Goal: Information Seeking & Learning: Learn about a topic

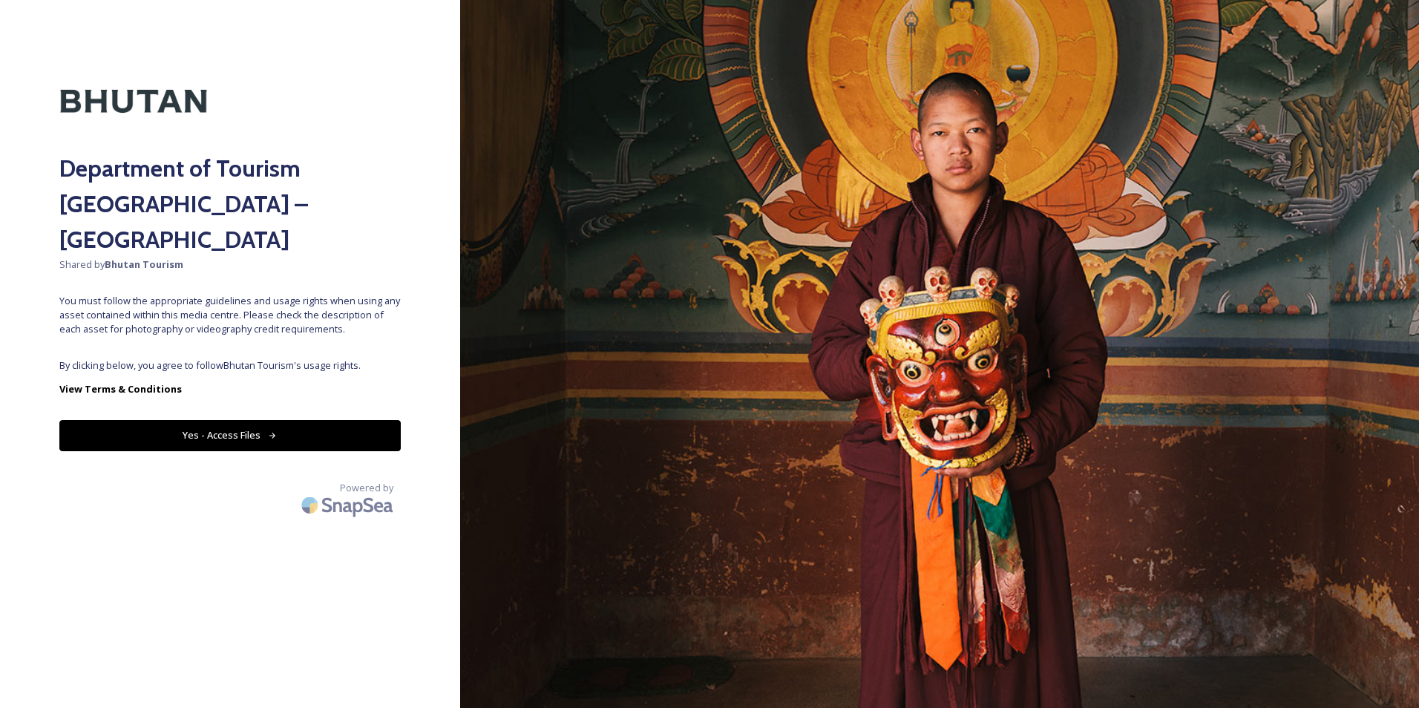
click at [312, 420] on button "Yes - Access Files" at bounding box center [229, 435] width 341 height 30
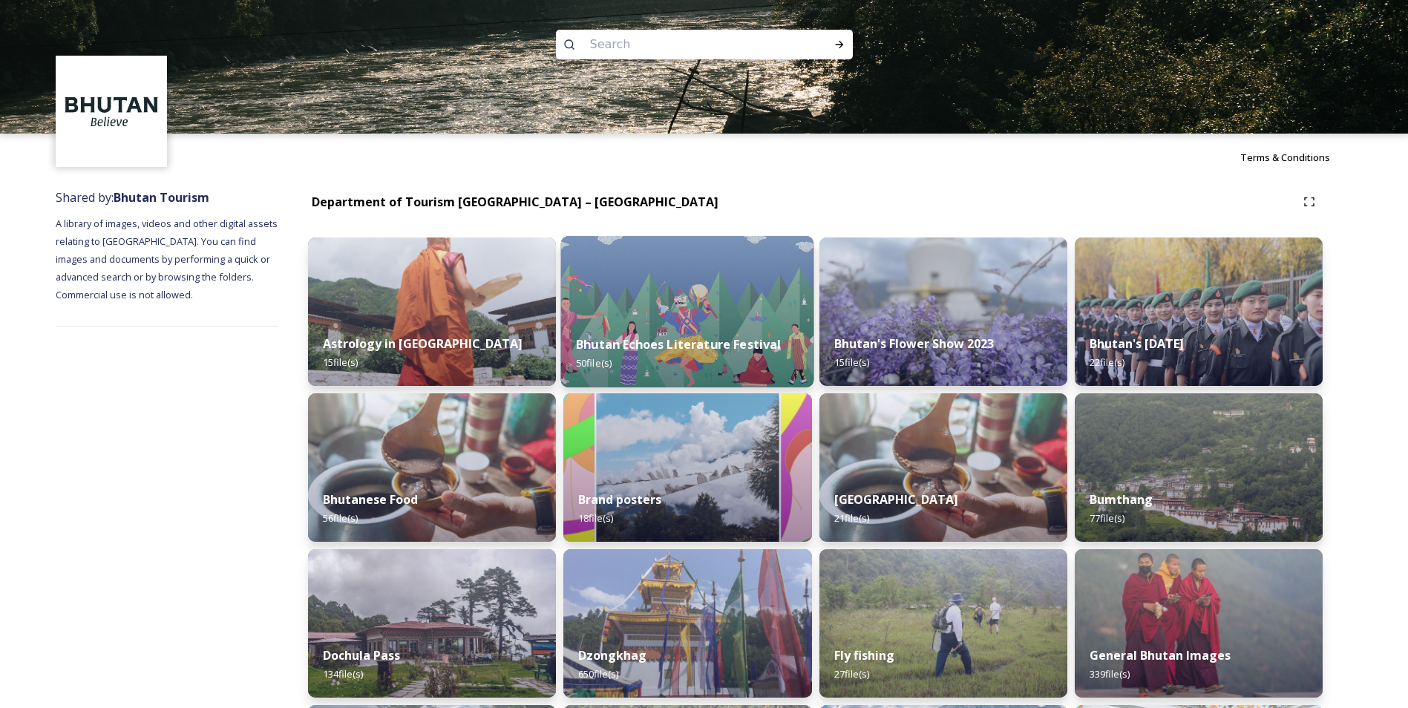
click at [671, 352] on strong "Bhutan Echoes Literature Festival" at bounding box center [678, 344] width 205 height 16
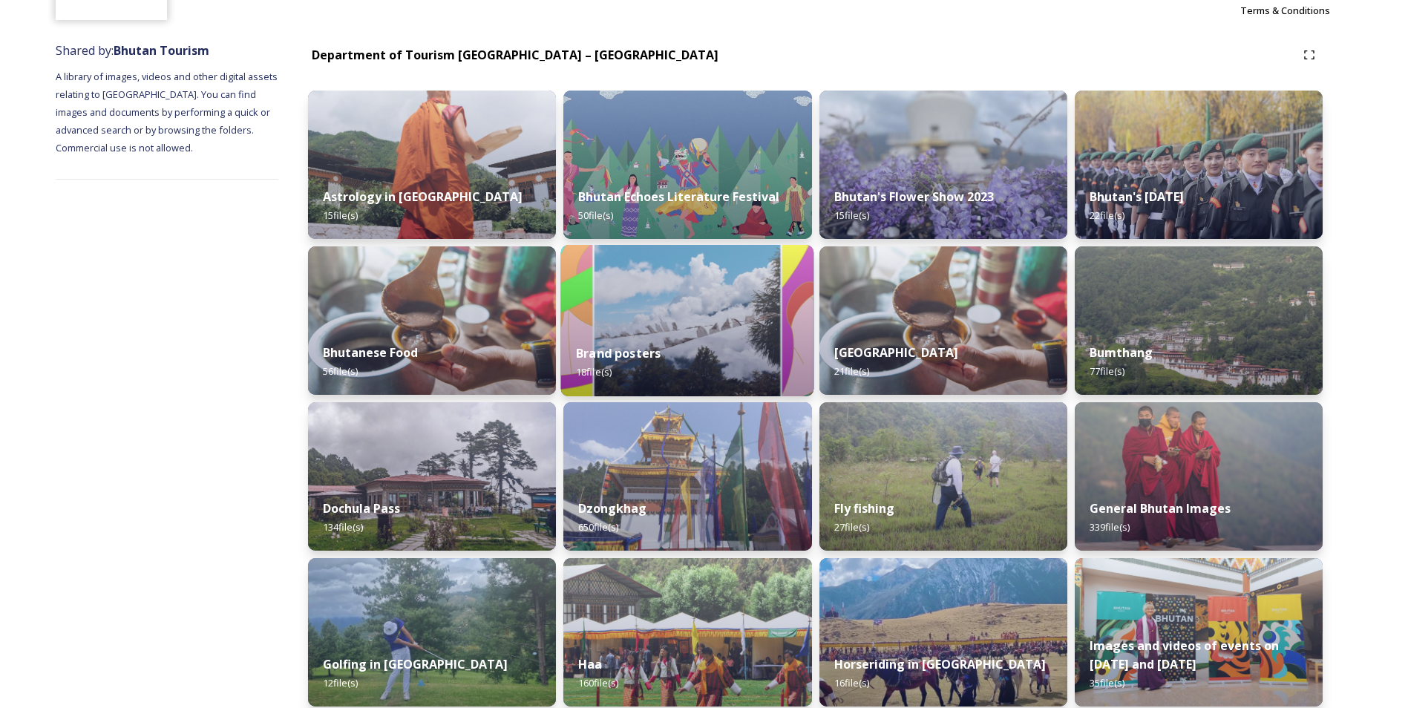
scroll to position [148, 0]
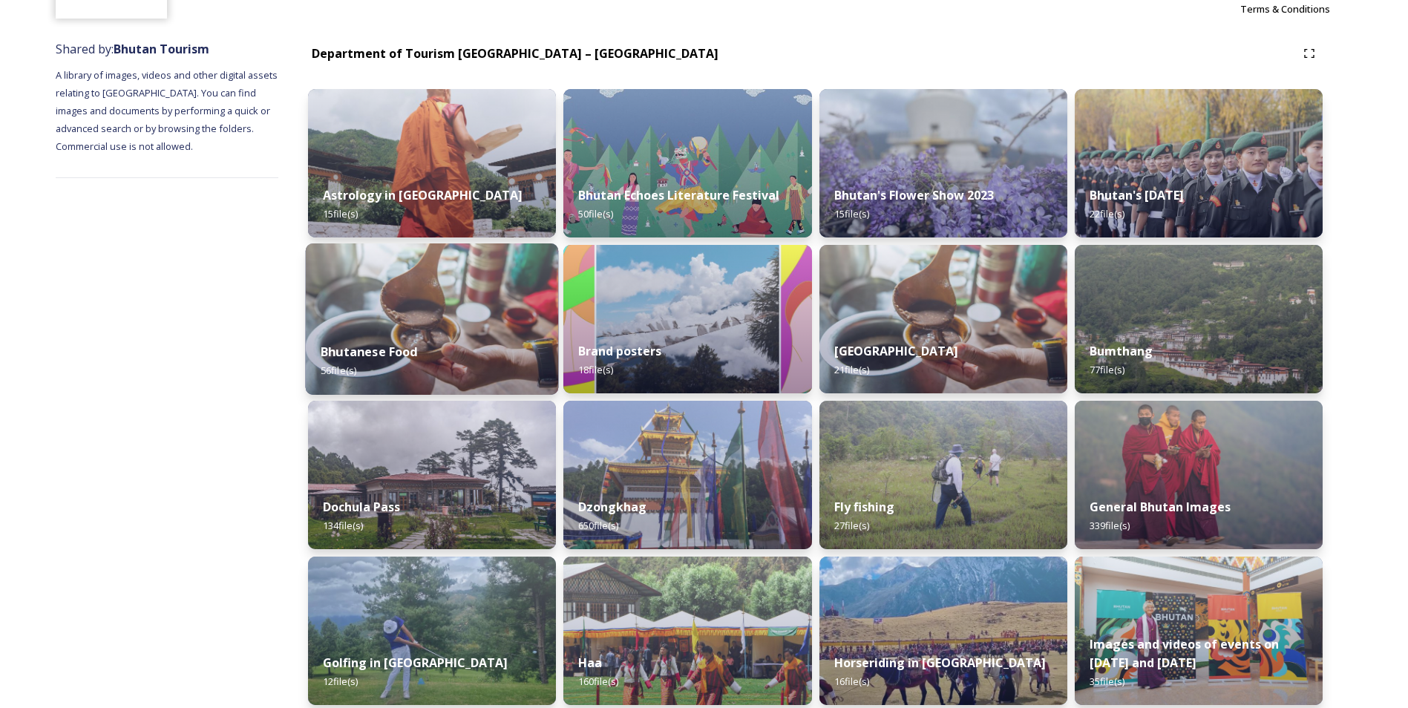
click at [411, 362] on div "Bhutanese Food 56 file(s)" at bounding box center [432, 361] width 253 height 68
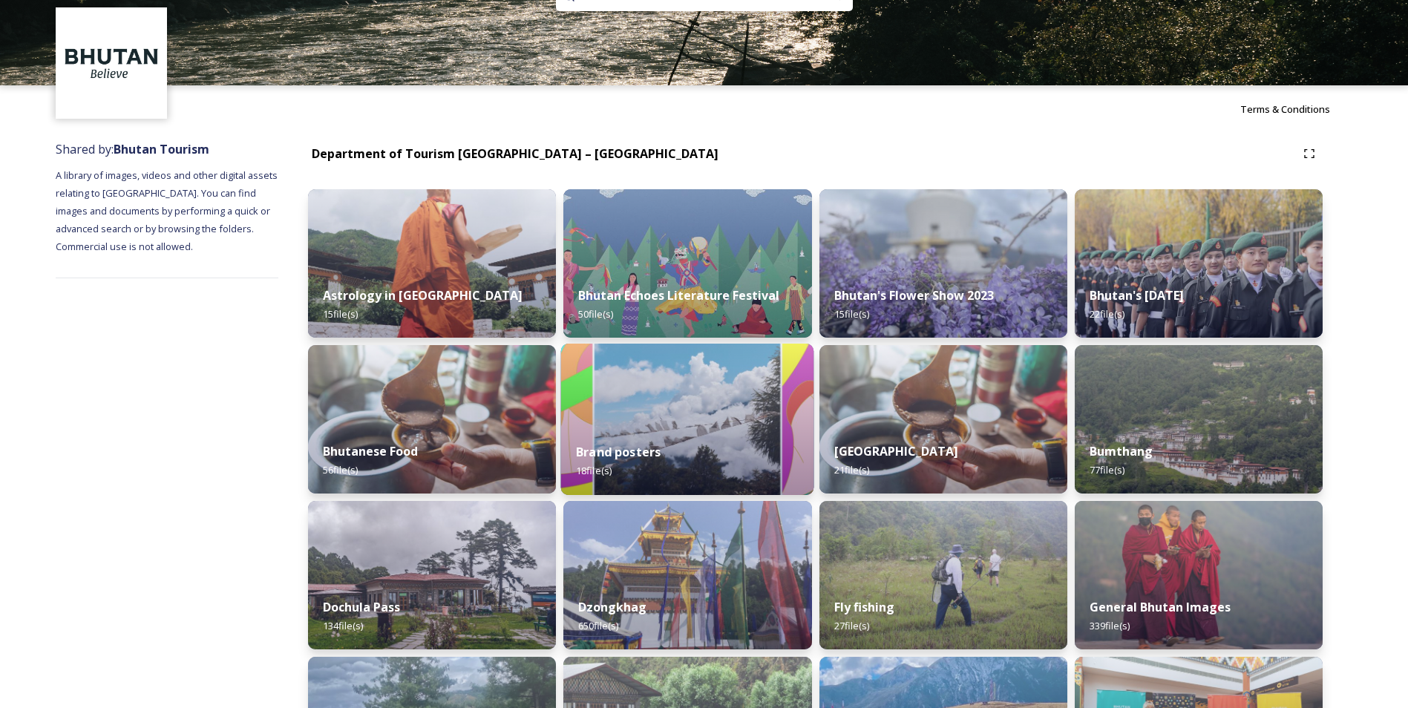
scroll to position [74, 0]
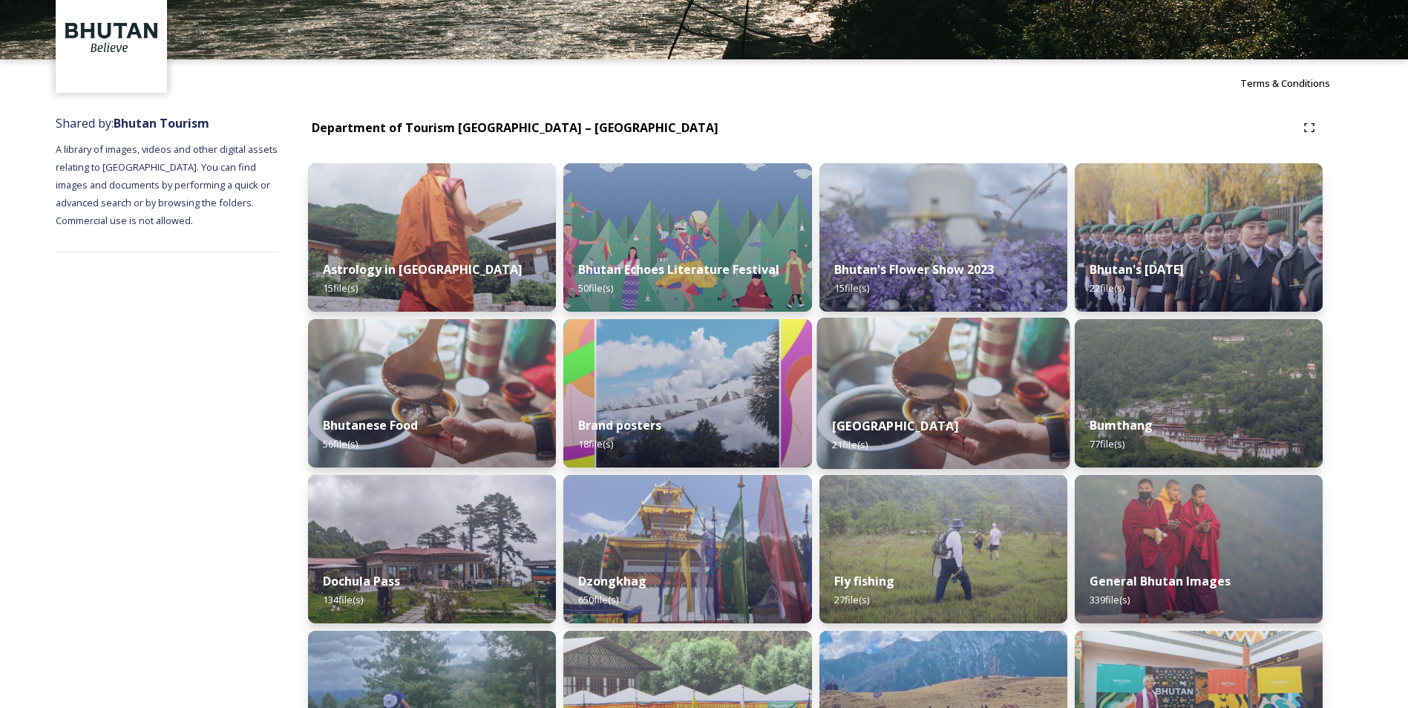
click at [925, 378] on img at bounding box center [943, 393] width 253 height 151
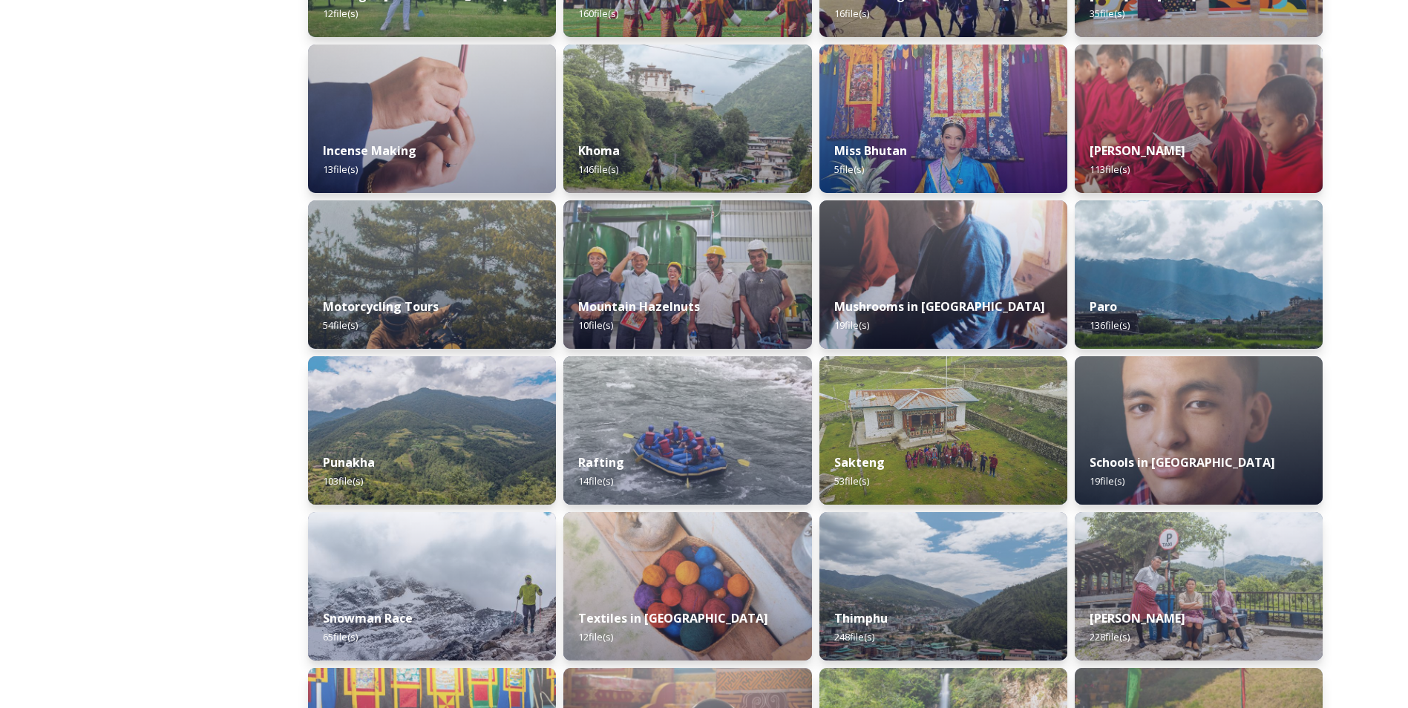
scroll to position [891, 0]
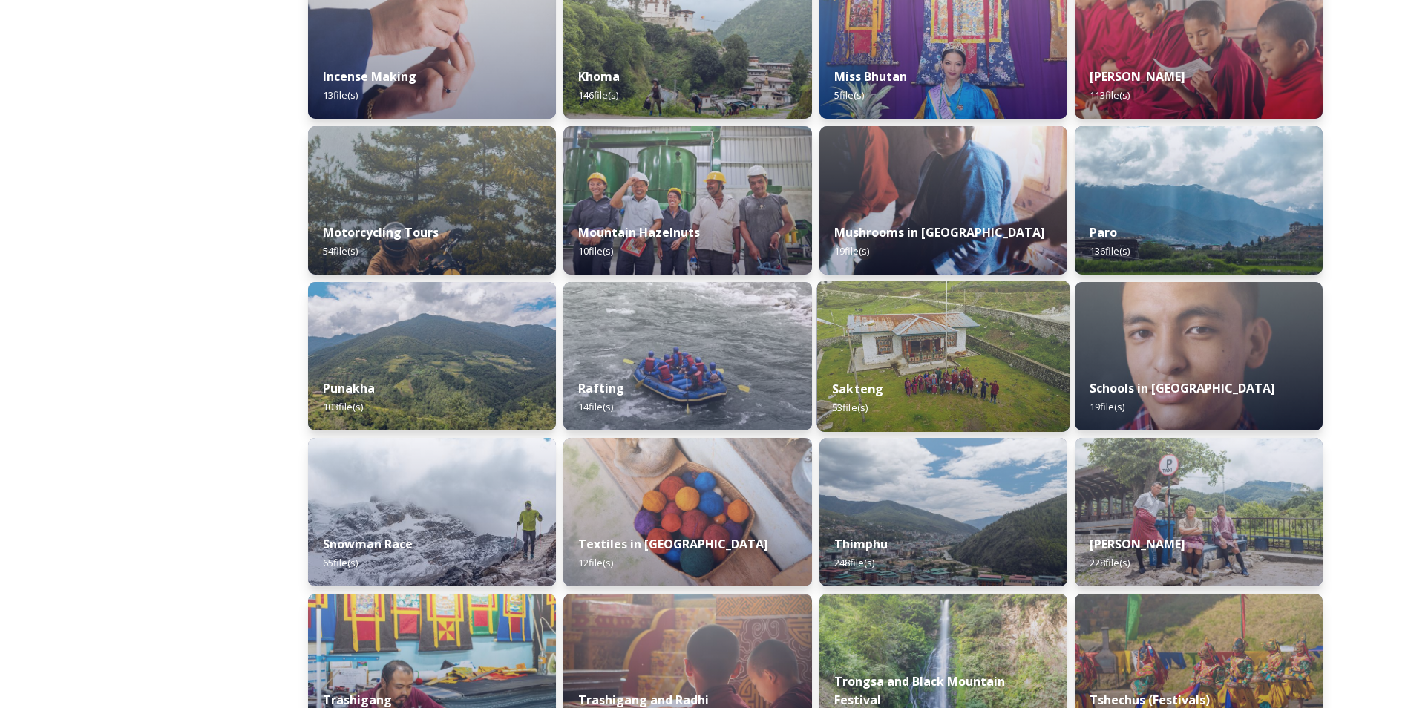
click at [911, 383] on div "Sakteng 53 file(s)" at bounding box center [943, 399] width 253 height 68
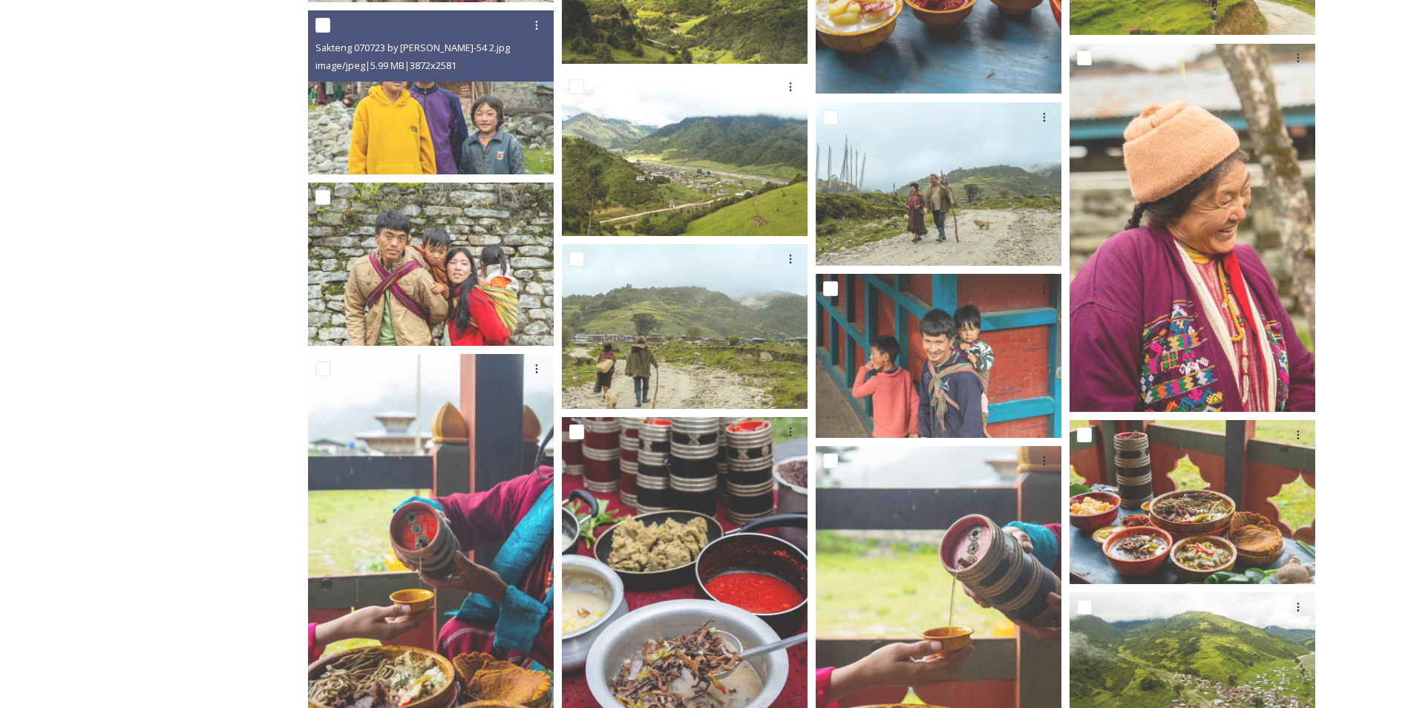
scroll to position [1445, 0]
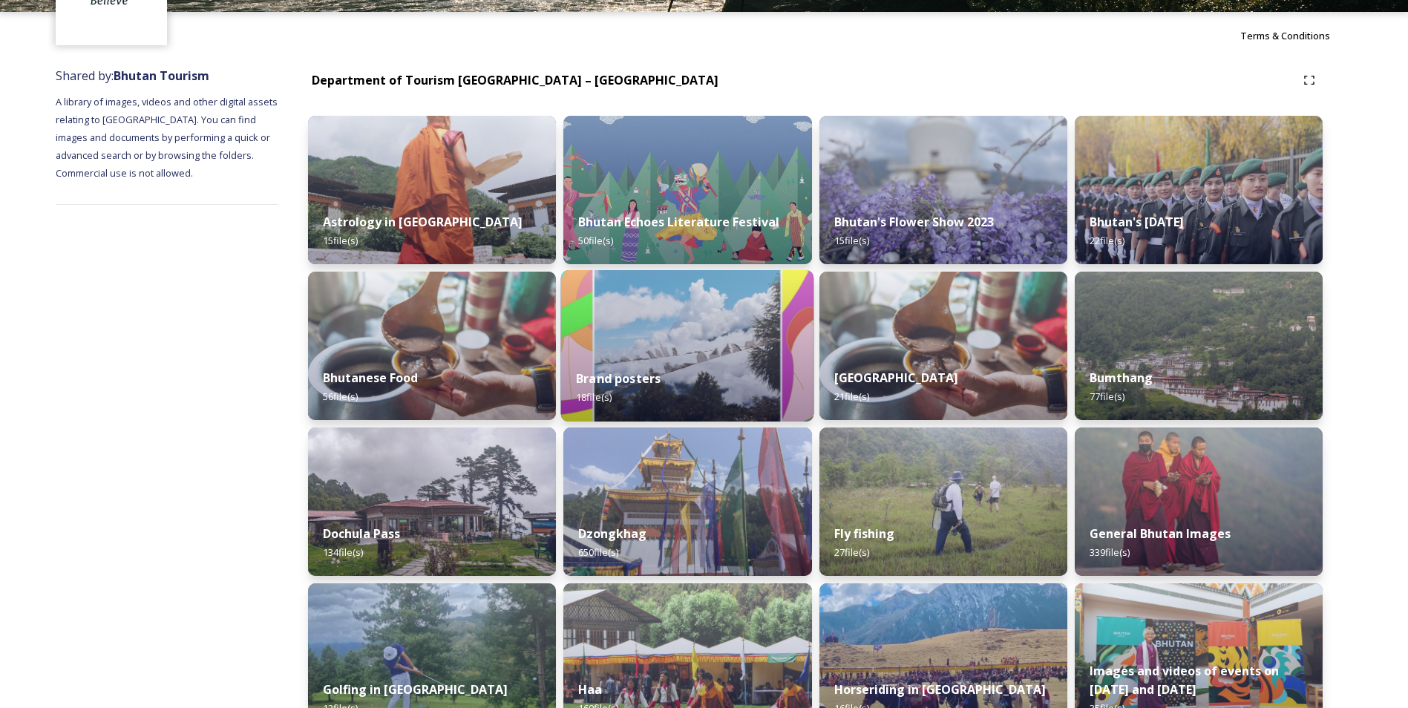
scroll to position [148, 0]
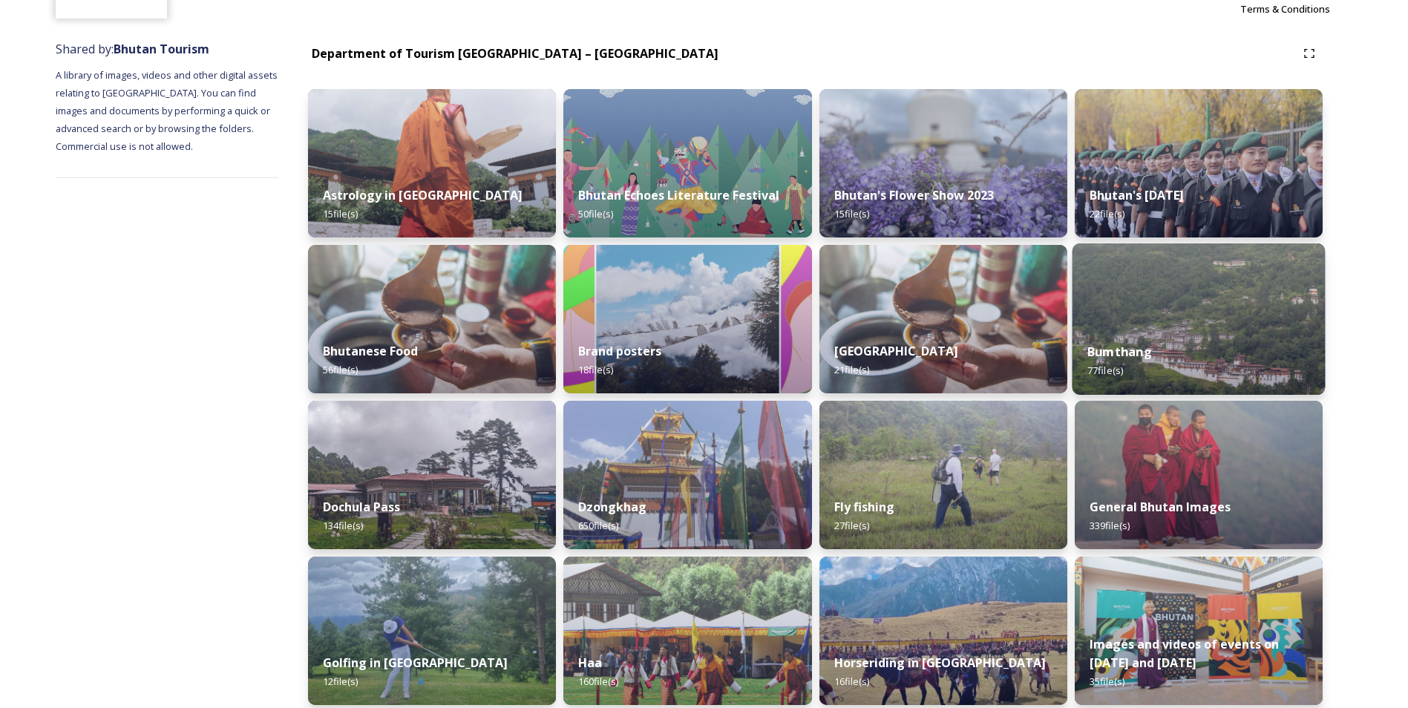
click at [1173, 324] on img at bounding box center [1198, 319] width 253 height 151
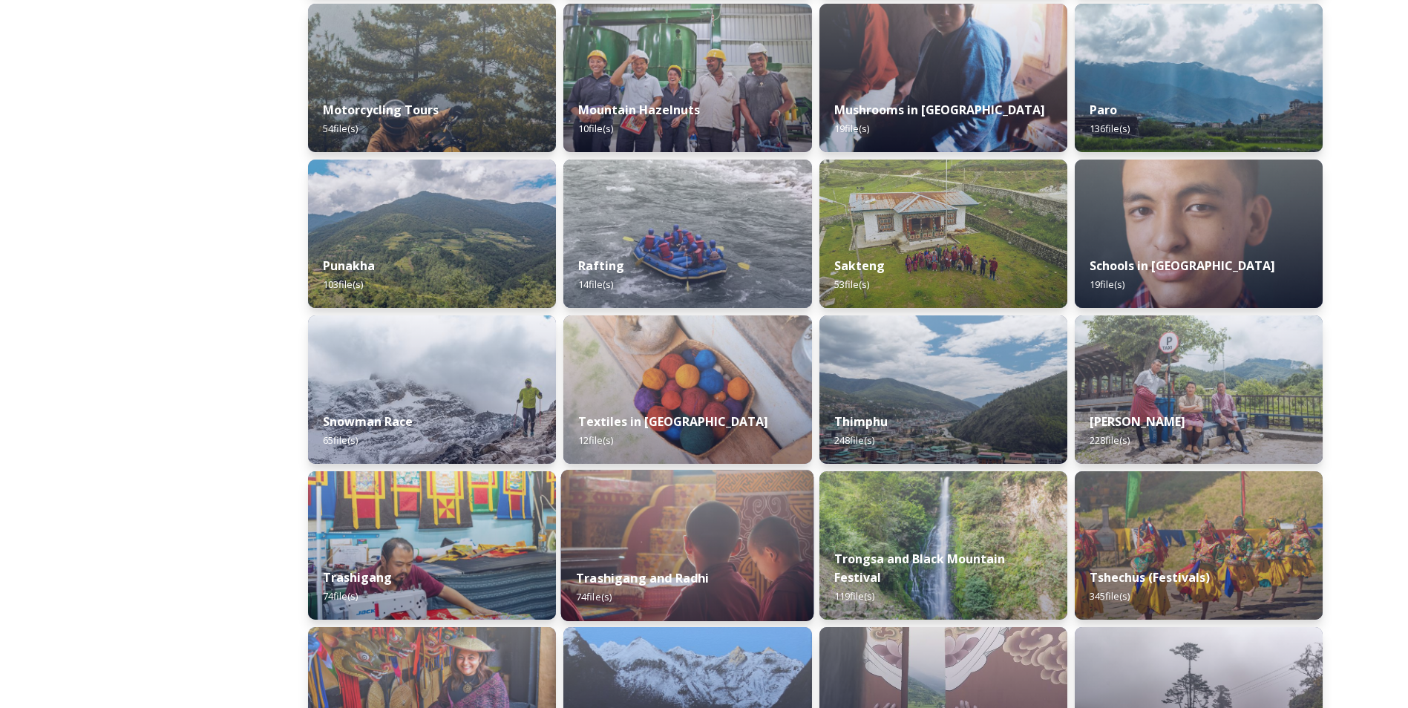
scroll to position [1039, 0]
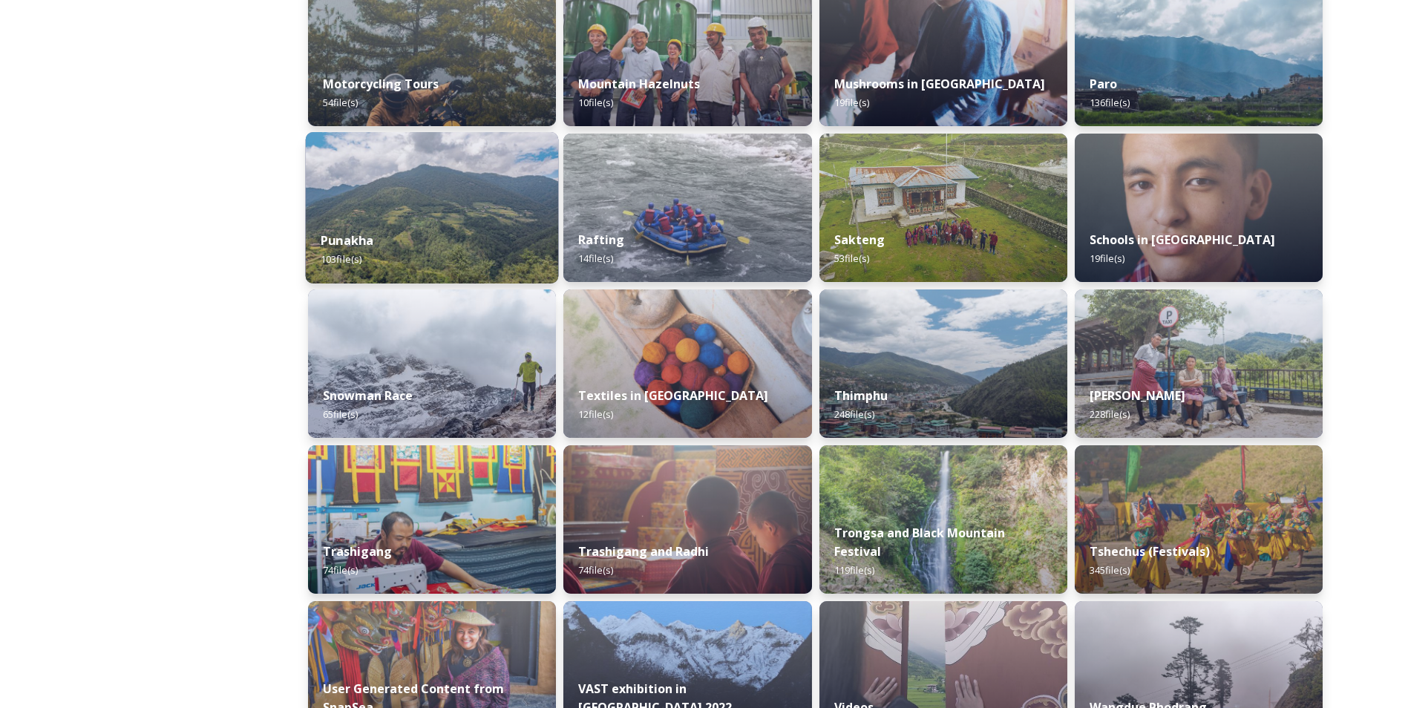
click at [461, 233] on div "Punakha 103 file(s)" at bounding box center [432, 250] width 253 height 68
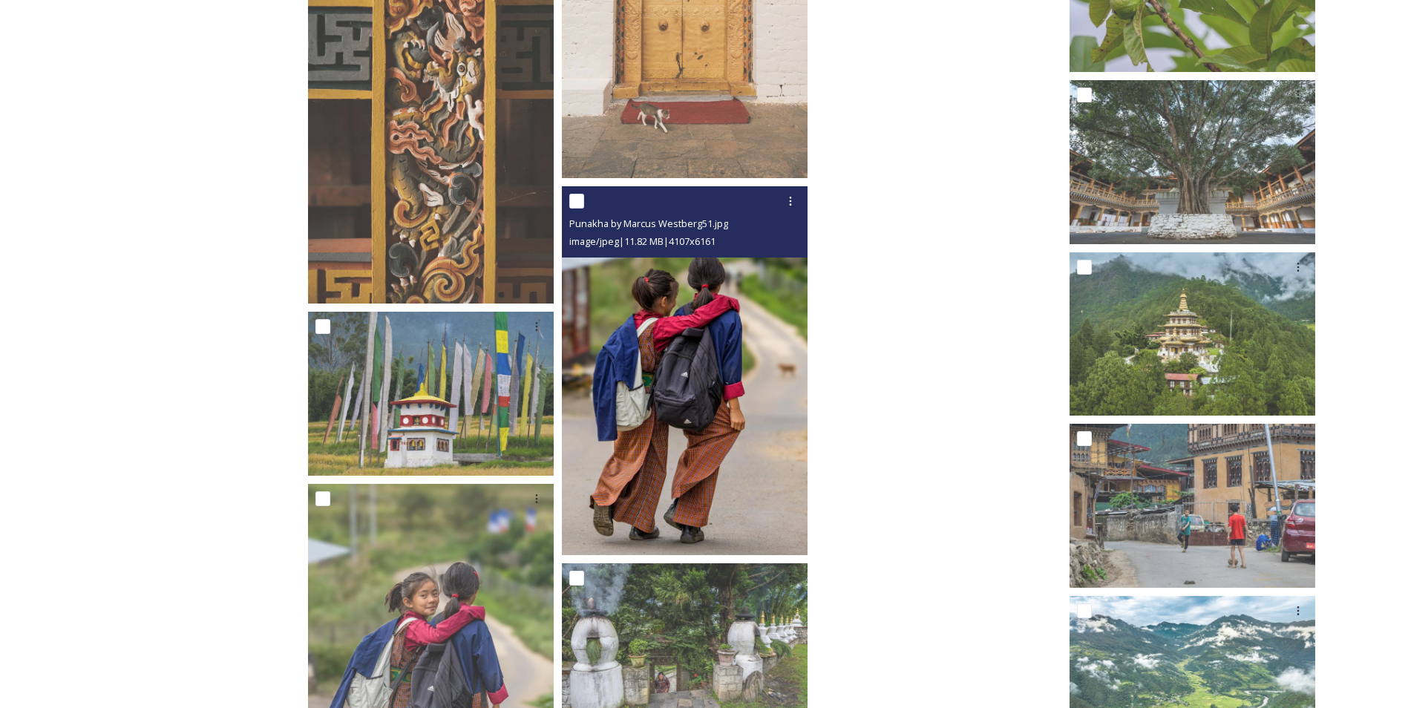
scroll to position [4765, 0]
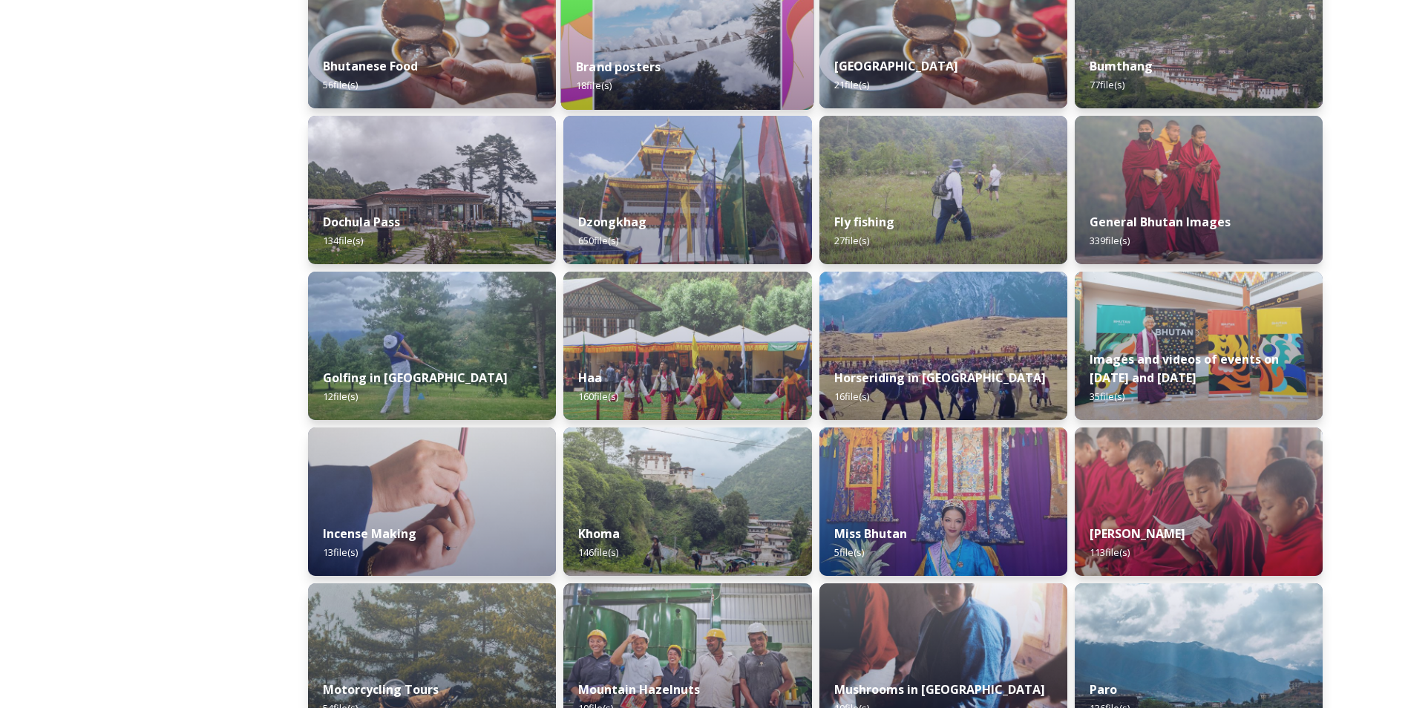
scroll to position [445, 0]
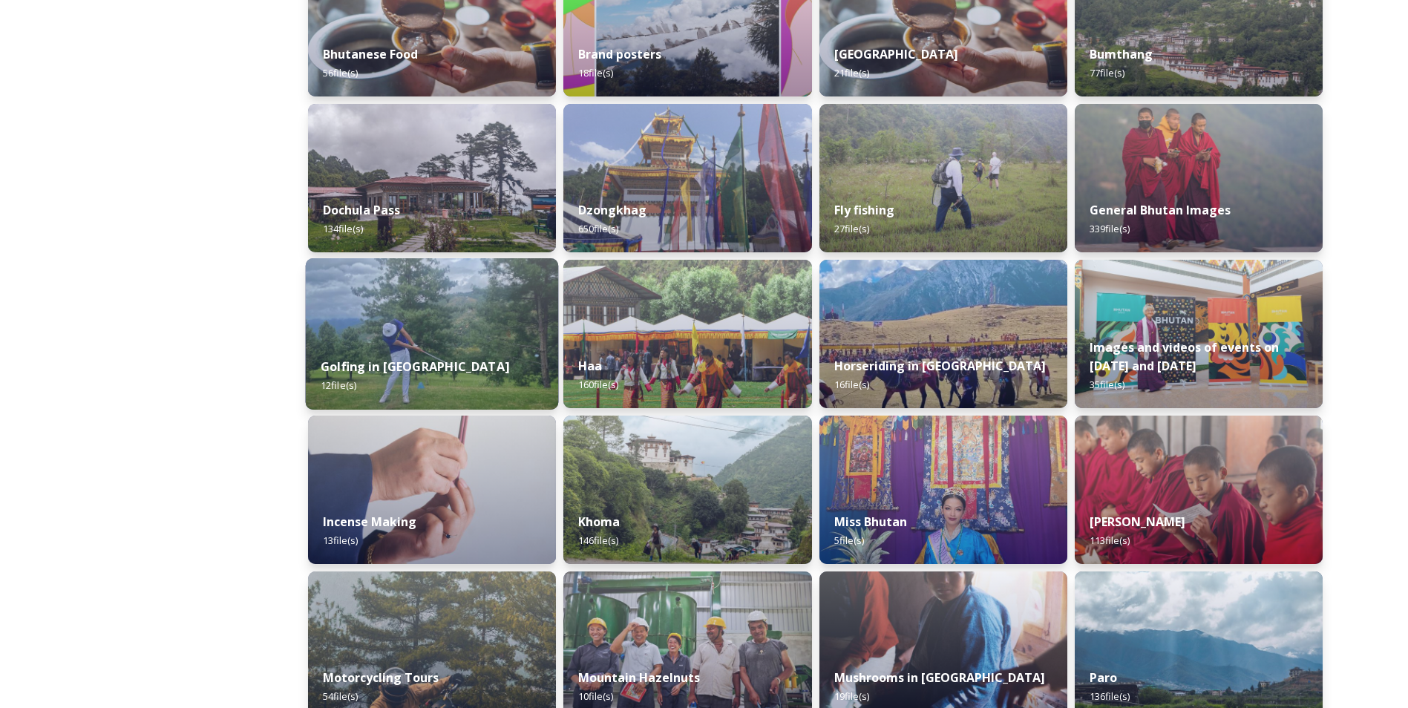
click at [437, 344] on div "Golfing in [GEOGRAPHIC_DATA] 12 file(s)" at bounding box center [432, 376] width 253 height 68
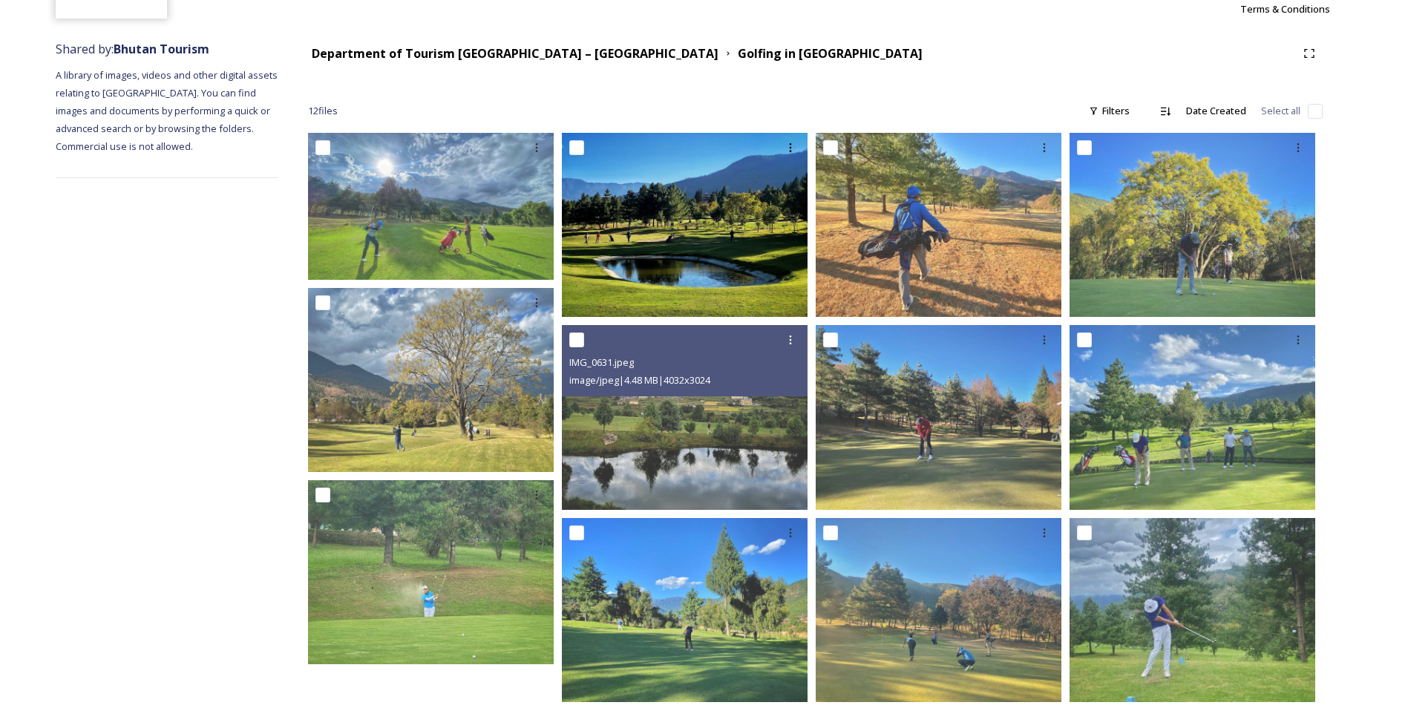
scroll to position [175, 0]
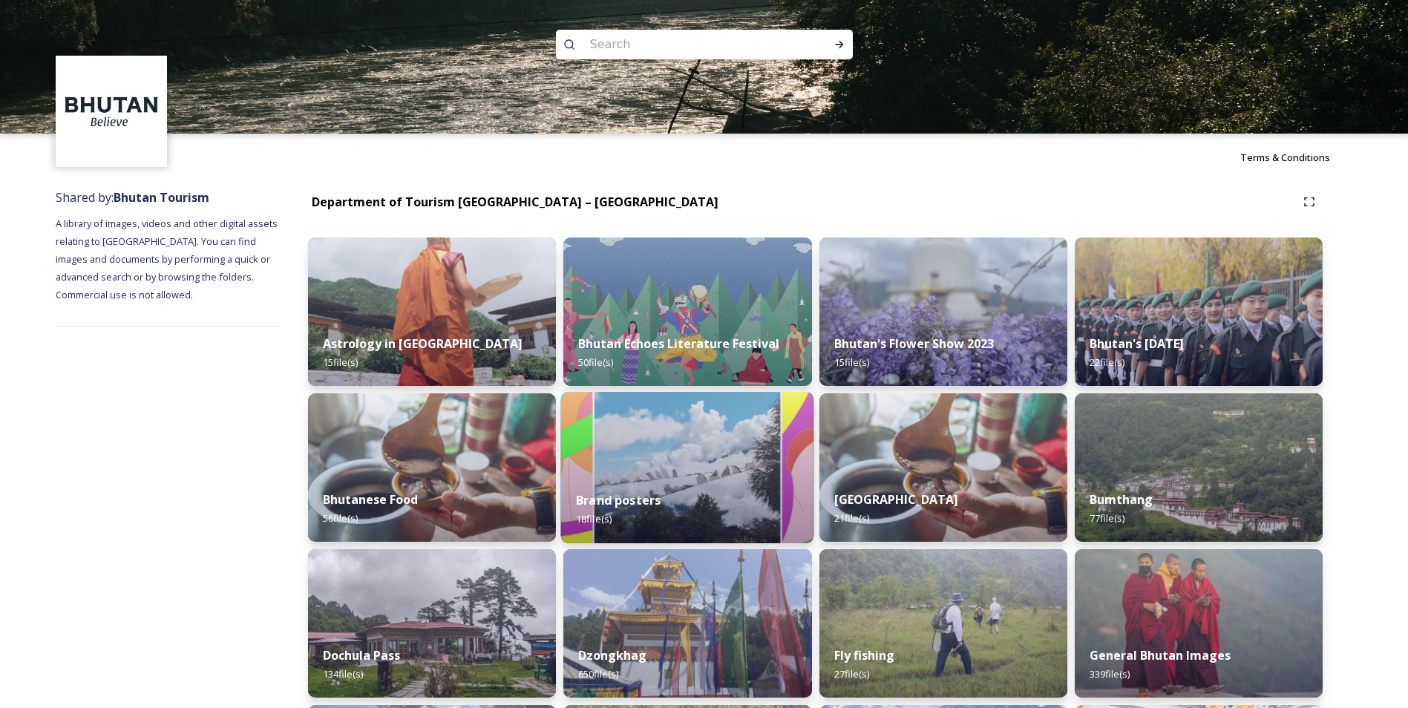
click at [679, 463] on img at bounding box center [687, 467] width 253 height 151
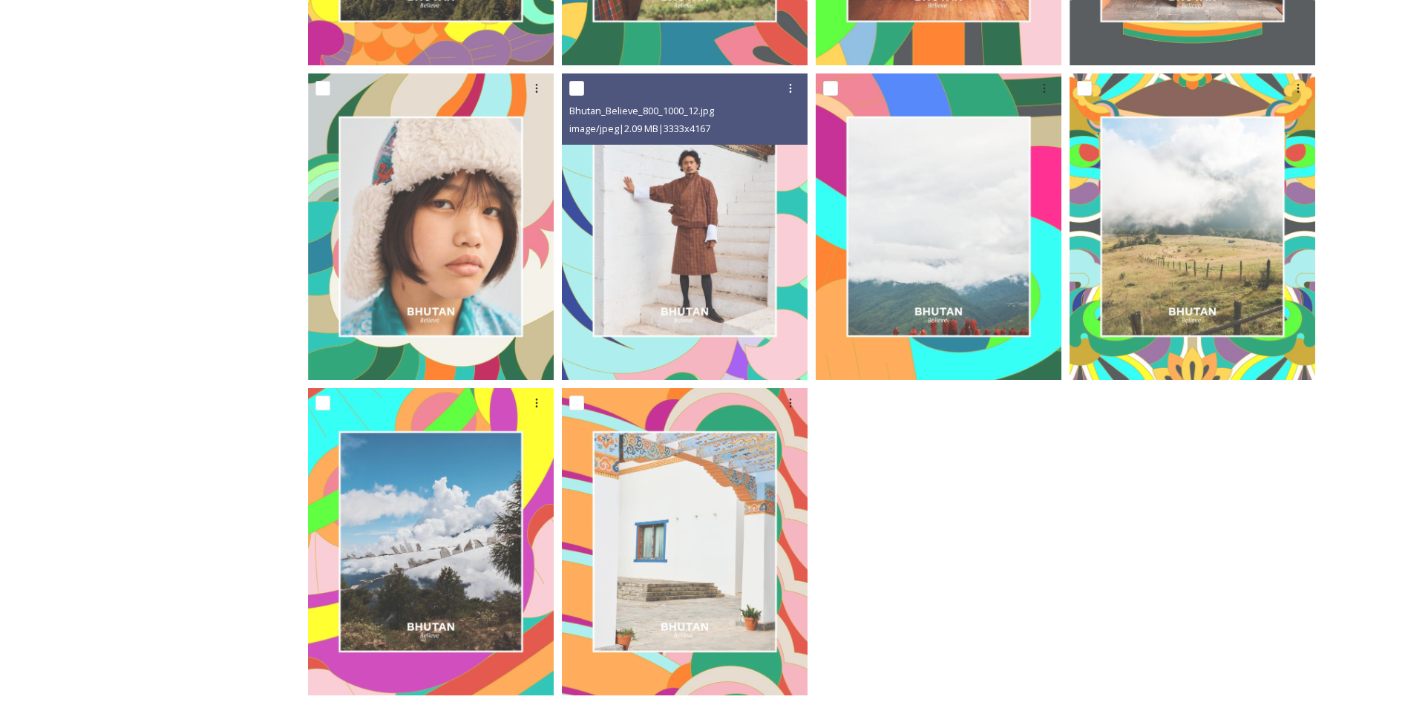
scroll to position [1174, 0]
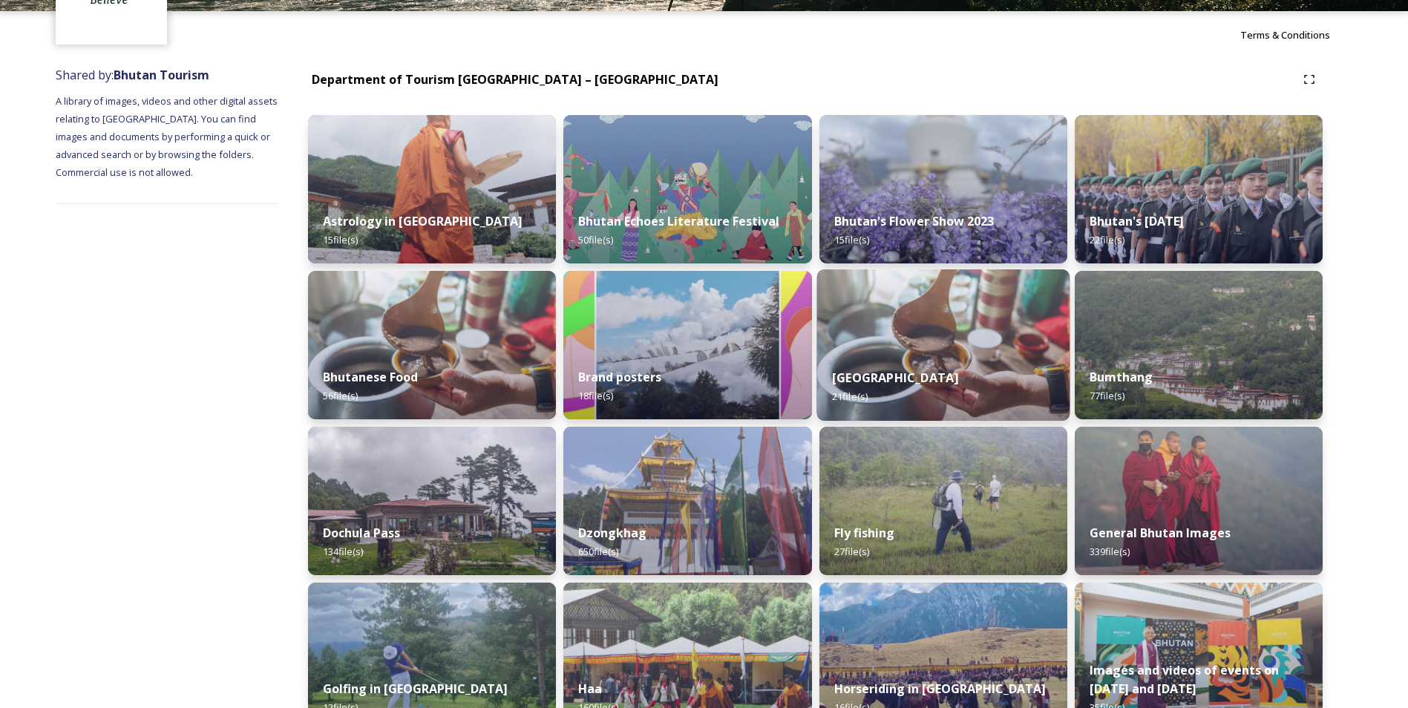
scroll to position [148, 0]
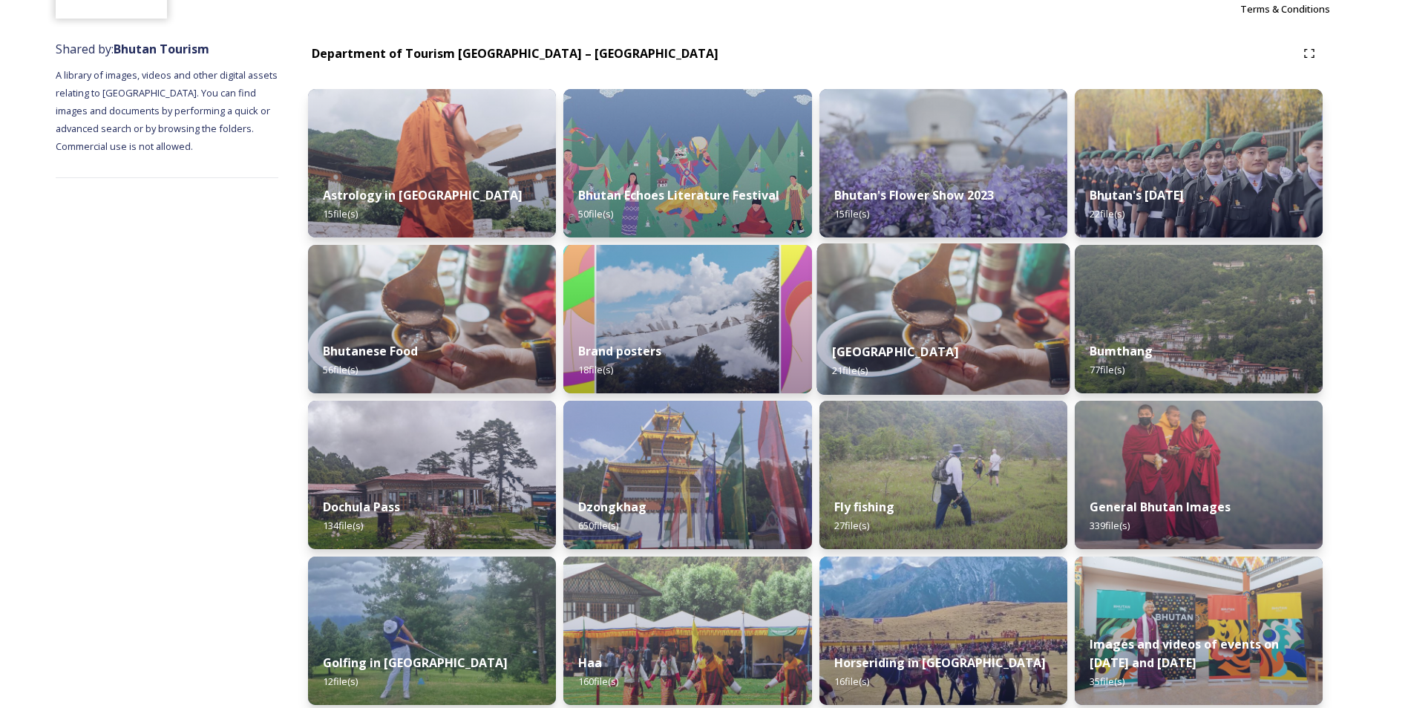
click at [937, 350] on strong "[GEOGRAPHIC_DATA]" at bounding box center [895, 352] width 126 height 16
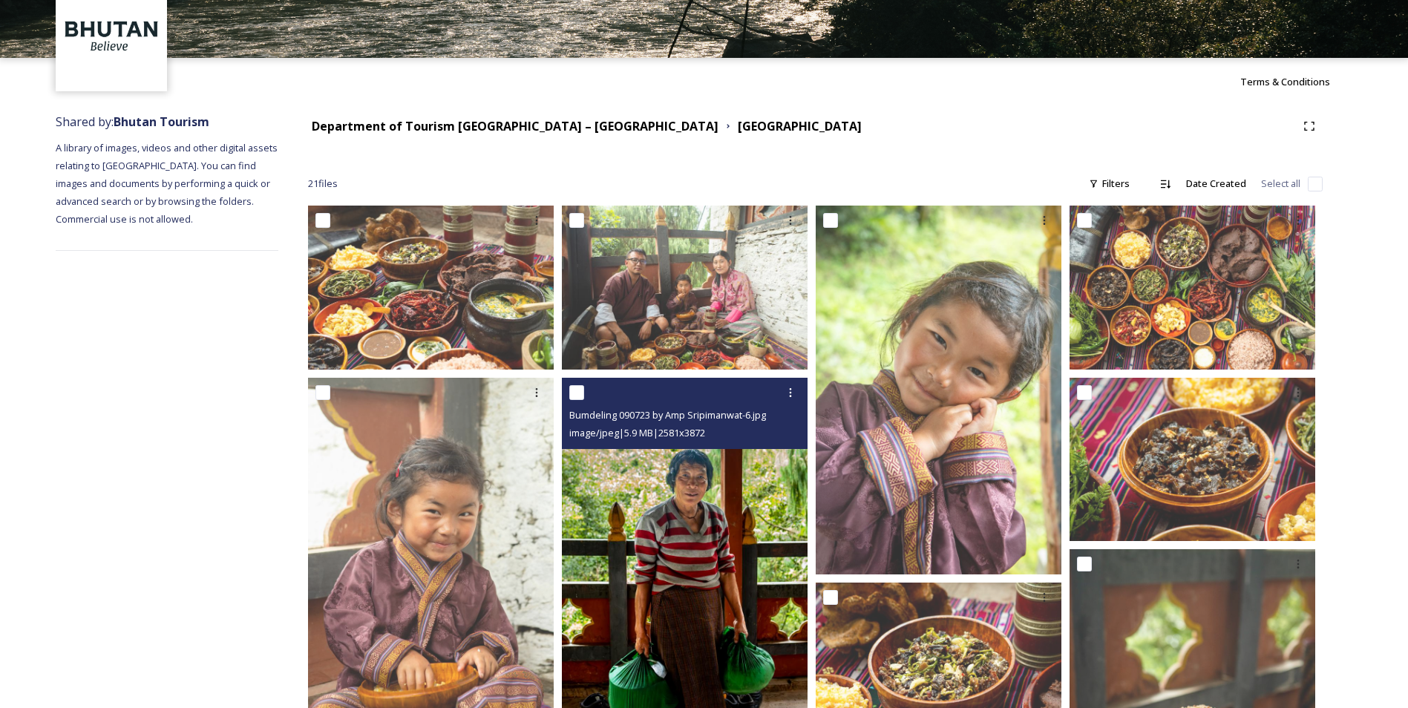
scroll to position [223, 0]
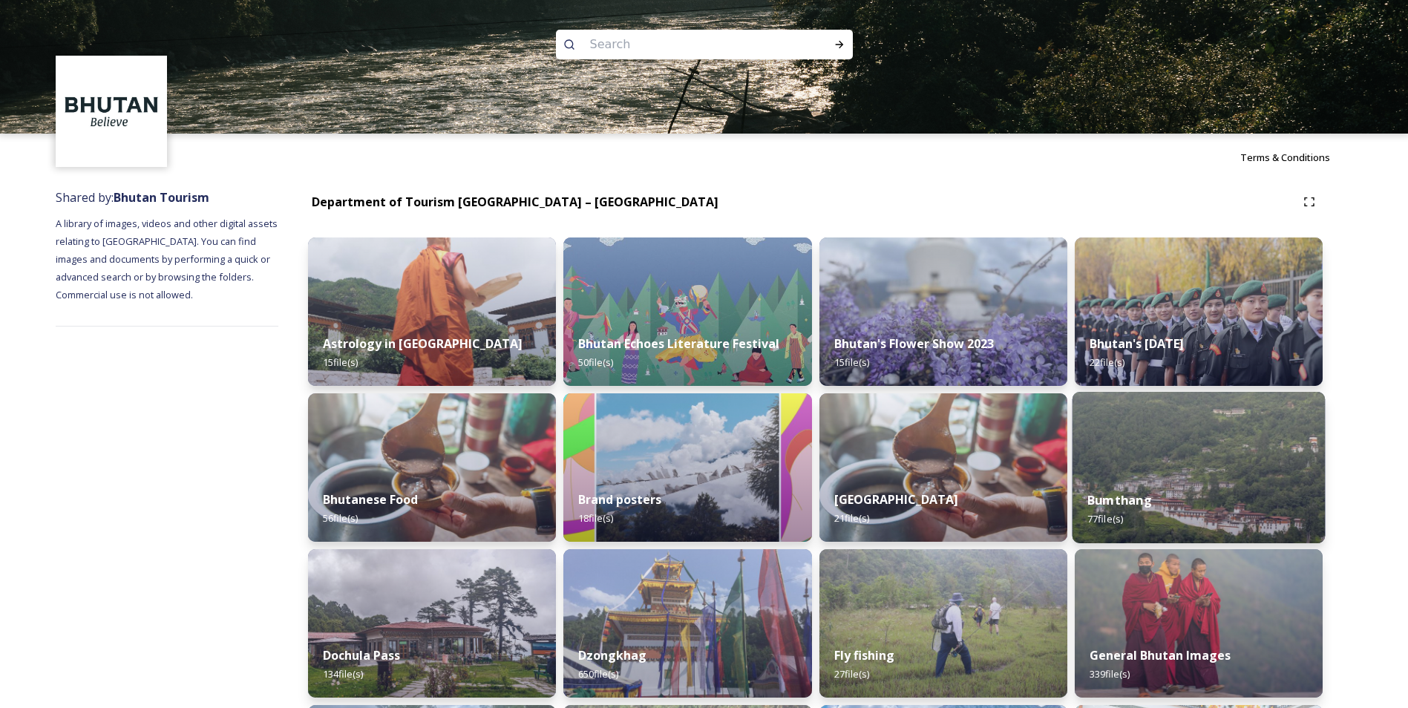
click at [1146, 493] on strong "Bumthang" at bounding box center [1120, 500] width 65 height 16
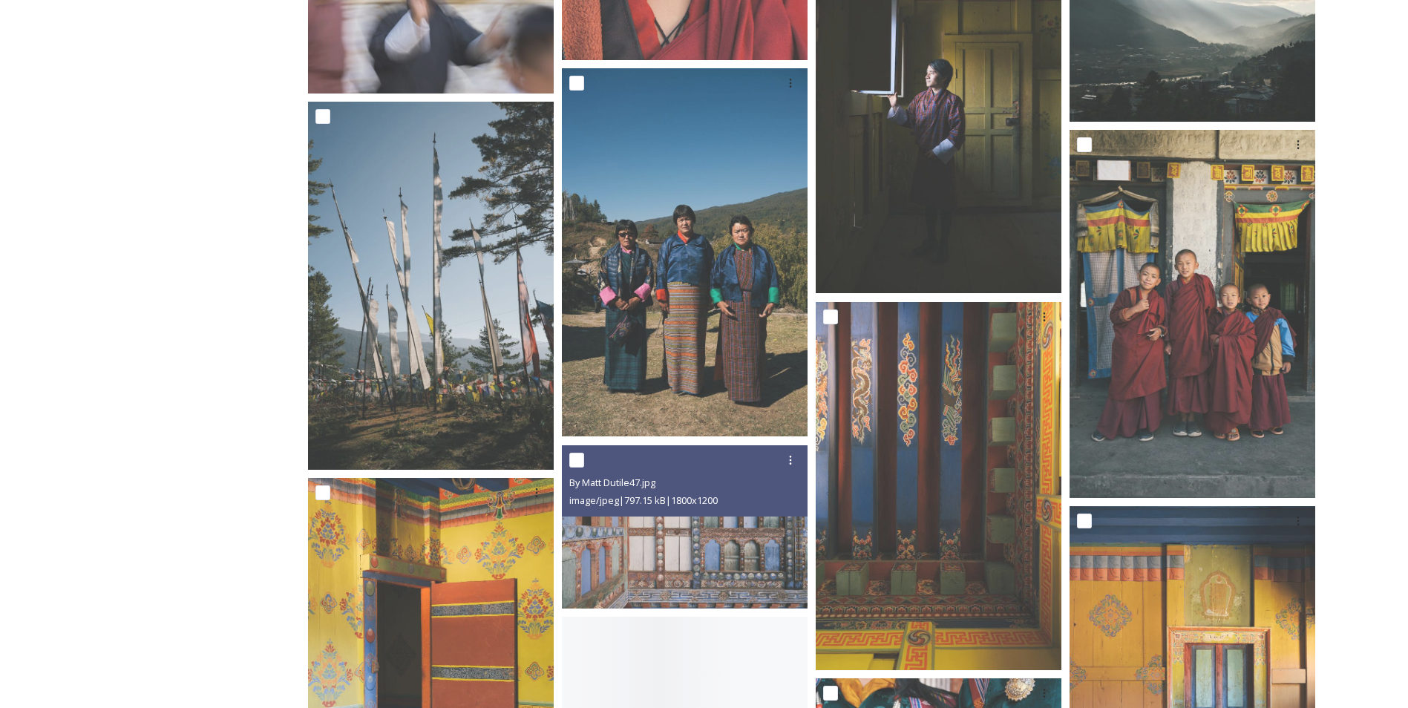
scroll to position [4677, 0]
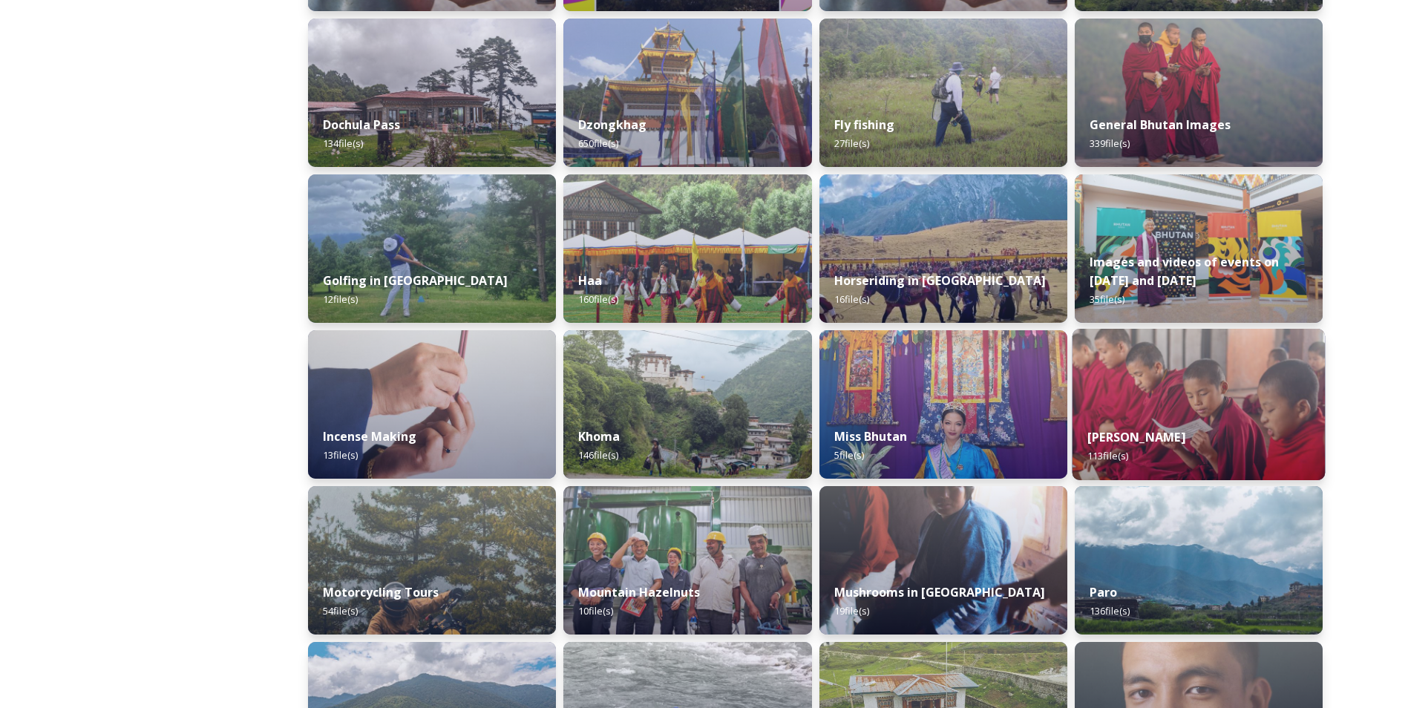
scroll to position [668, 0]
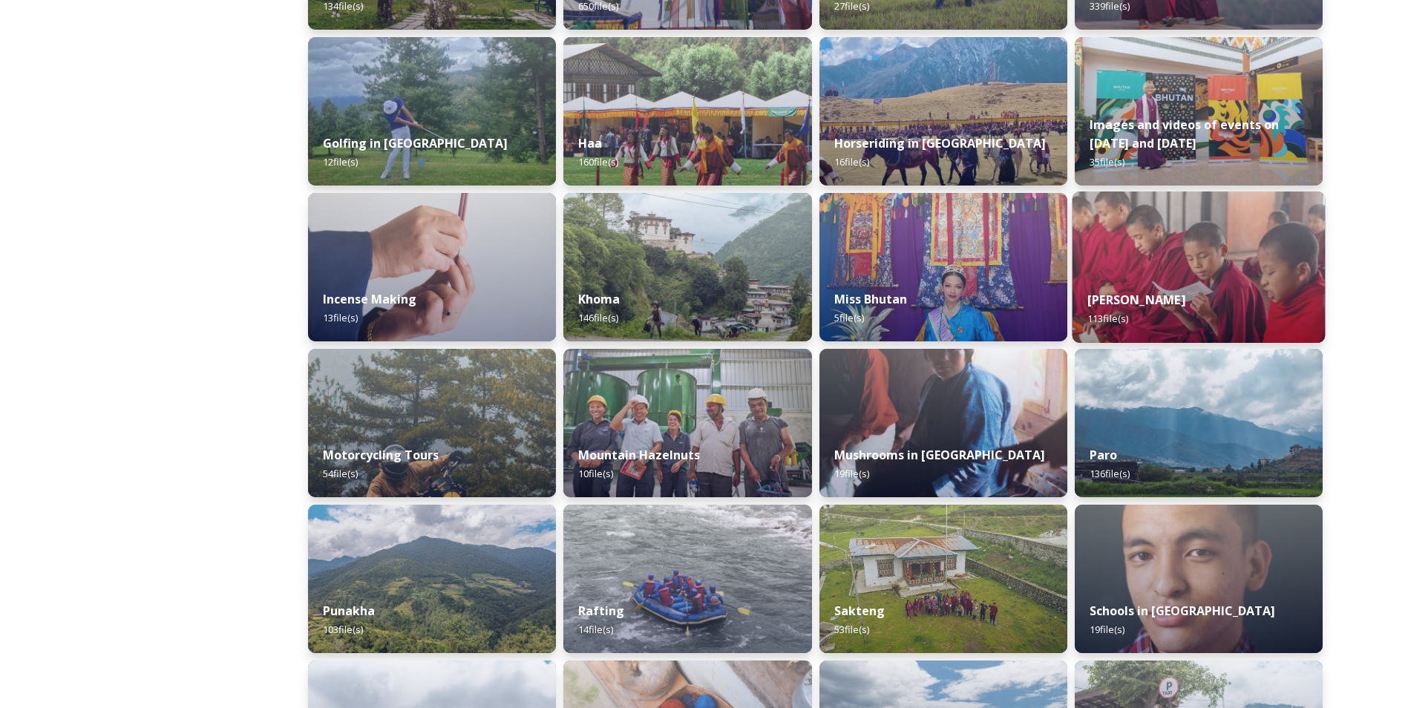
click at [1169, 288] on div "[PERSON_NAME] 113 file(s)" at bounding box center [1198, 309] width 253 height 68
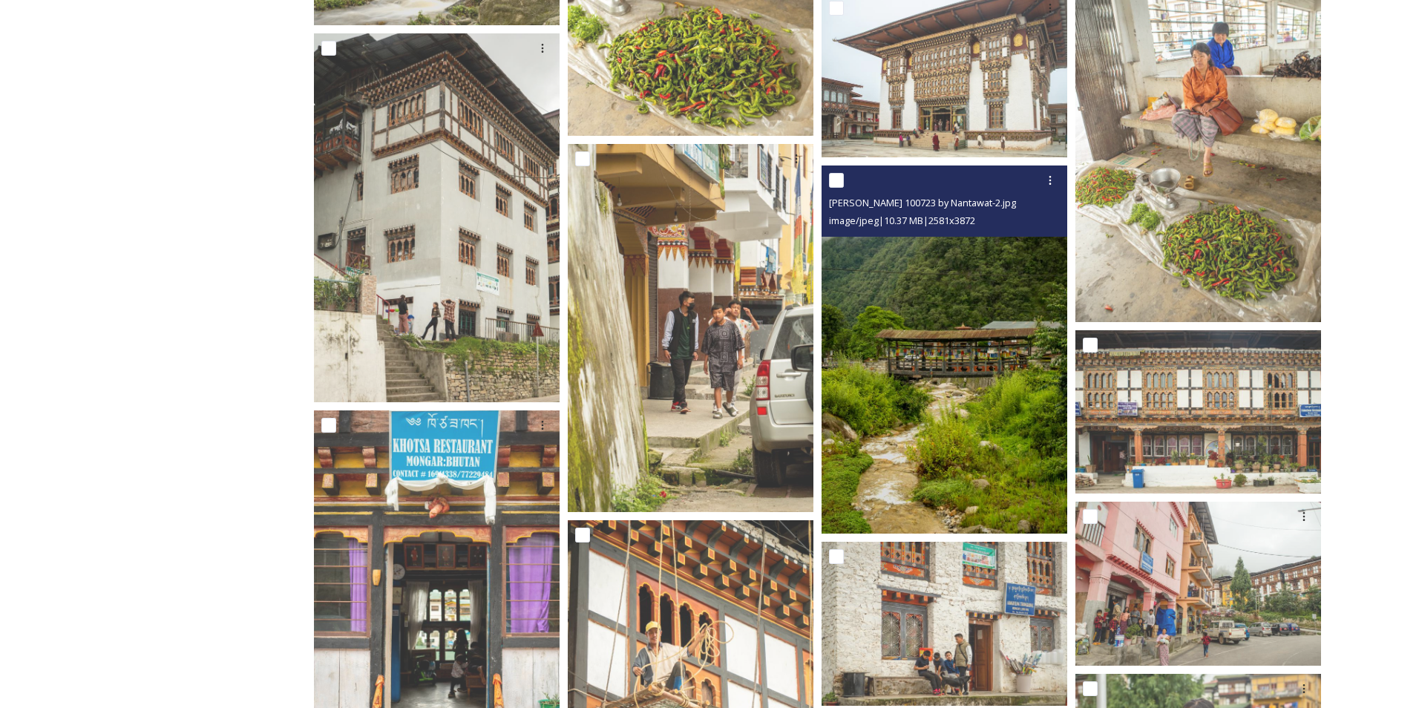
scroll to position [4232, 0]
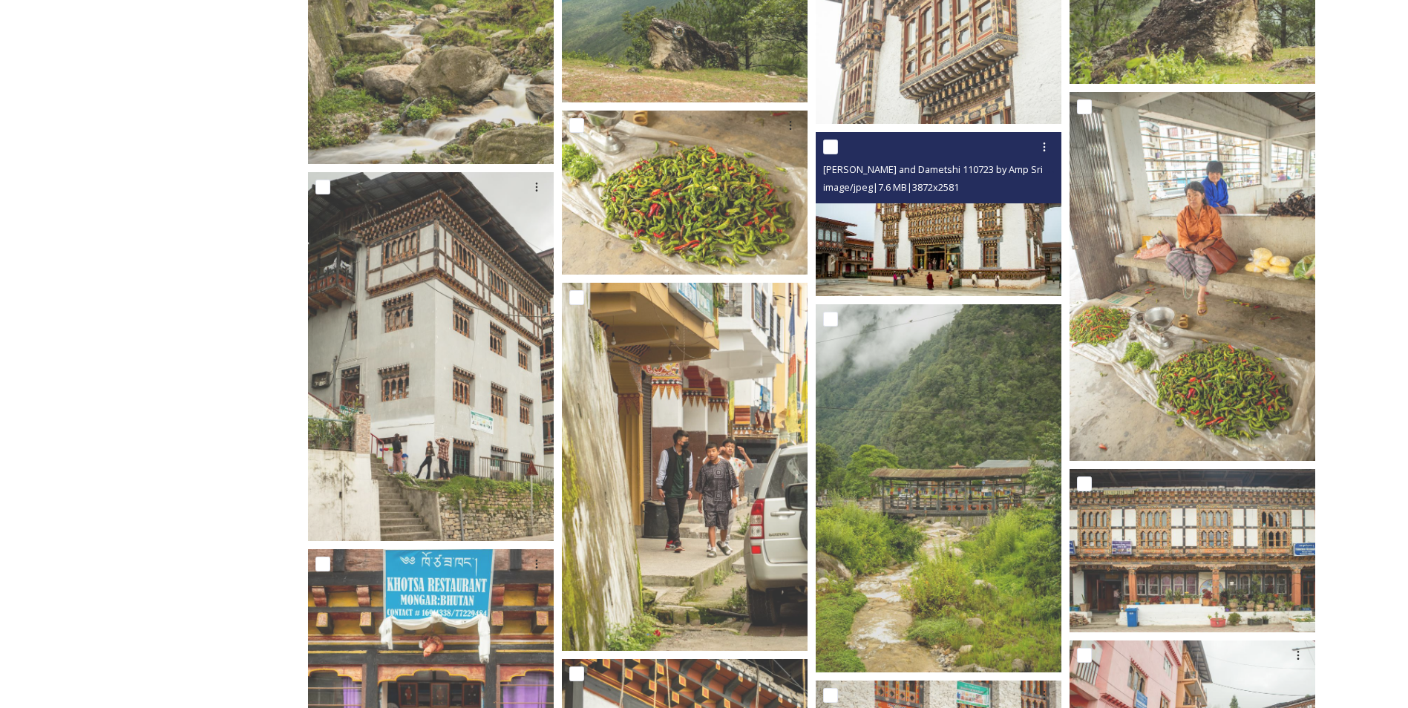
click at [977, 267] on img at bounding box center [939, 214] width 246 height 164
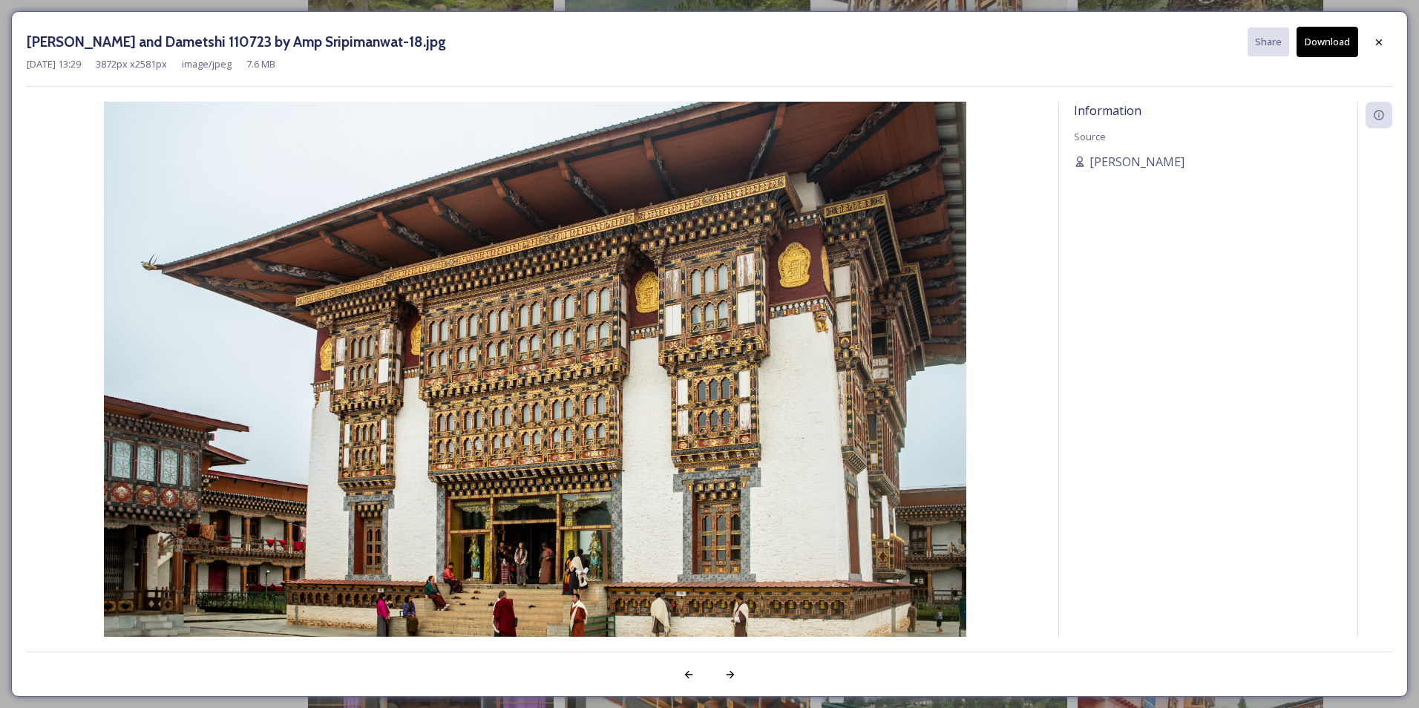
click at [575, 500] on img at bounding box center [535, 389] width 1017 height 575
click at [734, 677] on icon at bounding box center [731, 675] width 12 height 12
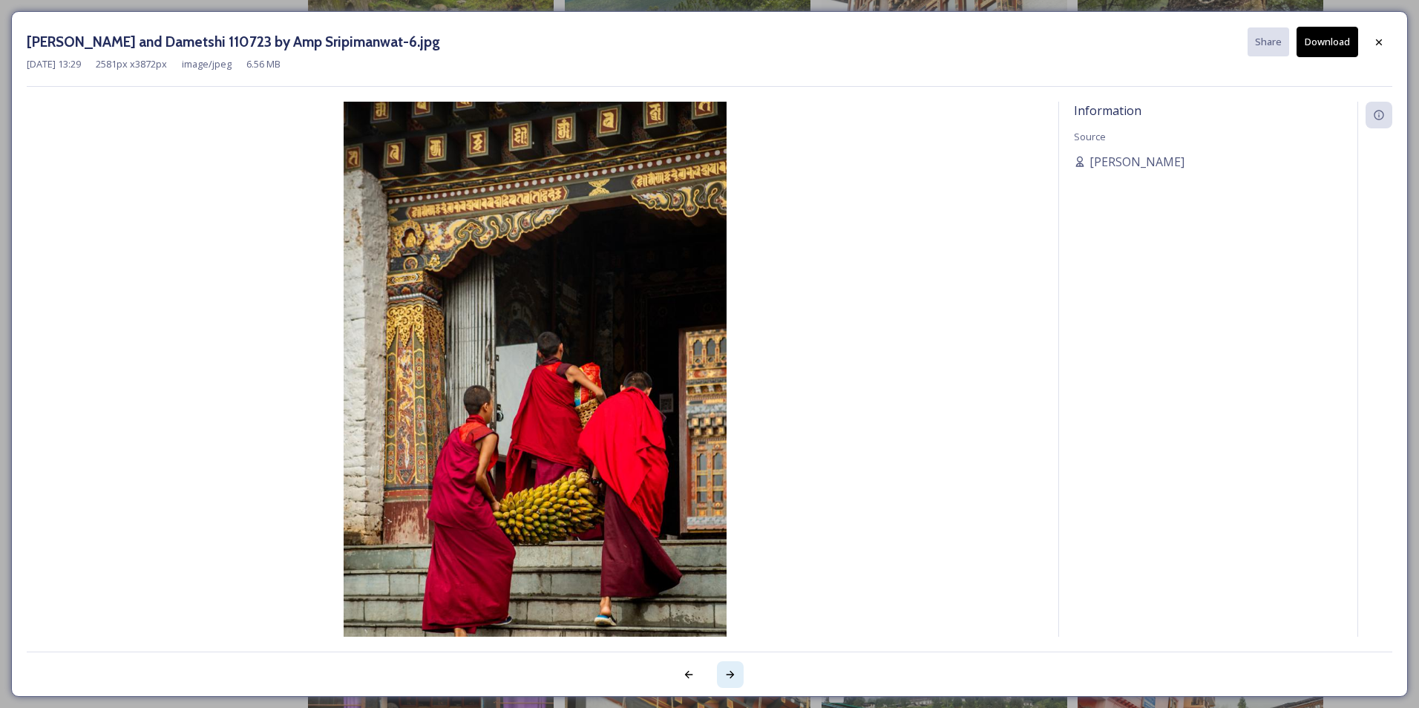
click at [733, 677] on icon at bounding box center [731, 675] width 12 height 12
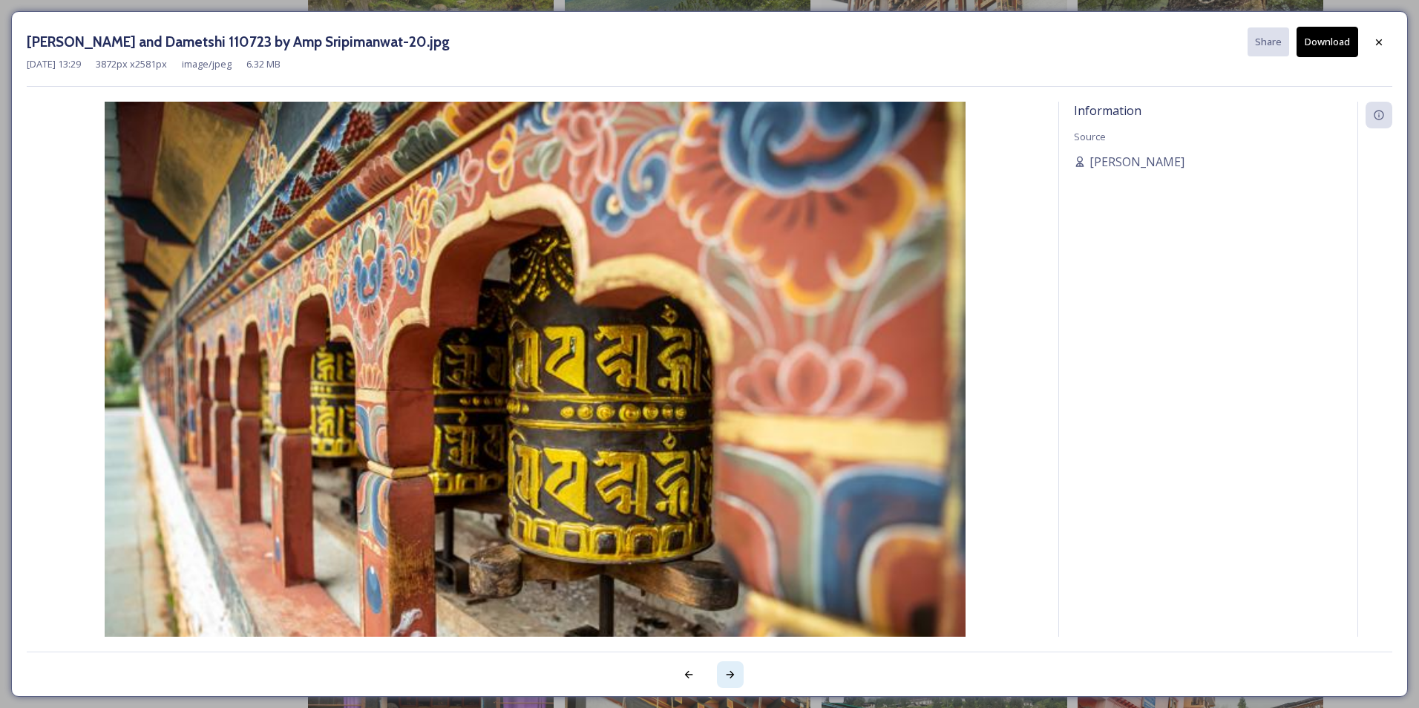
click at [733, 678] on icon at bounding box center [731, 675] width 12 height 12
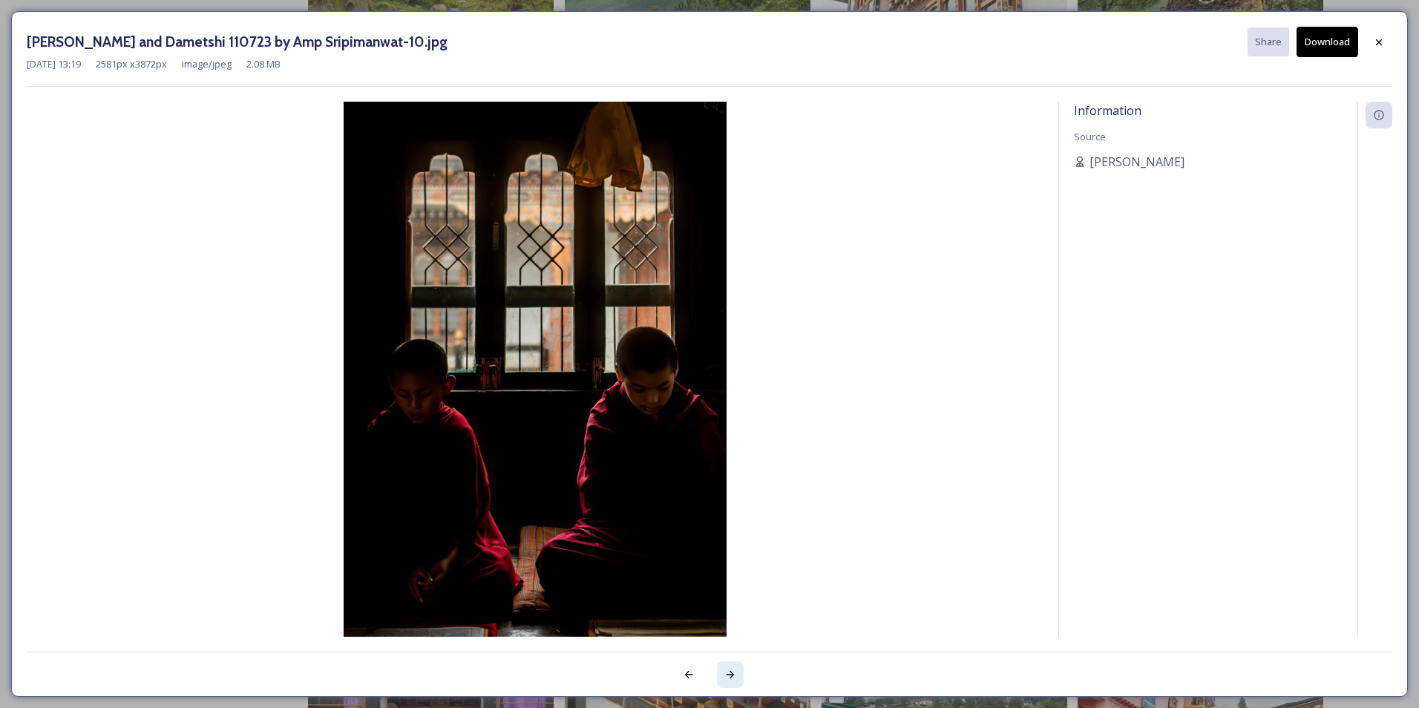
click at [733, 678] on icon at bounding box center [731, 675] width 12 height 12
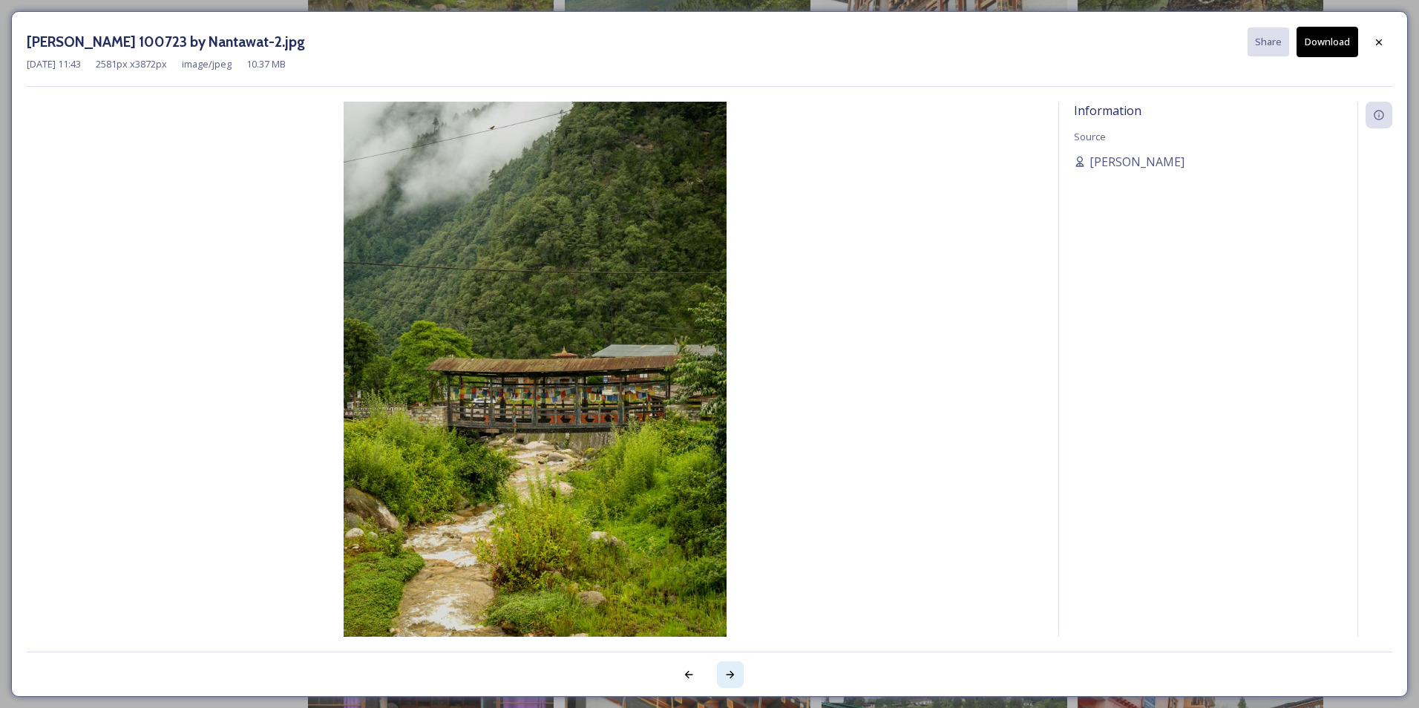
click at [733, 678] on icon at bounding box center [731, 675] width 12 height 12
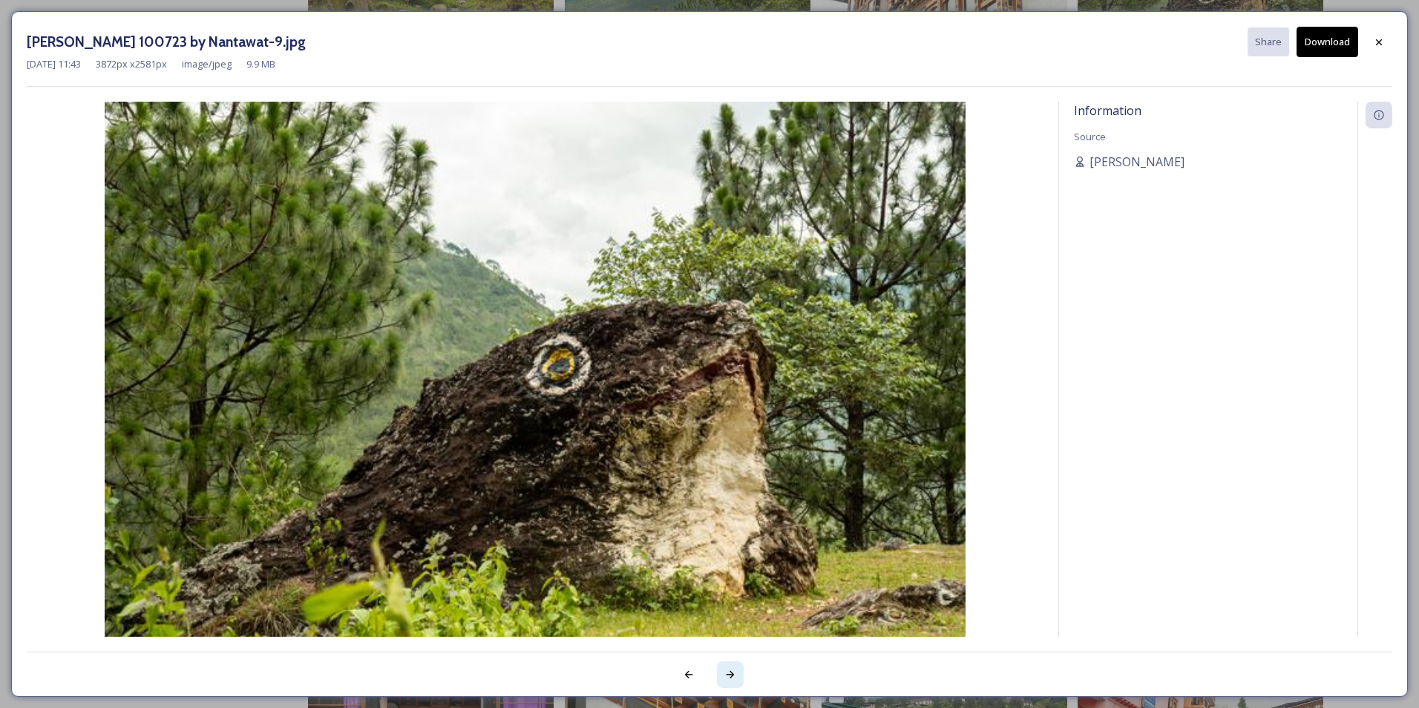
click at [733, 678] on icon at bounding box center [731, 675] width 12 height 12
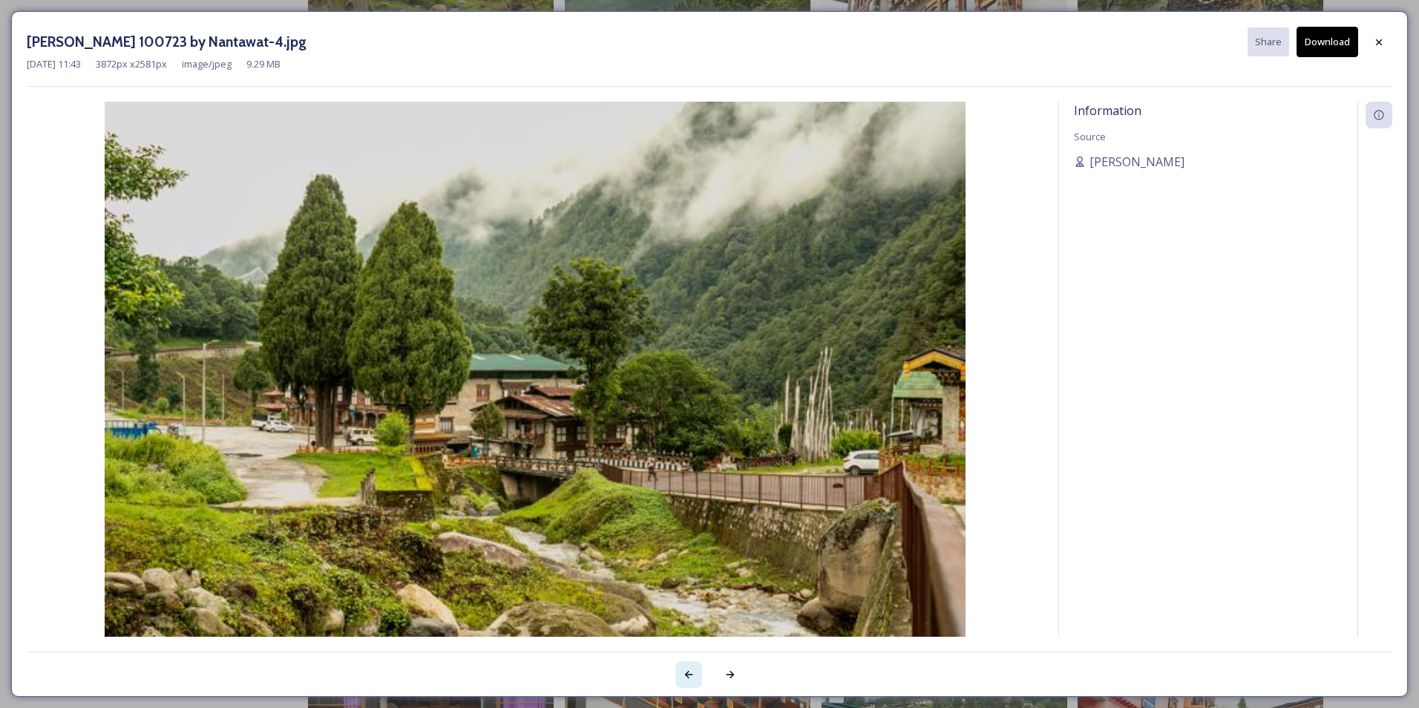
click at [685, 678] on icon at bounding box center [689, 675] width 12 height 12
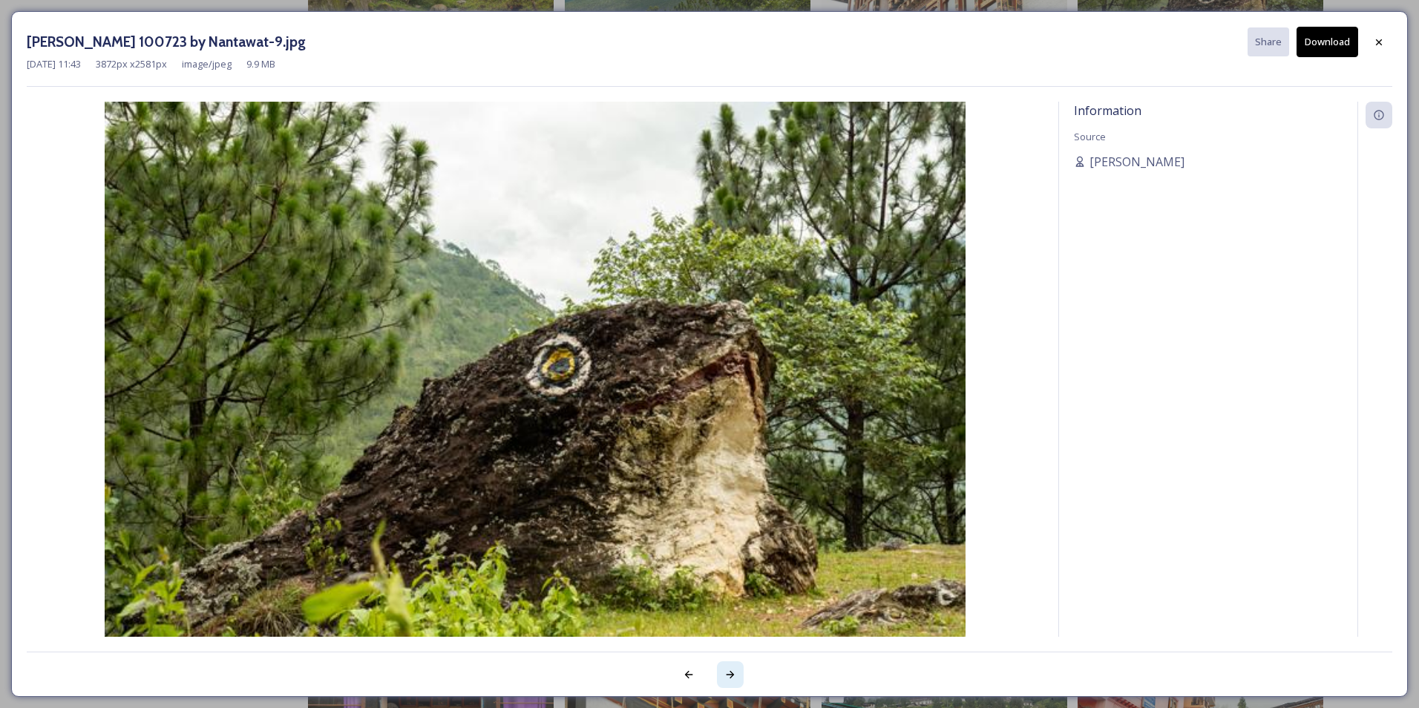
click at [729, 679] on icon at bounding box center [731, 675] width 12 height 12
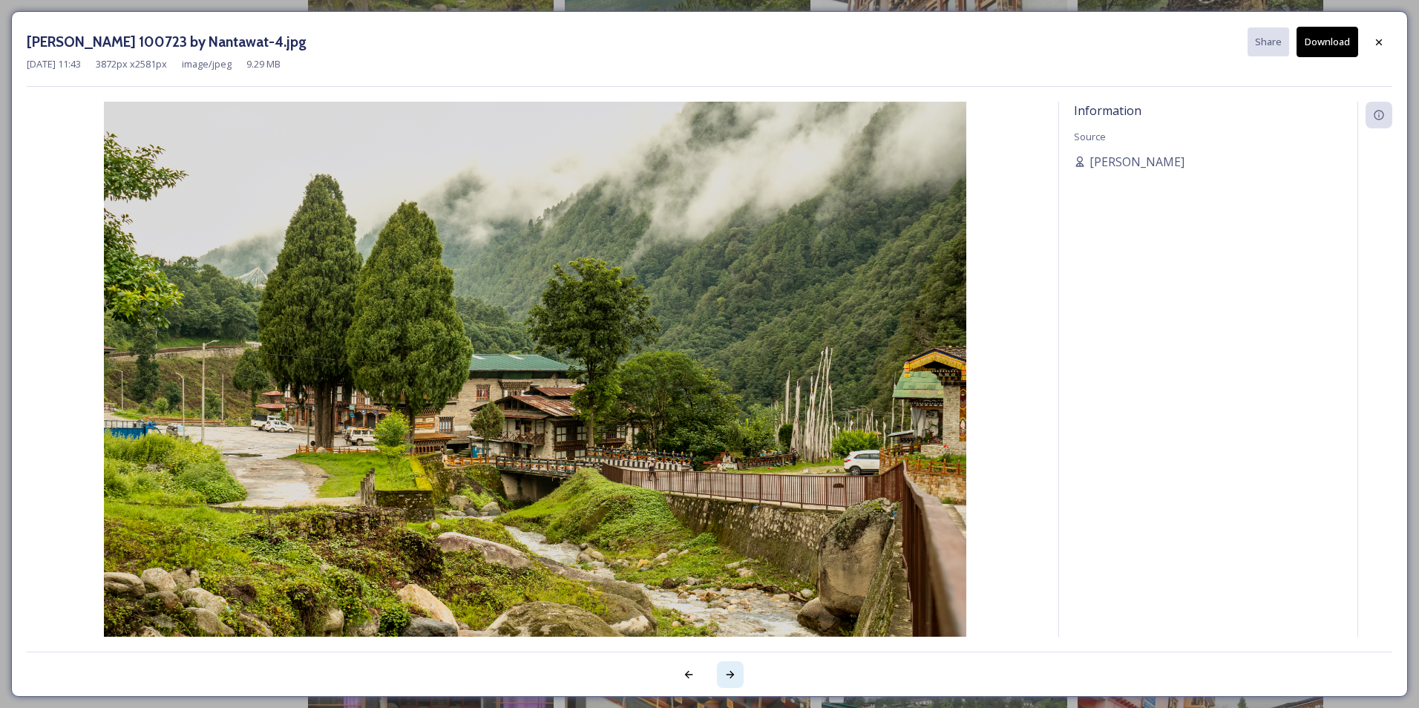
click at [729, 679] on icon at bounding box center [731, 675] width 12 height 12
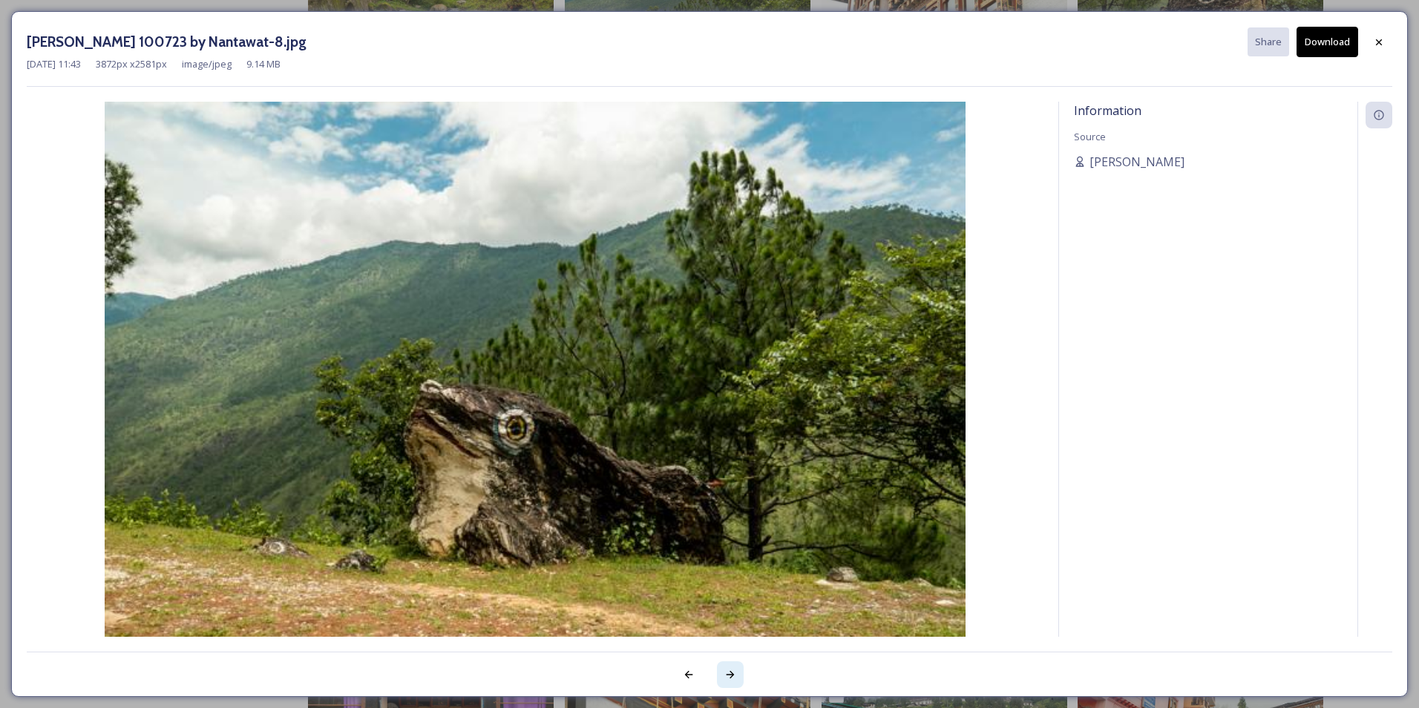
click at [729, 679] on icon at bounding box center [731, 675] width 12 height 12
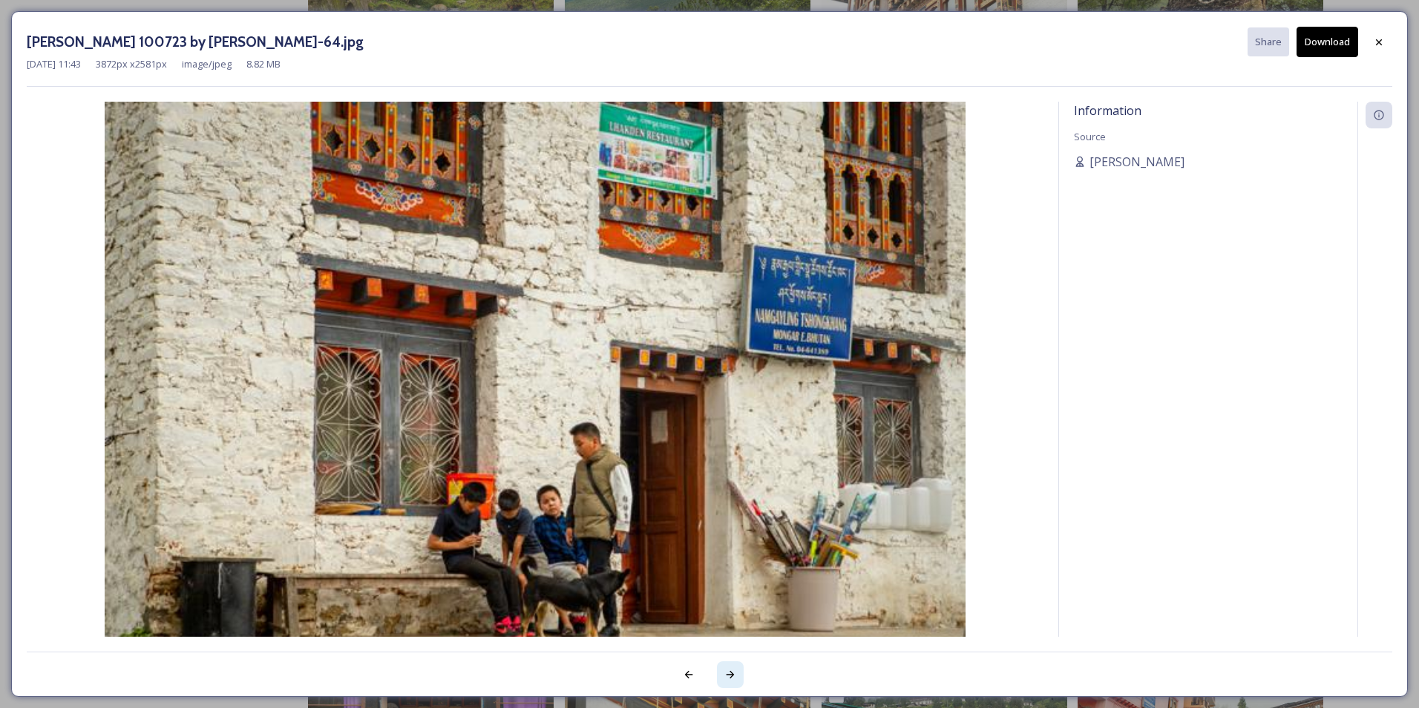
click at [729, 679] on icon at bounding box center [731, 675] width 12 height 12
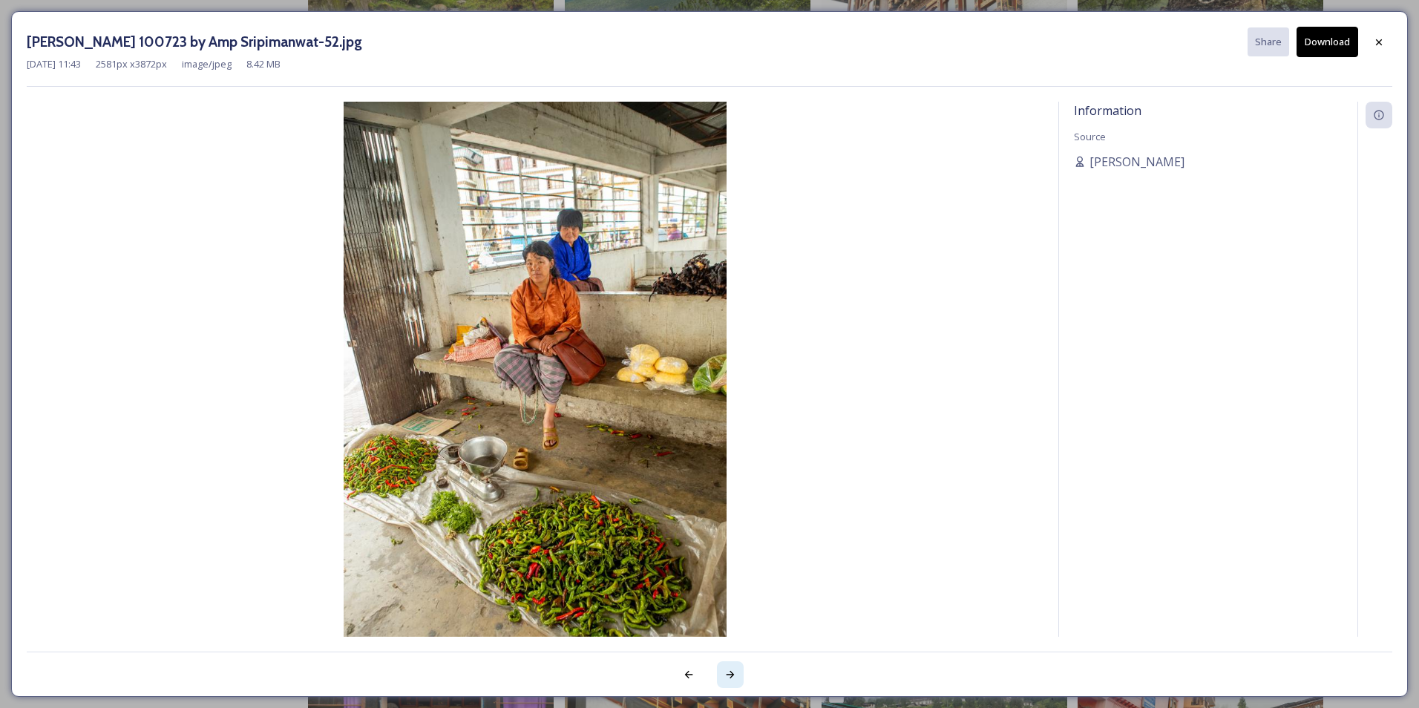
click at [729, 679] on icon at bounding box center [731, 675] width 12 height 12
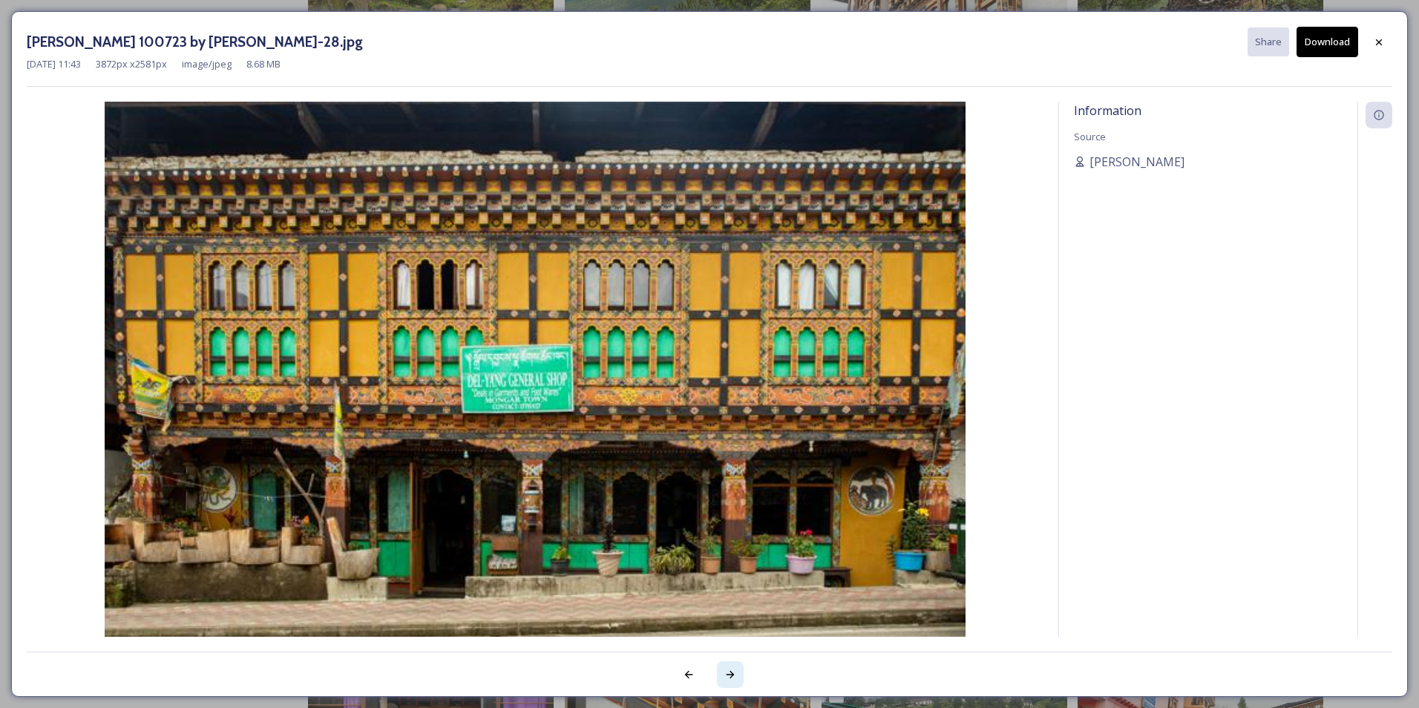
click at [729, 679] on icon at bounding box center [731, 675] width 12 height 12
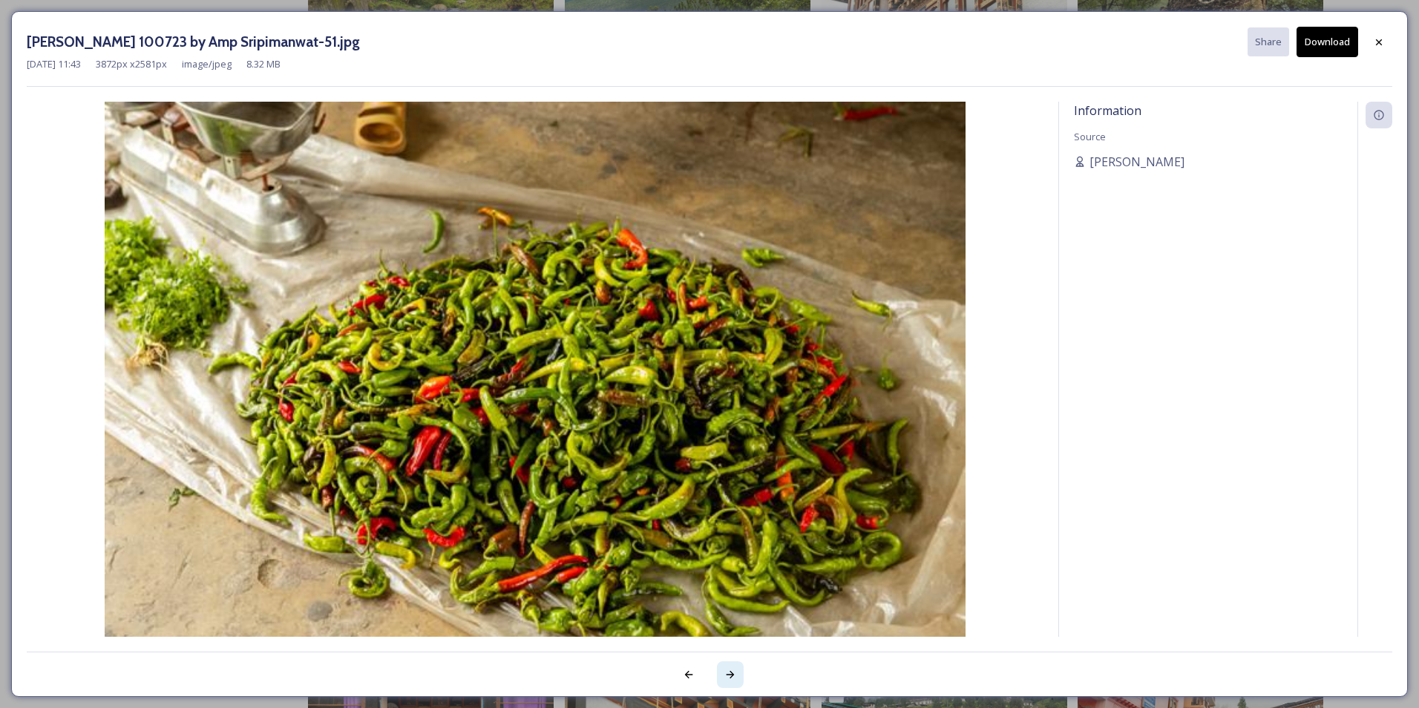
click at [729, 679] on icon at bounding box center [731, 675] width 12 height 12
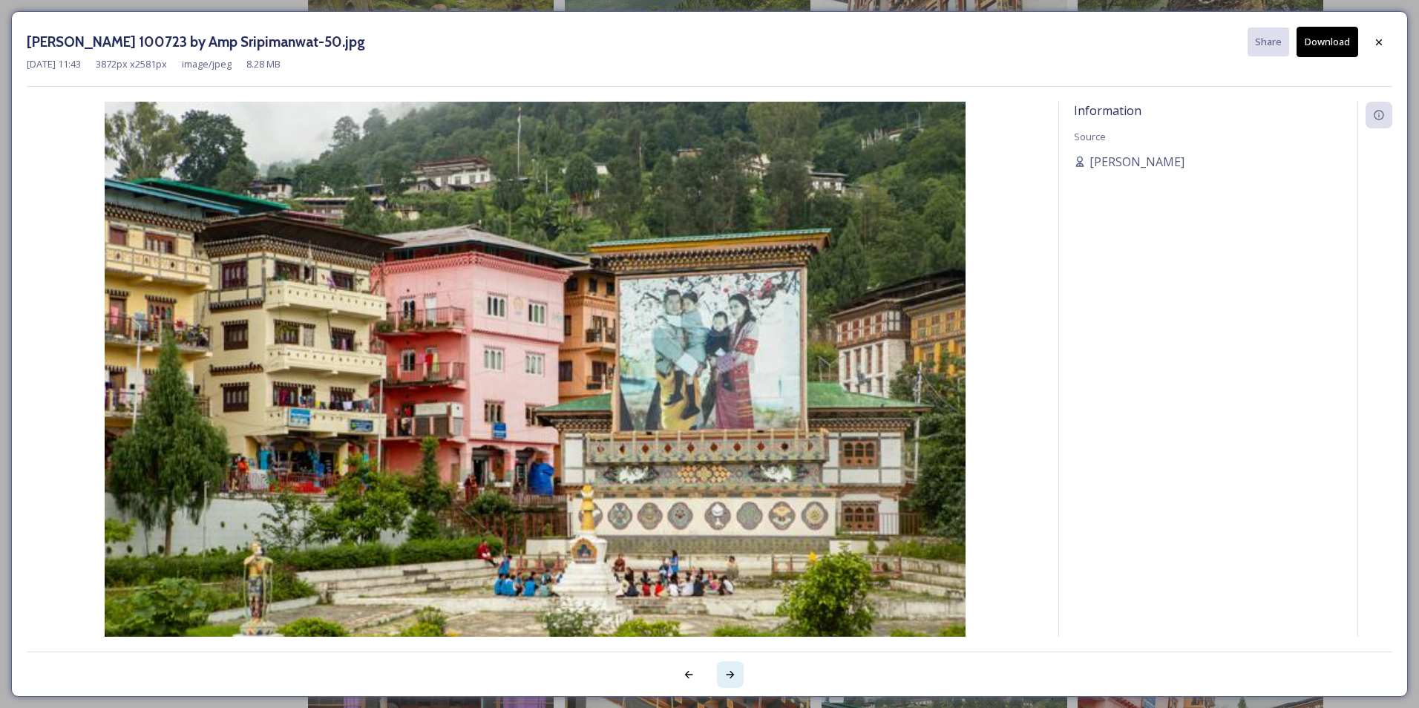
click at [729, 679] on icon at bounding box center [731, 675] width 12 height 12
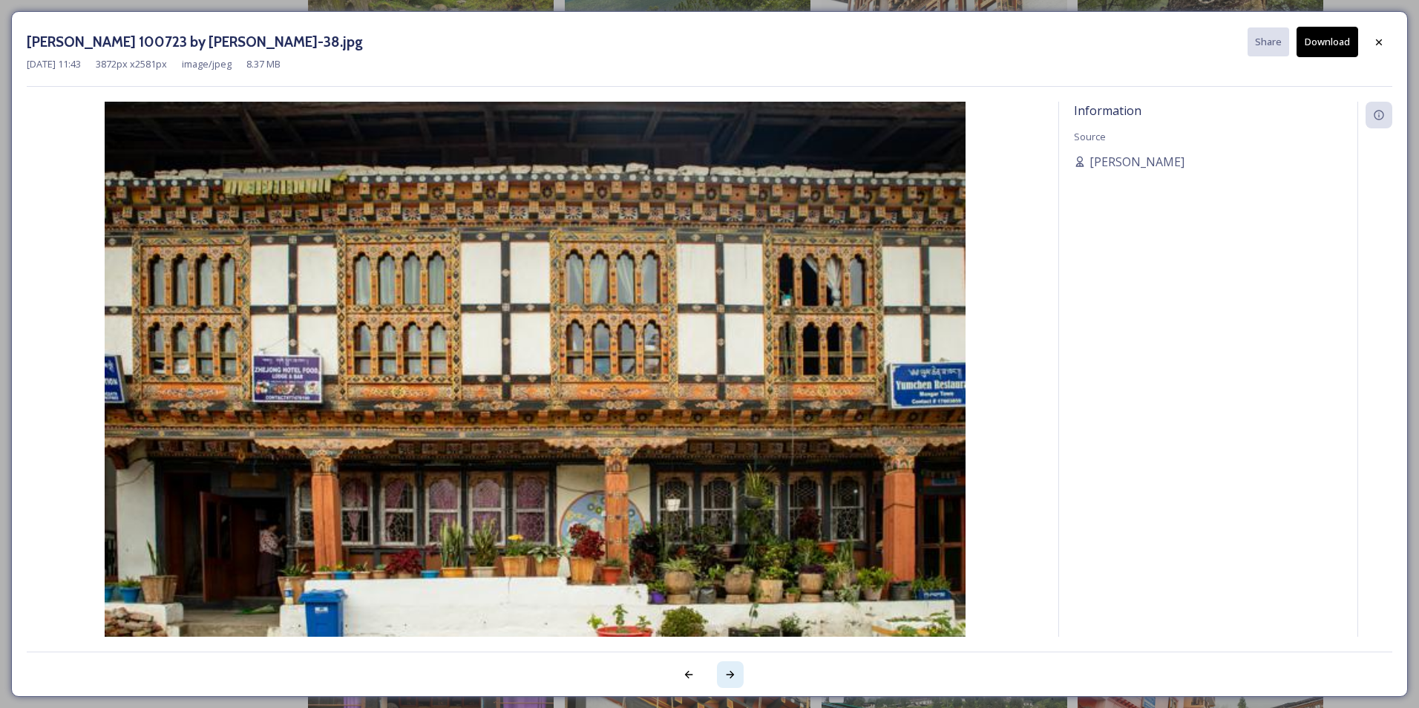
click at [729, 679] on icon at bounding box center [731, 675] width 12 height 12
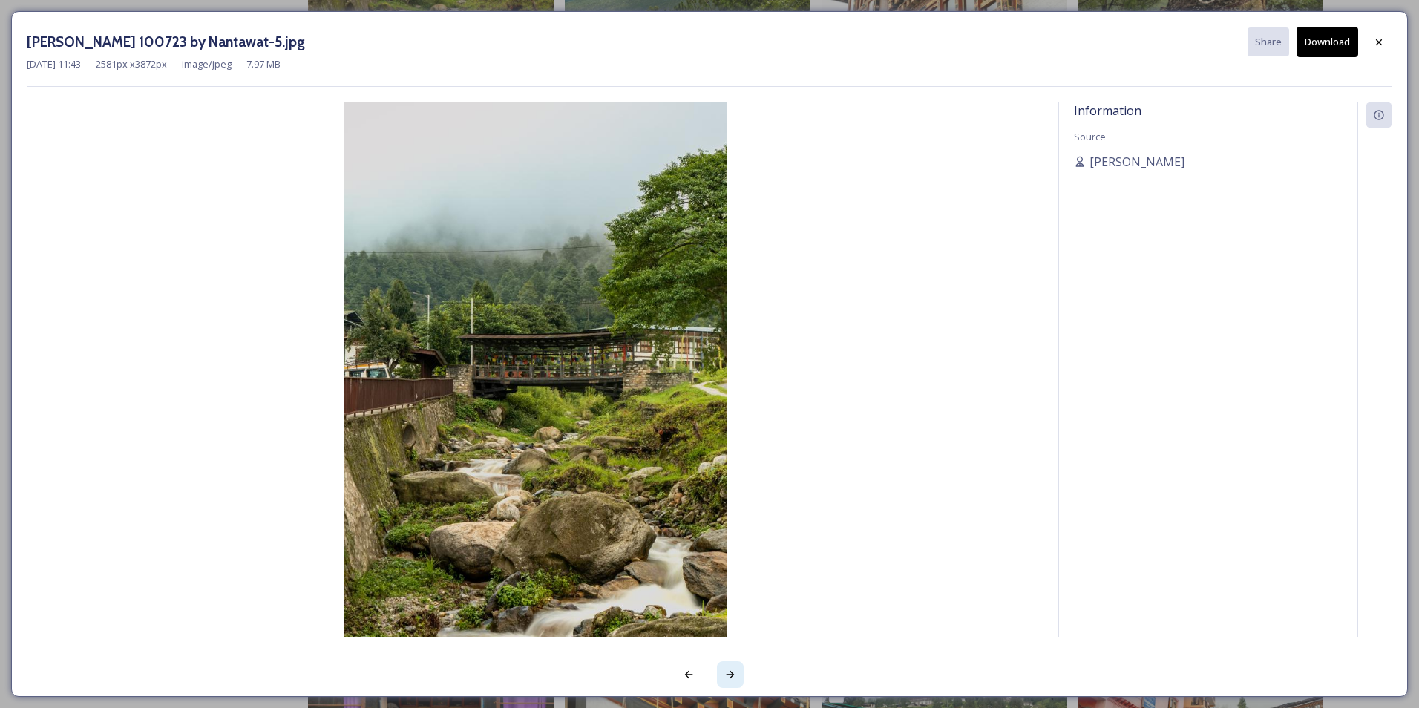
click at [729, 679] on icon at bounding box center [731, 675] width 12 height 12
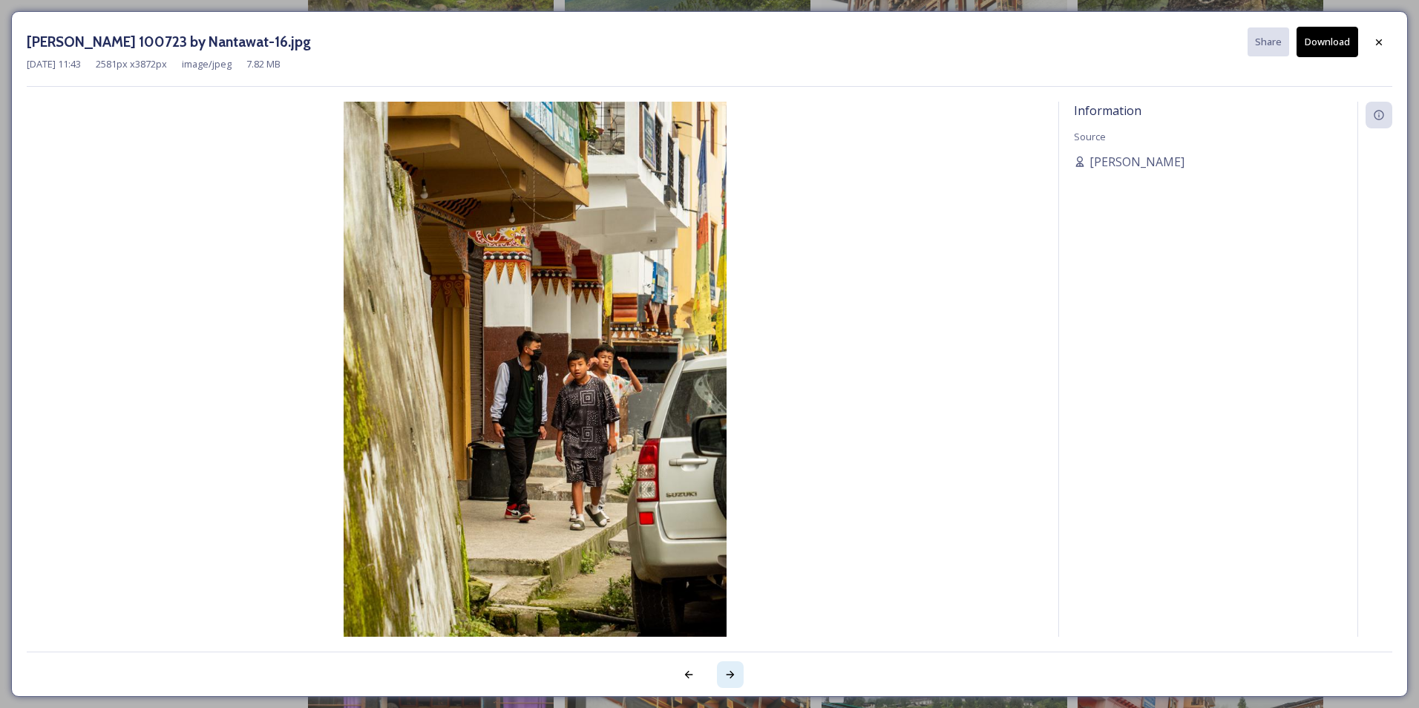
click at [729, 679] on icon at bounding box center [731, 675] width 12 height 12
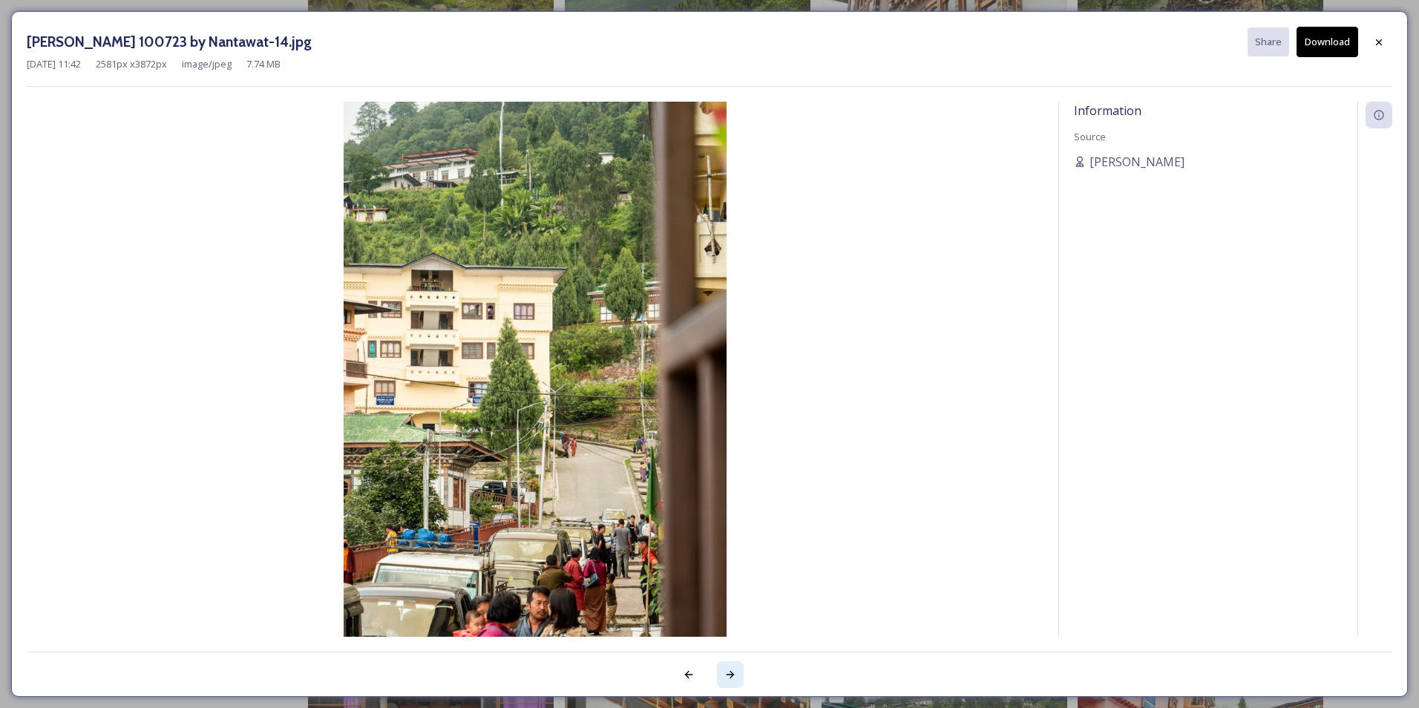
click at [730, 674] on icon at bounding box center [731, 675] width 12 height 12
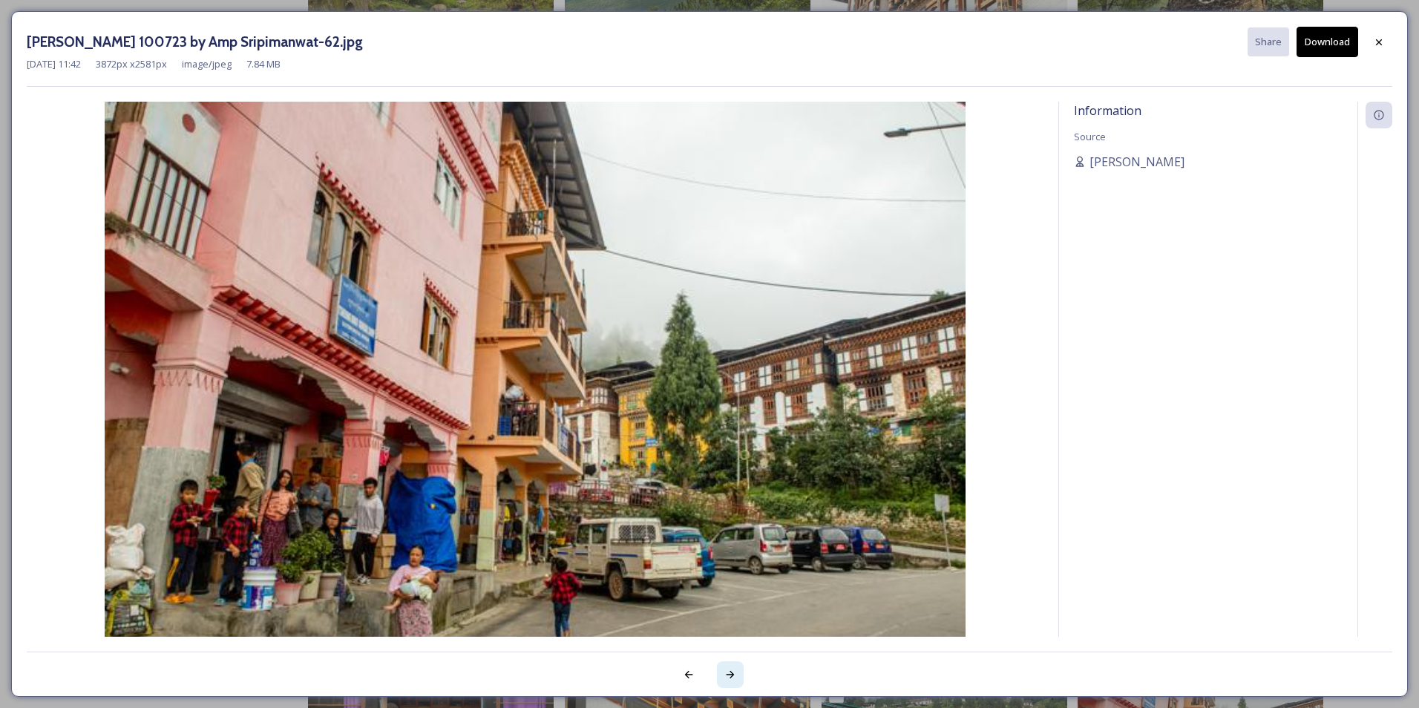
click at [728, 673] on icon at bounding box center [731, 675] width 12 height 12
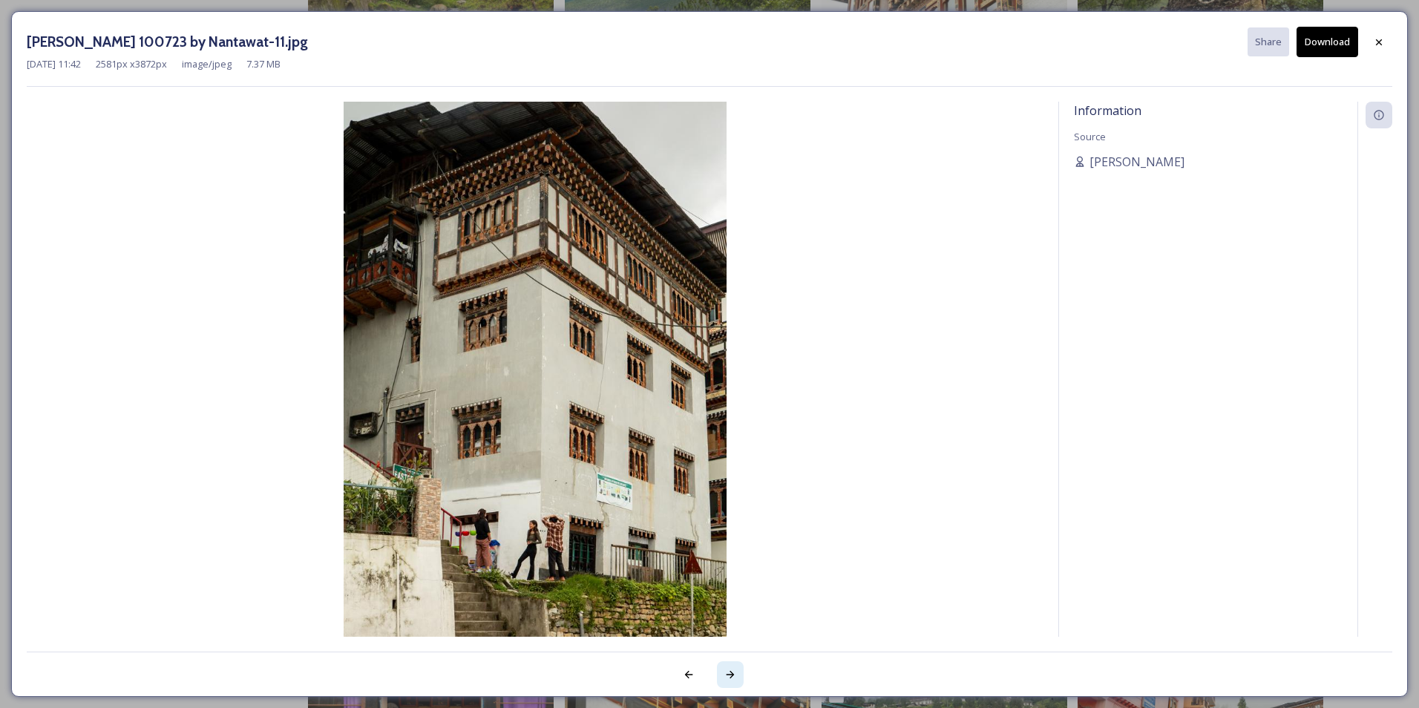
click at [728, 673] on icon at bounding box center [731, 675] width 12 height 12
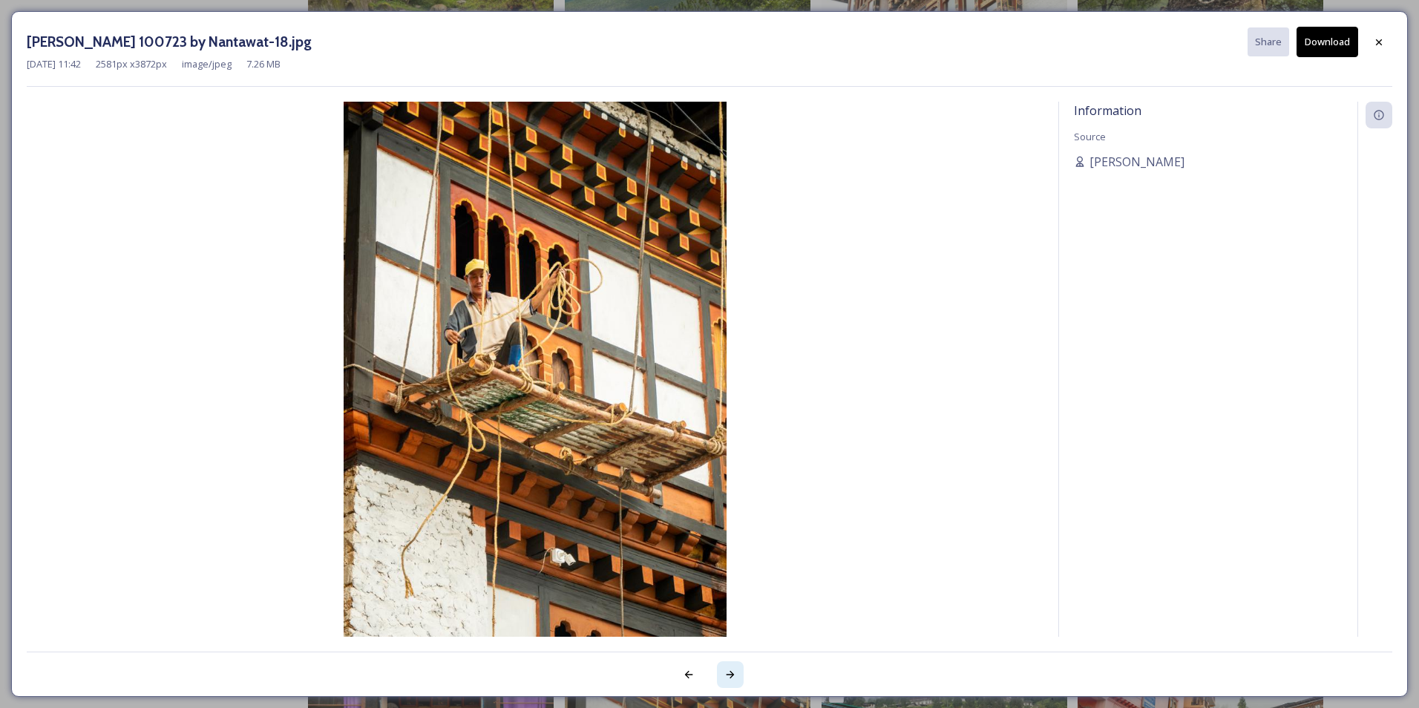
click at [728, 673] on icon at bounding box center [731, 675] width 12 height 12
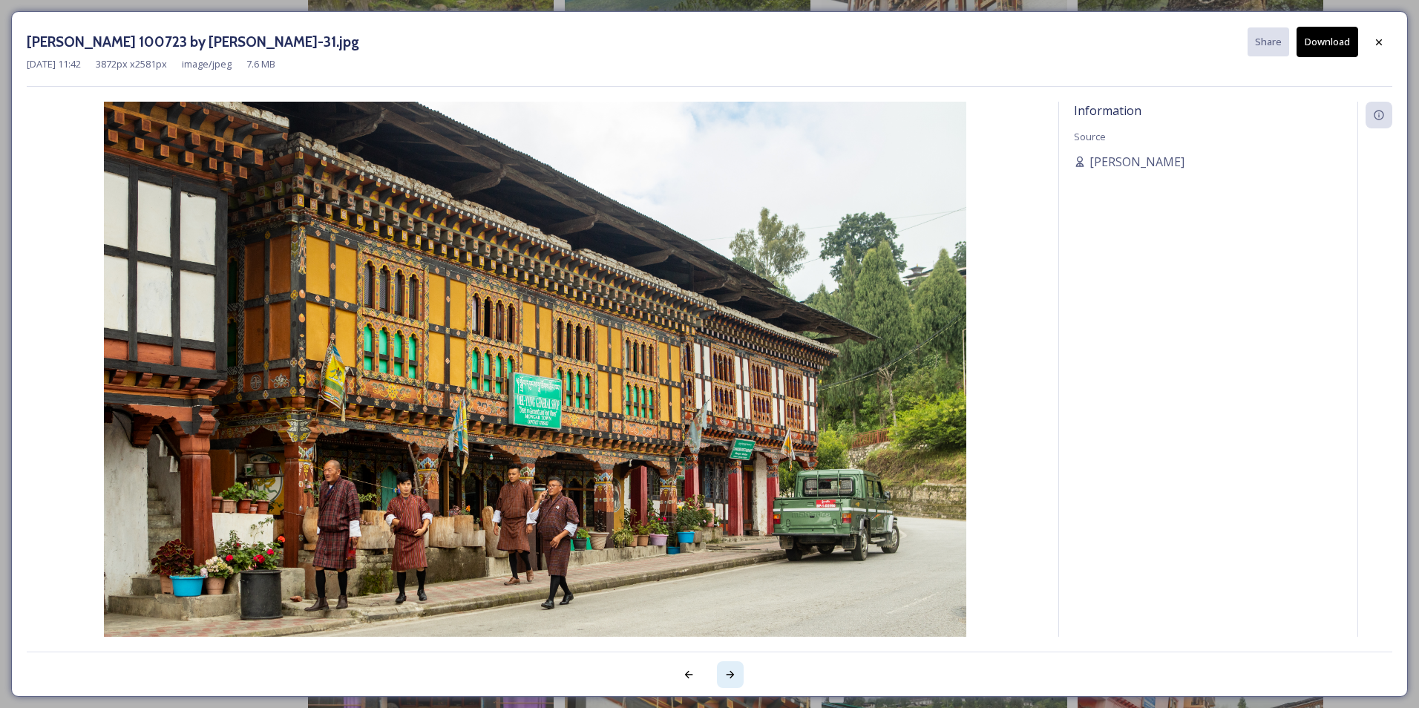
click at [728, 670] on icon at bounding box center [731, 675] width 12 height 12
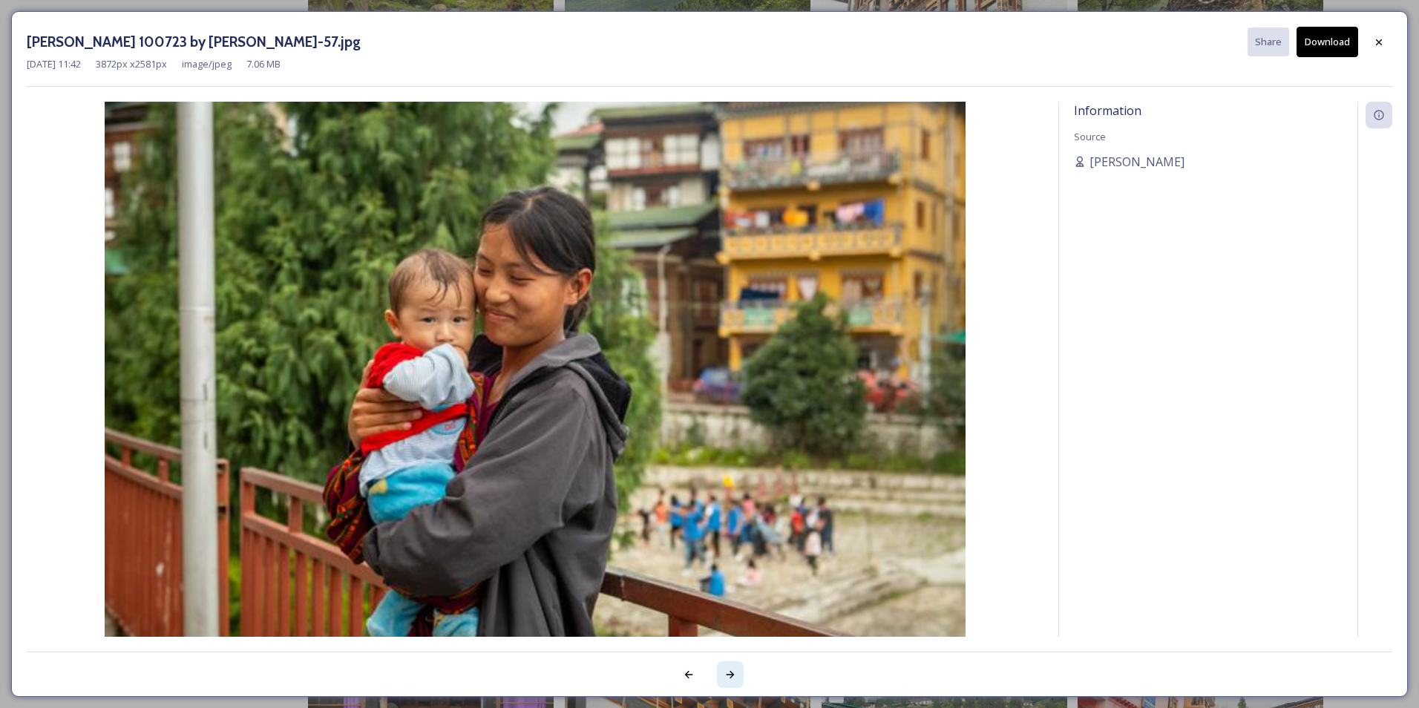
click at [728, 670] on icon at bounding box center [731, 675] width 12 height 12
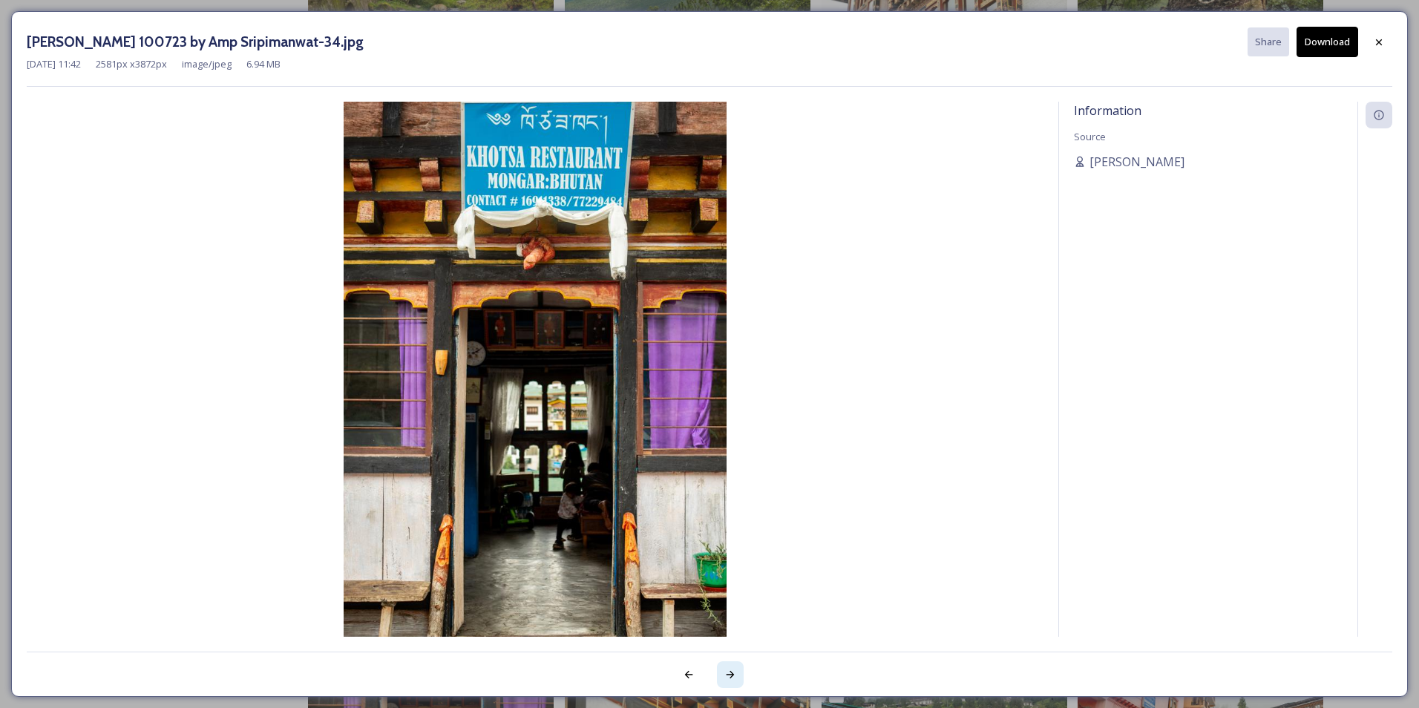
click at [728, 670] on icon at bounding box center [731, 675] width 12 height 12
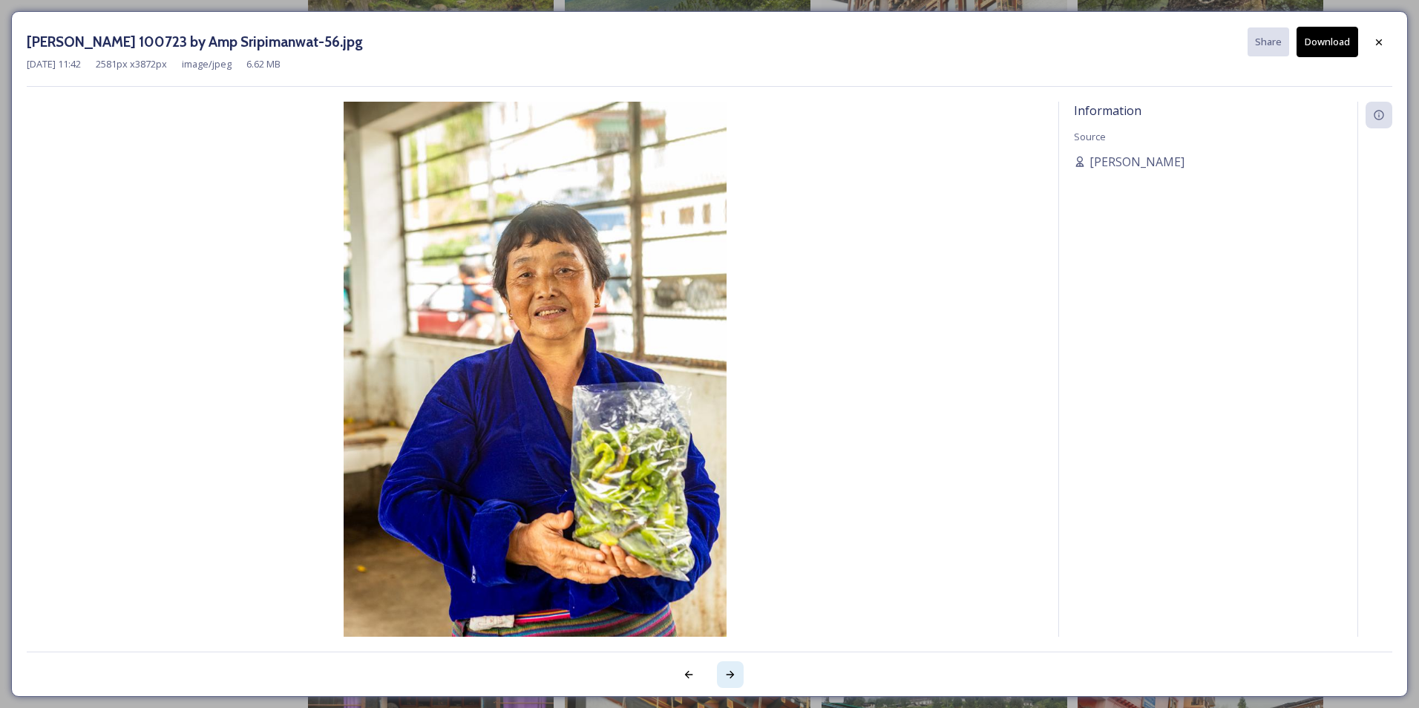
click at [728, 670] on icon at bounding box center [731, 675] width 12 height 12
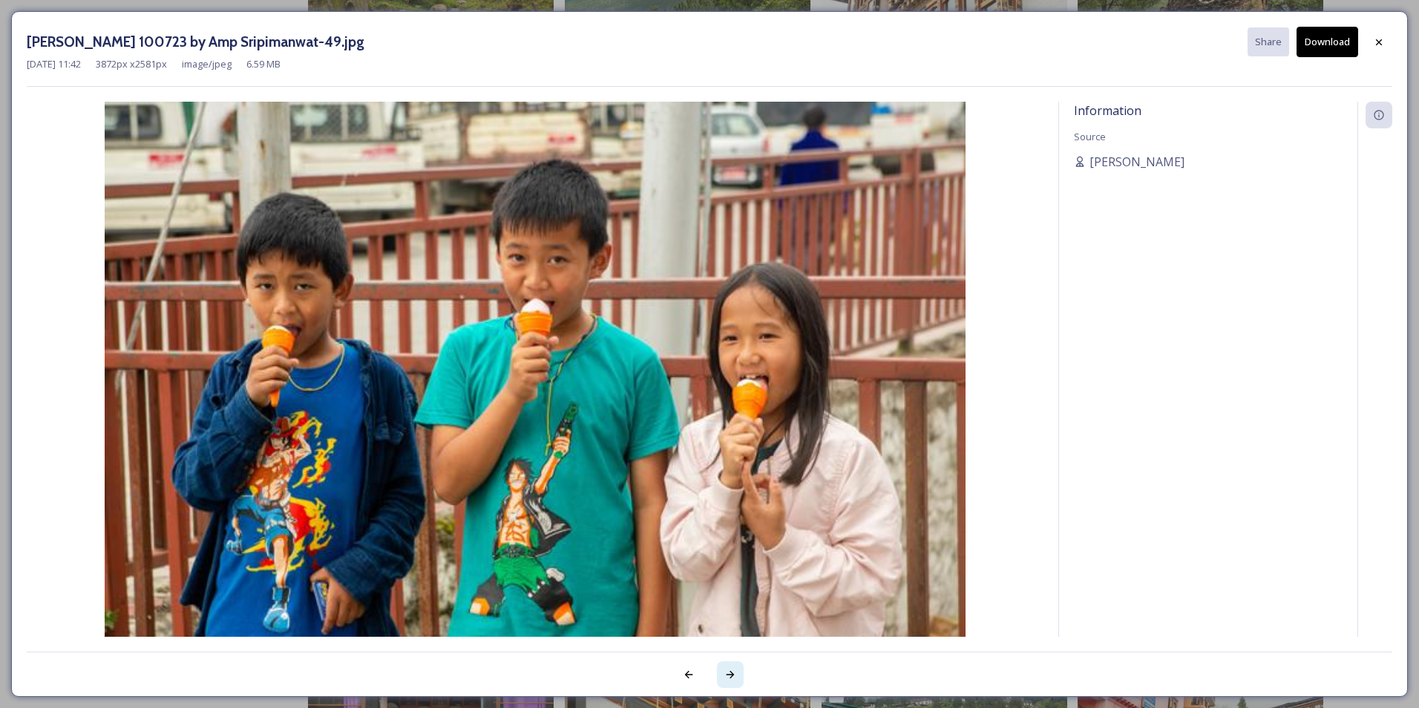
click at [728, 670] on icon at bounding box center [731, 675] width 12 height 12
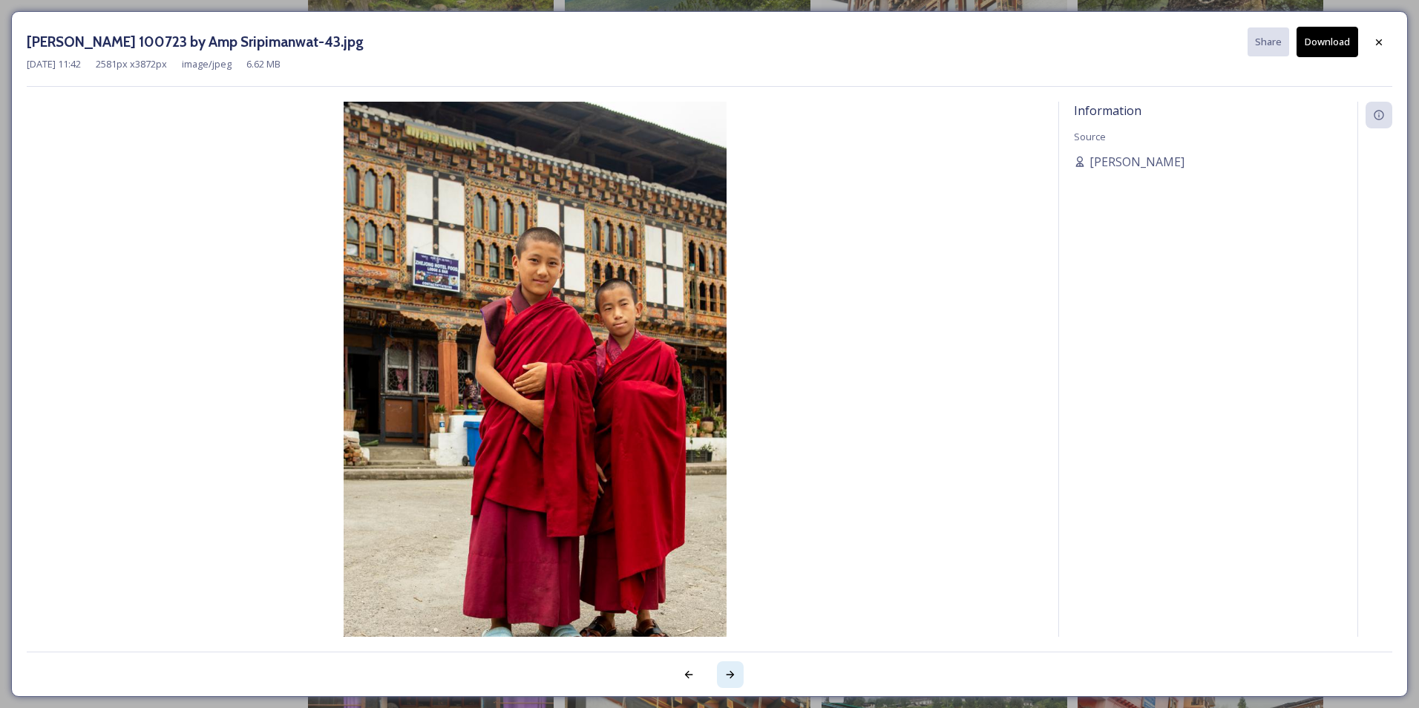
click at [728, 670] on icon at bounding box center [731, 675] width 12 height 12
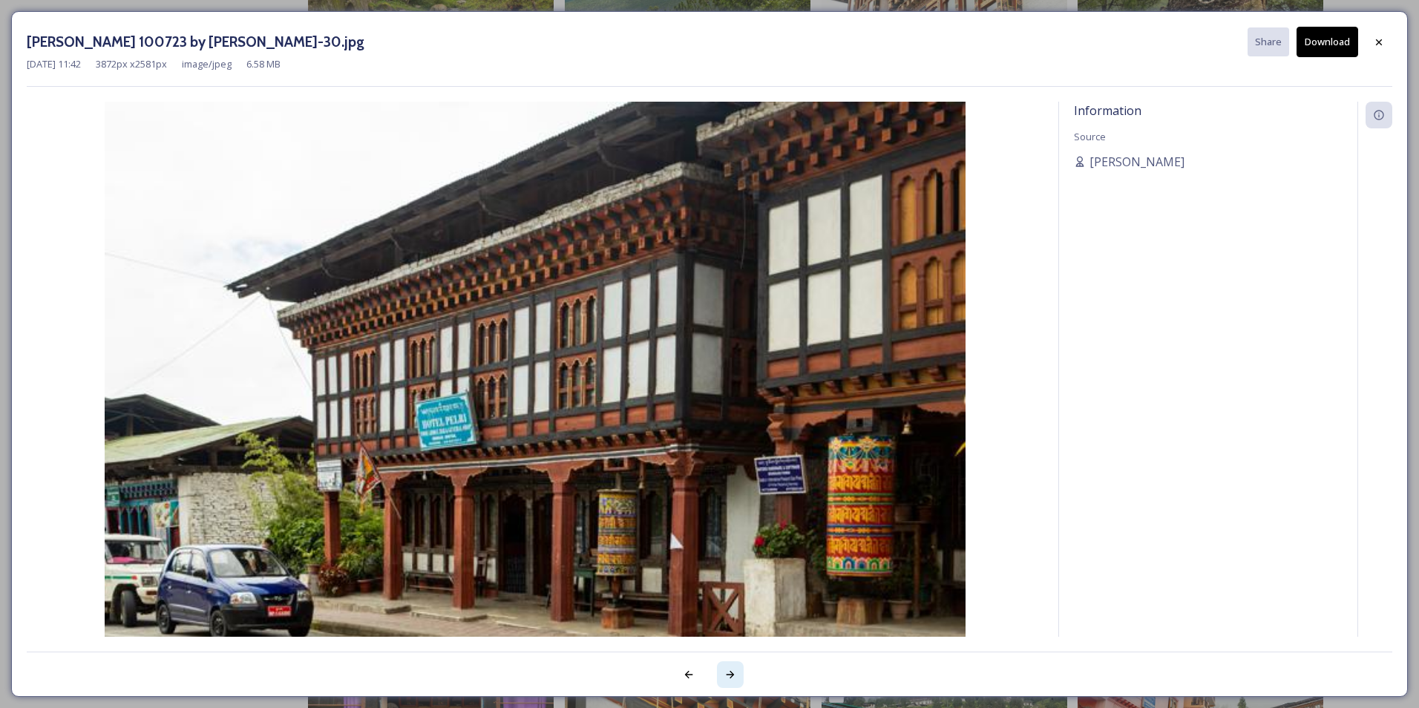
click at [728, 670] on icon at bounding box center [731, 675] width 12 height 12
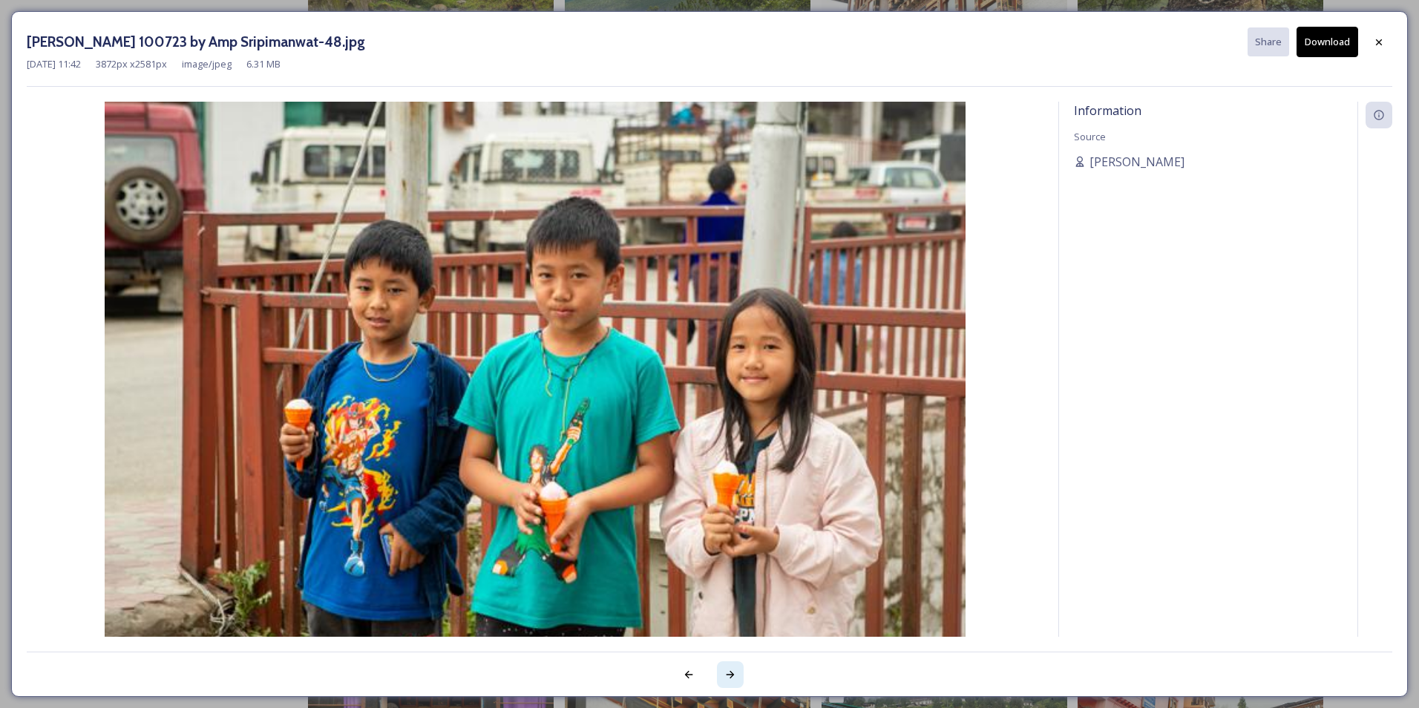
click at [726, 673] on icon at bounding box center [731, 675] width 12 height 12
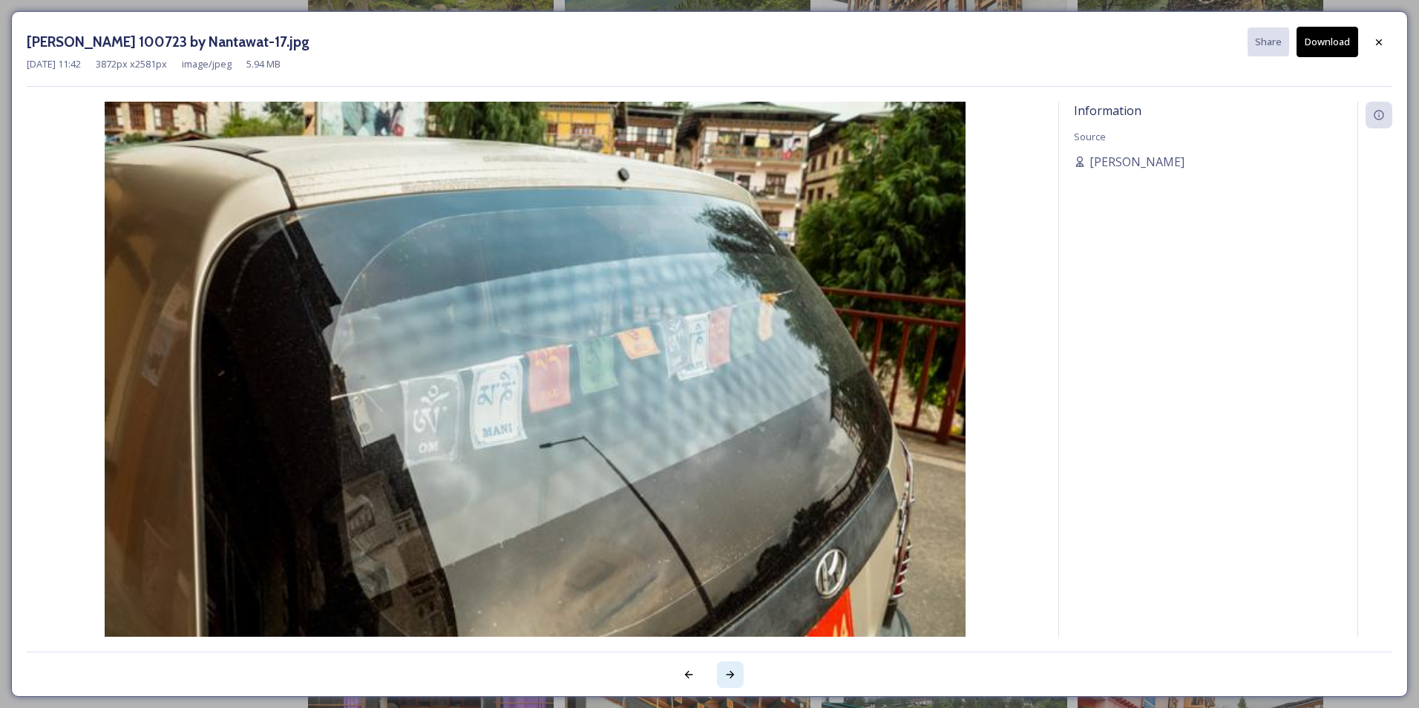
click at [726, 673] on icon at bounding box center [731, 675] width 12 height 12
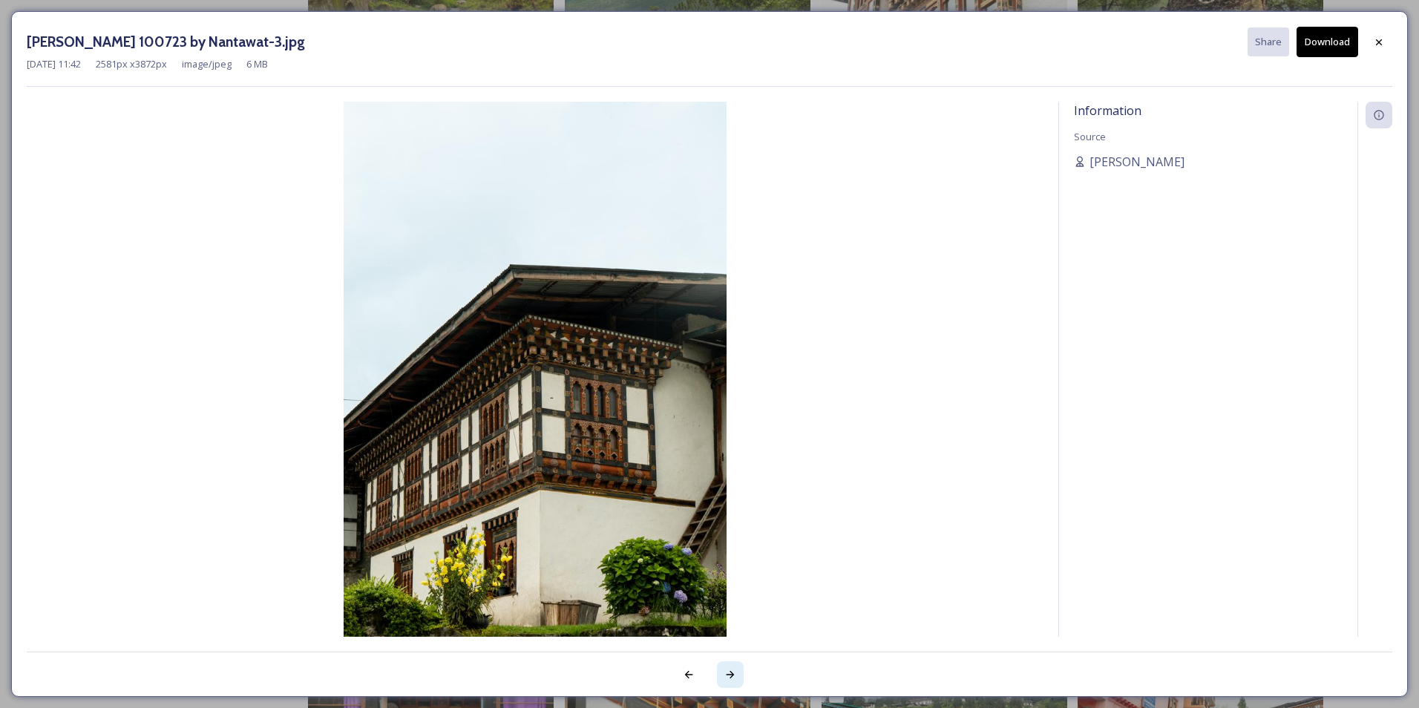
click at [726, 673] on icon at bounding box center [731, 675] width 12 height 12
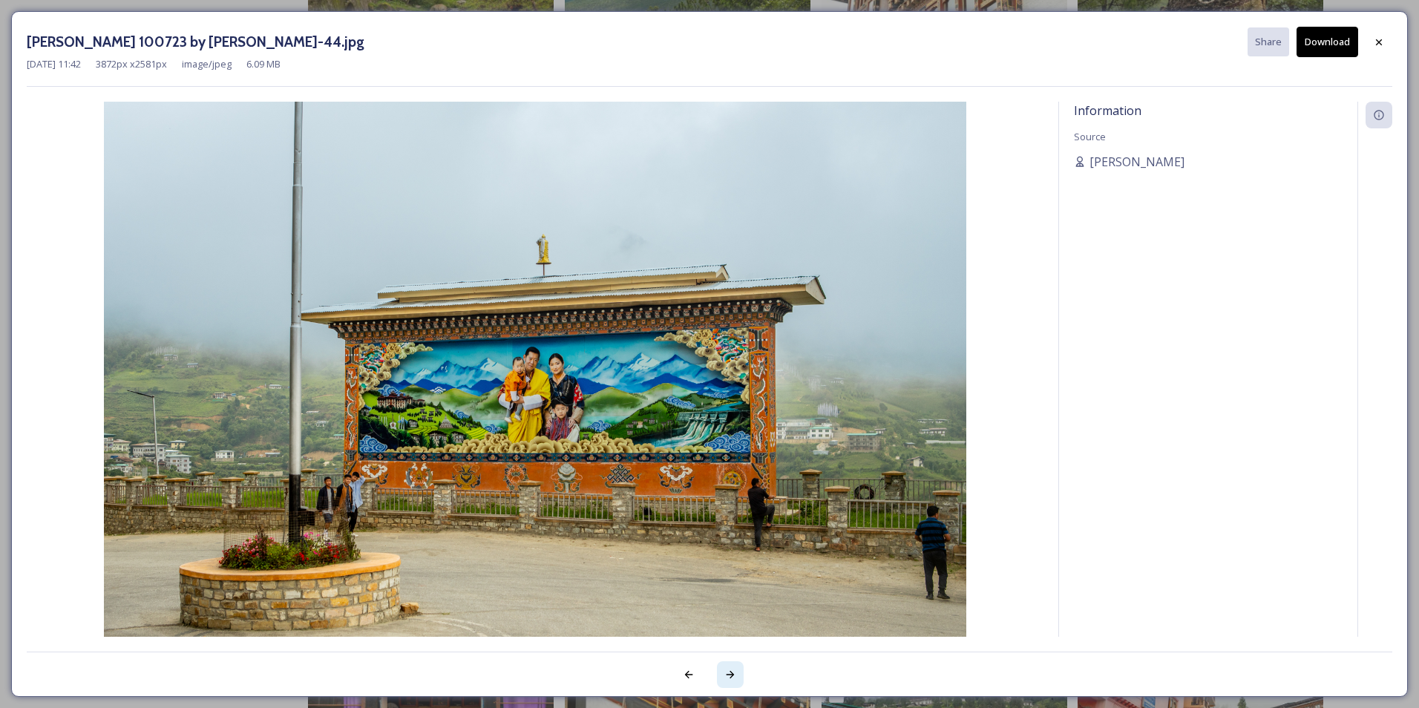
click at [726, 673] on icon at bounding box center [731, 675] width 12 height 12
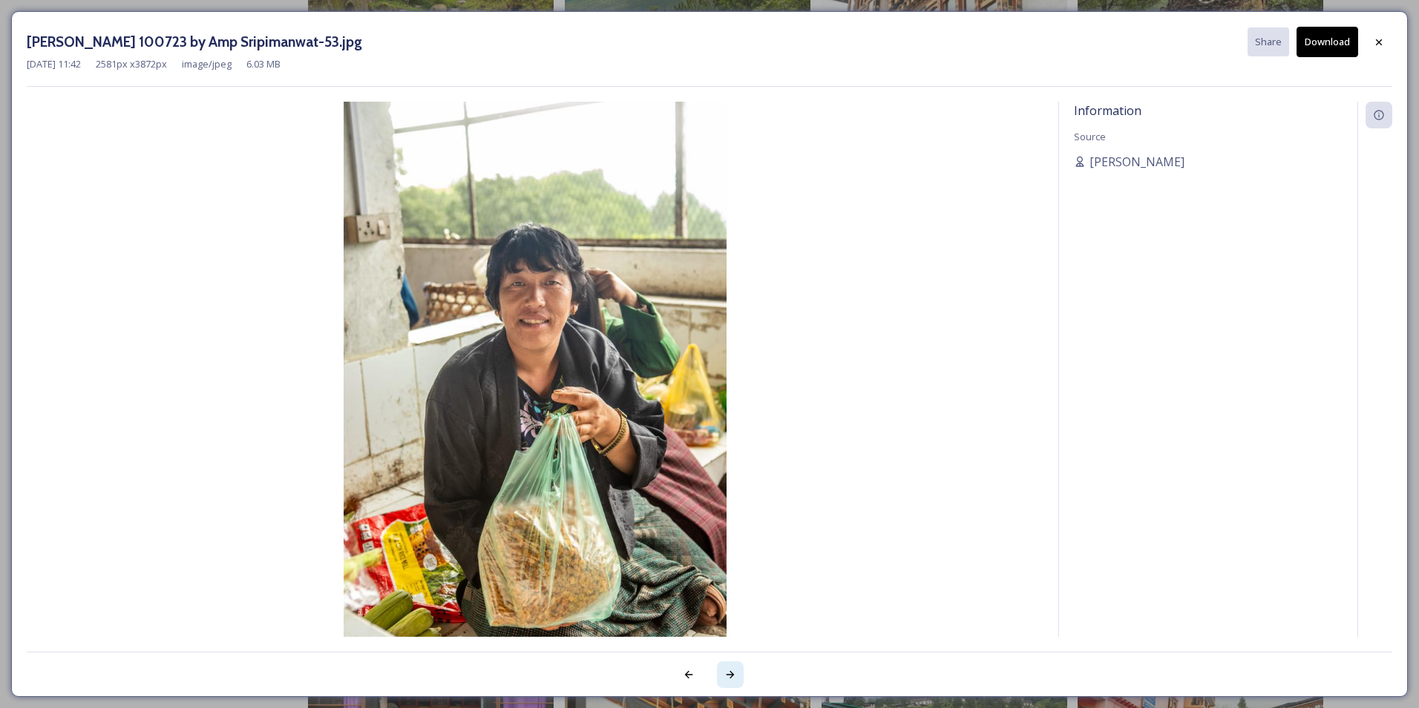
click at [726, 673] on icon at bounding box center [731, 675] width 12 height 12
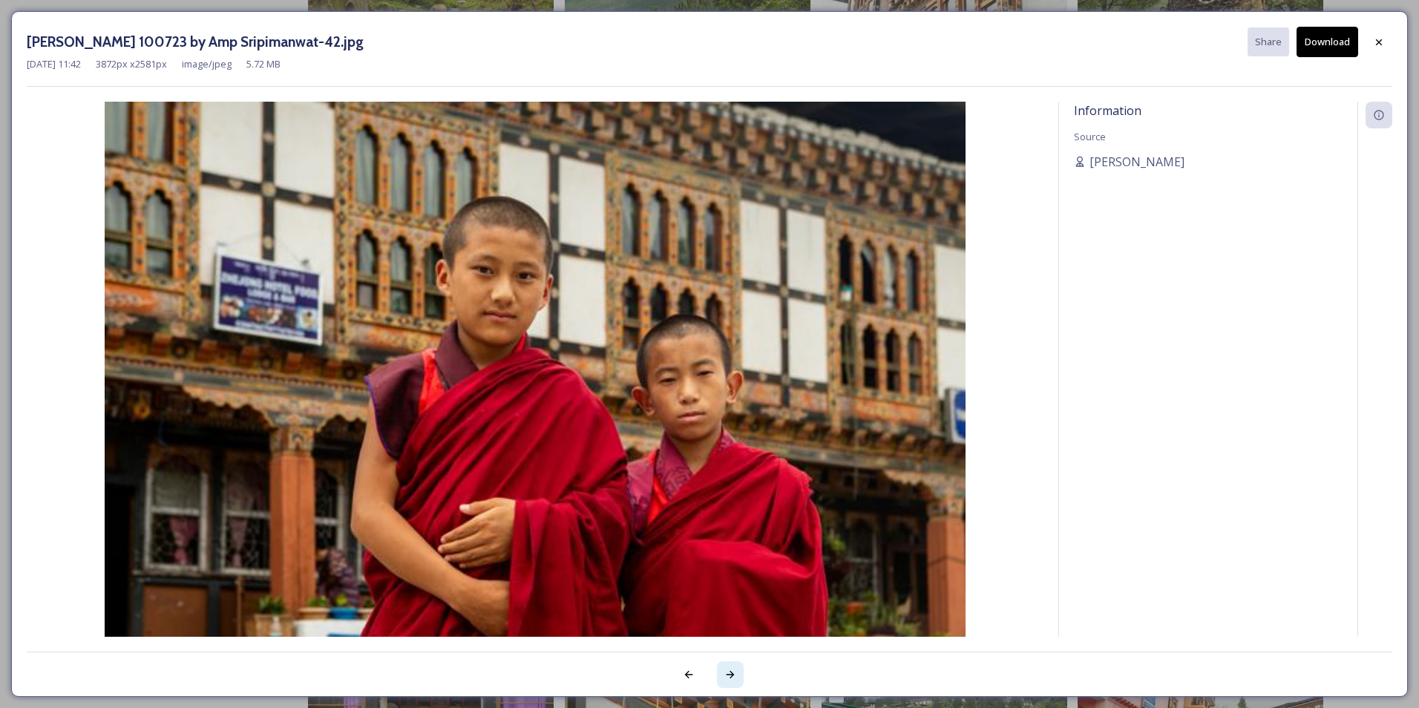
click at [726, 673] on icon at bounding box center [731, 675] width 12 height 12
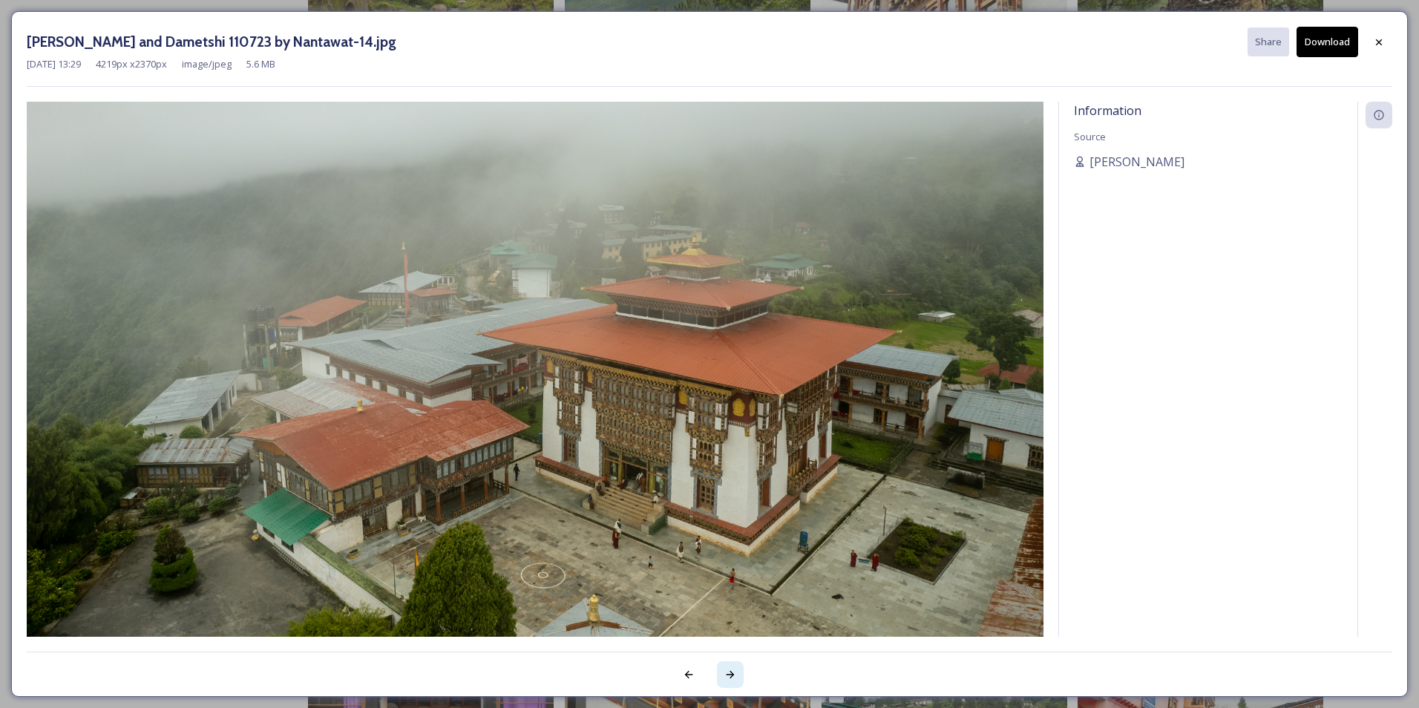
click at [731, 671] on icon at bounding box center [731, 675] width 12 height 12
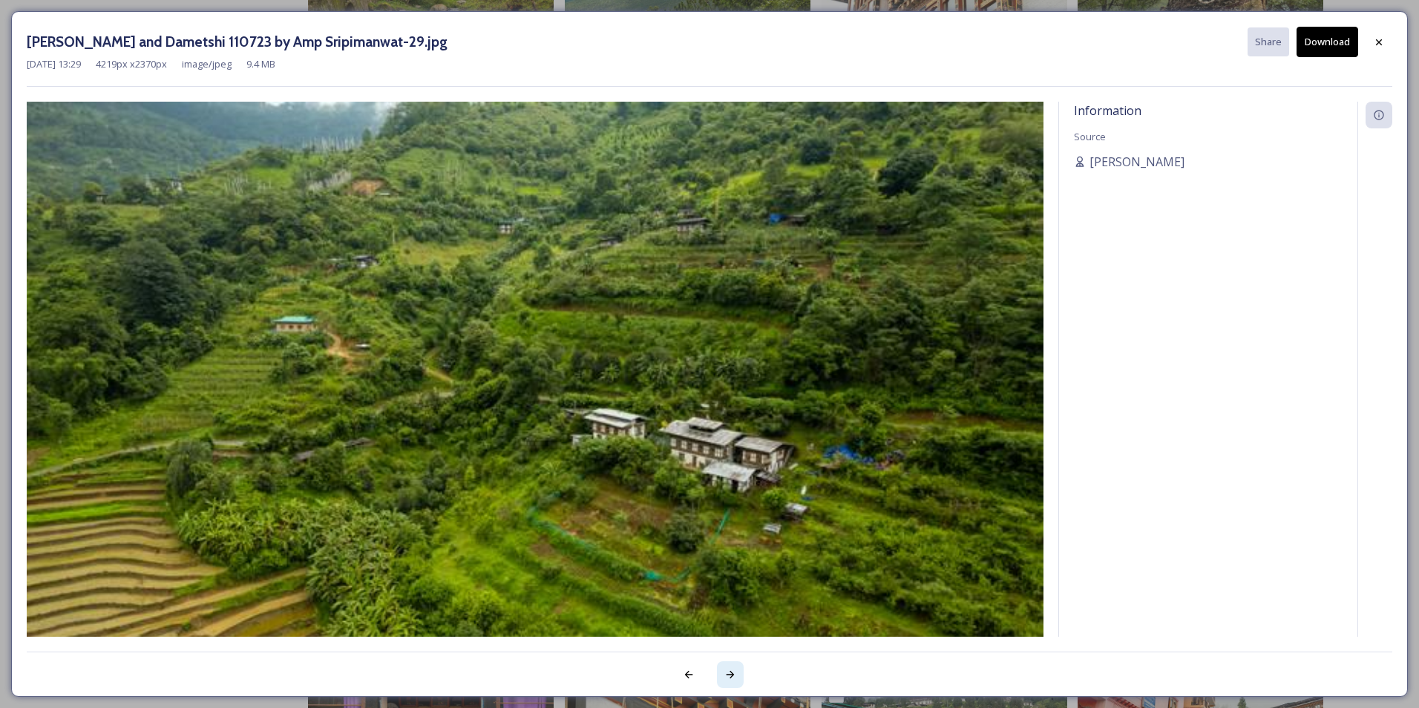
click at [730, 670] on icon at bounding box center [731, 675] width 12 height 12
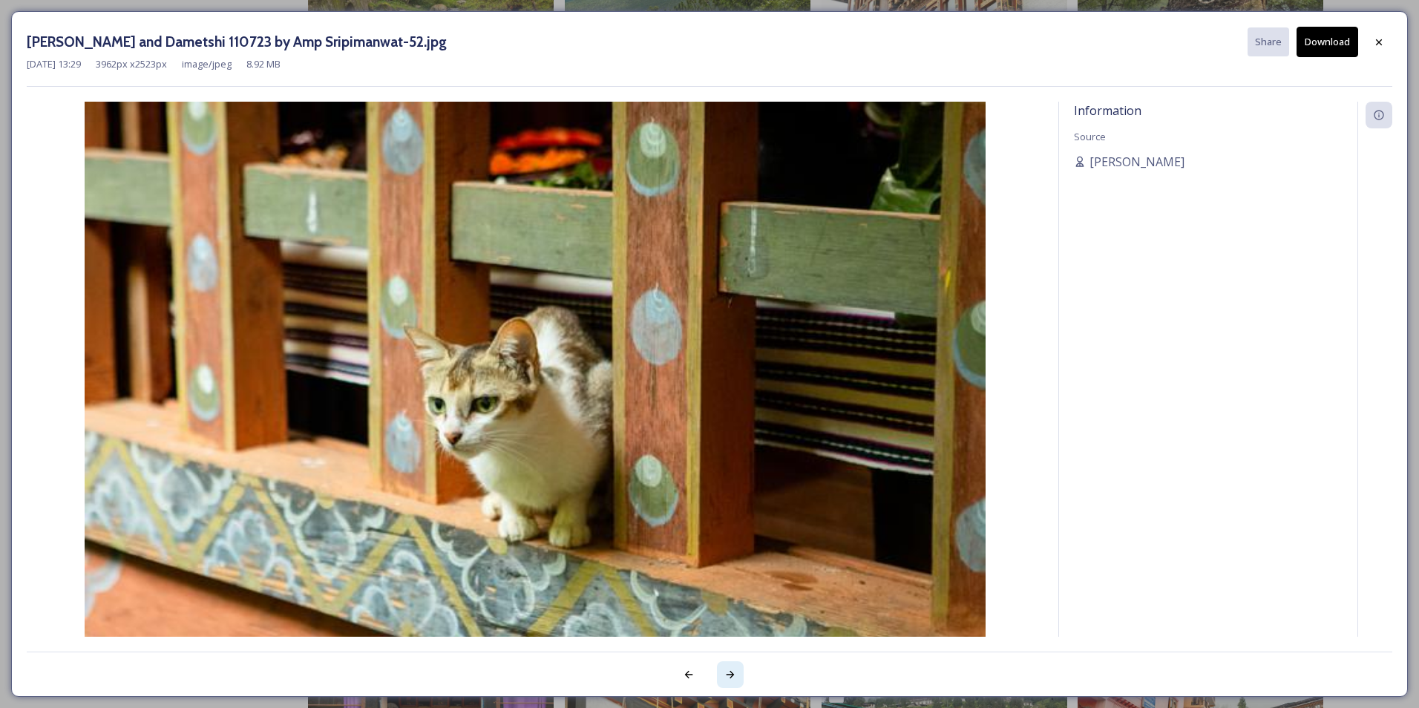
click at [730, 670] on icon at bounding box center [731, 675] width 12 height 12
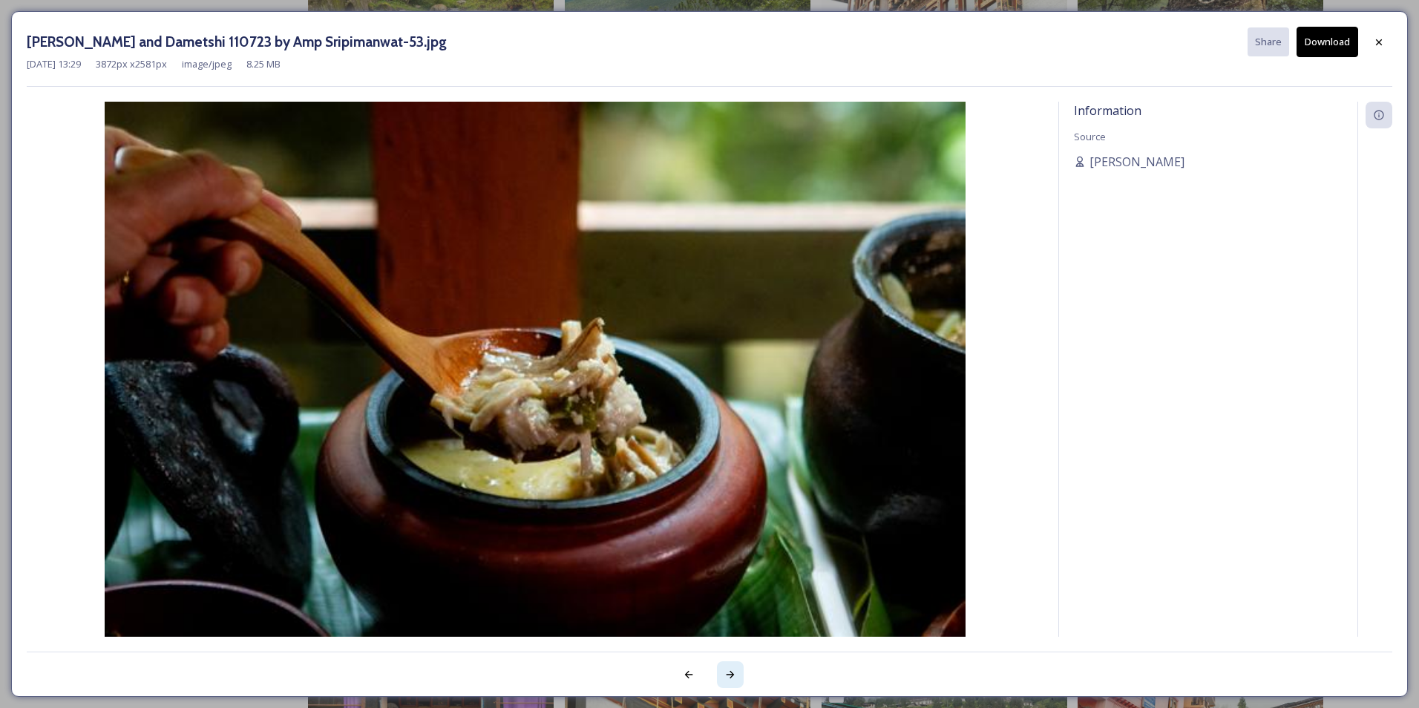
click at [730, 670] on icon at bounding box center [731, 675] width 12 height 12
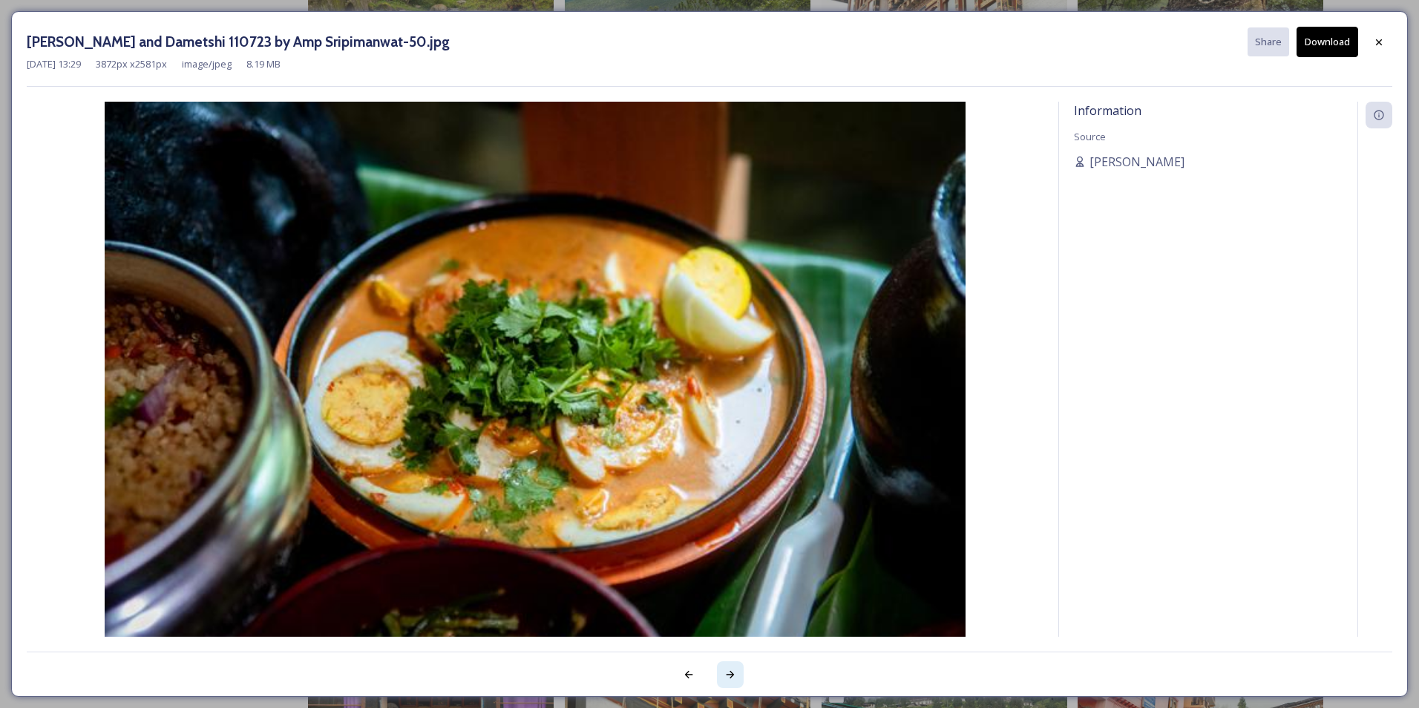
click at [730, 670] on icon at bounding box center [731, 675] width 12 height 12
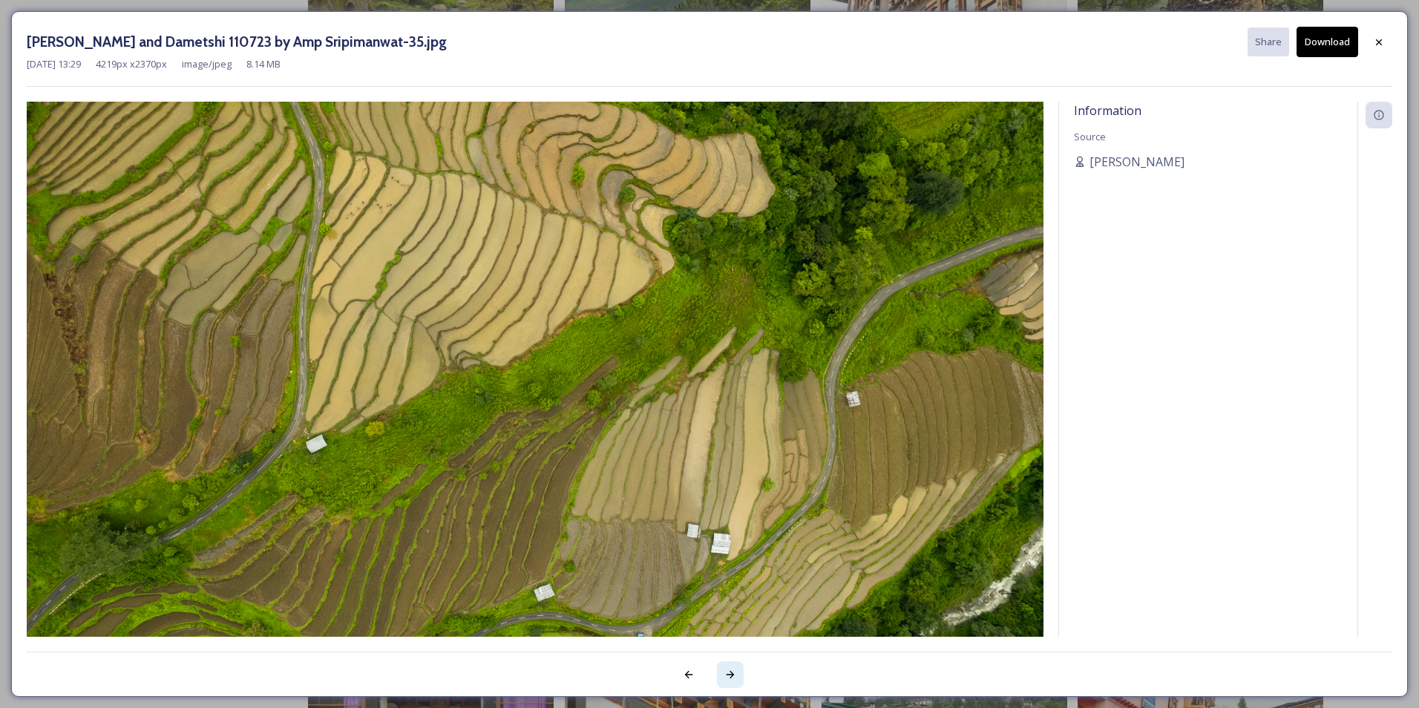
click at [728, 670] on icon at bounding box center [731, 675] width 12 height 12
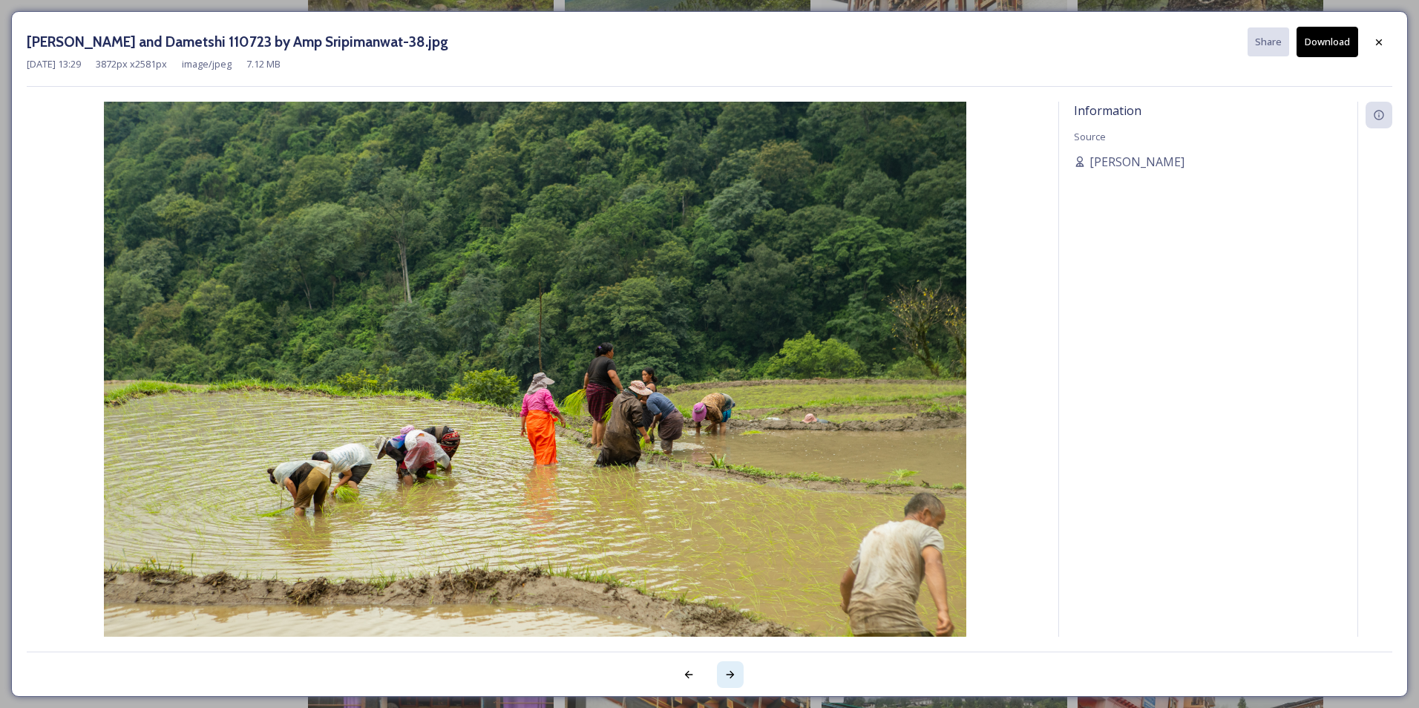
click at [733, 673] on icon at bounding box center [731, 675] width 12 height 12
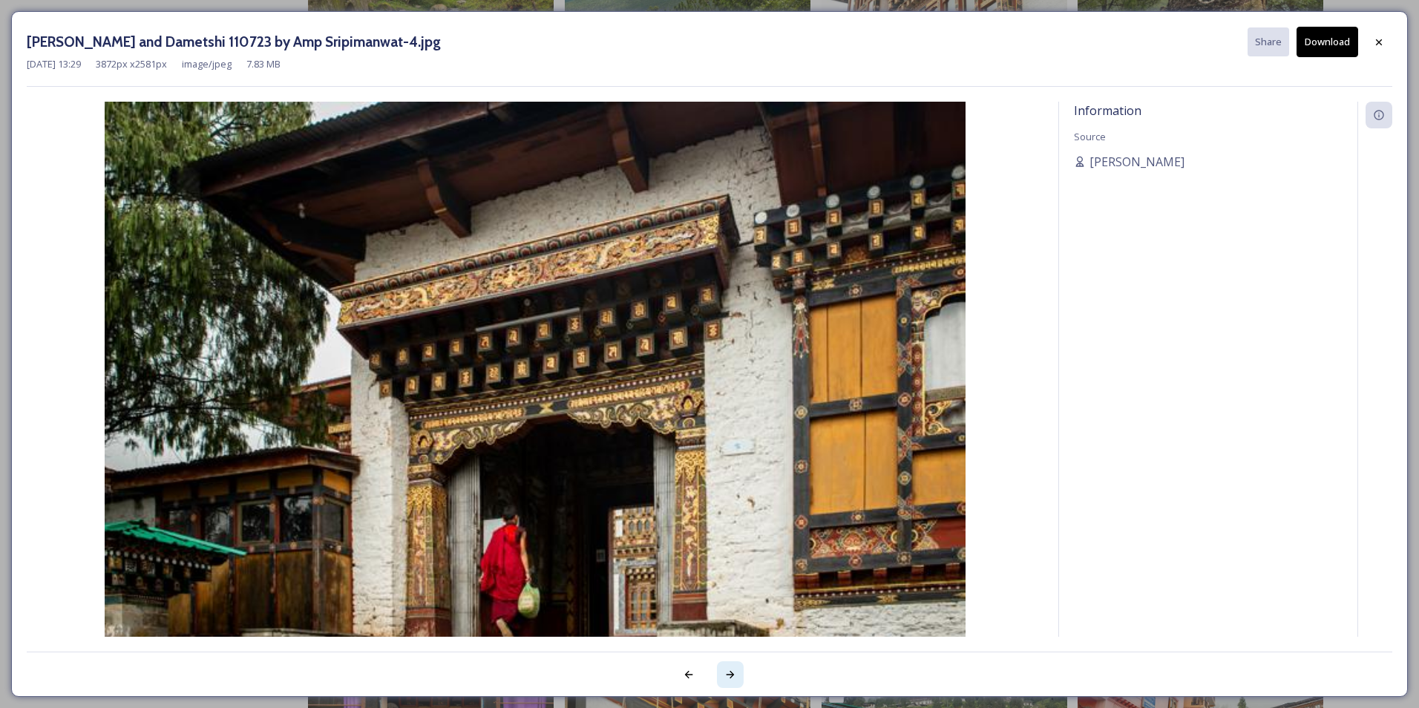
click at [733, 673] on icon at bounding box center [731, 675] width 12 height 12
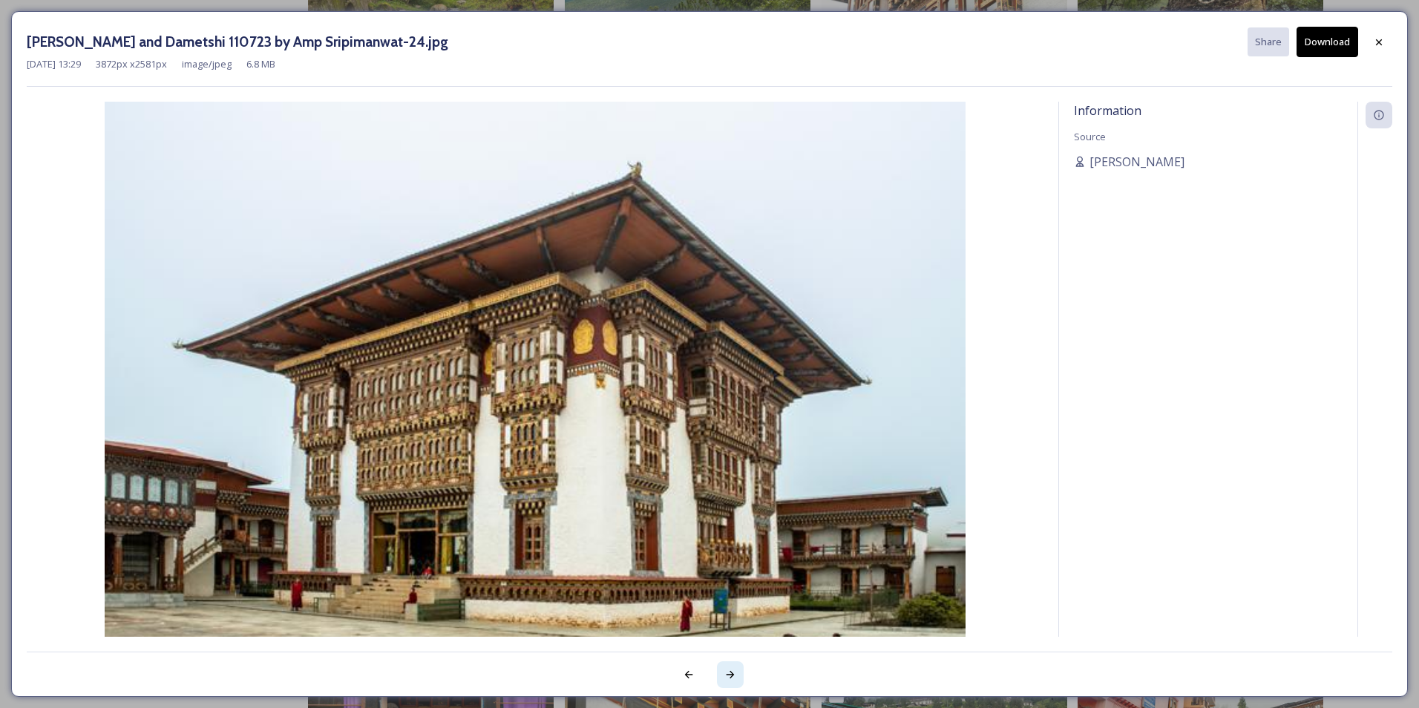
click at [724, 682] on div at bounding box center [730, 674] width 27 height 27
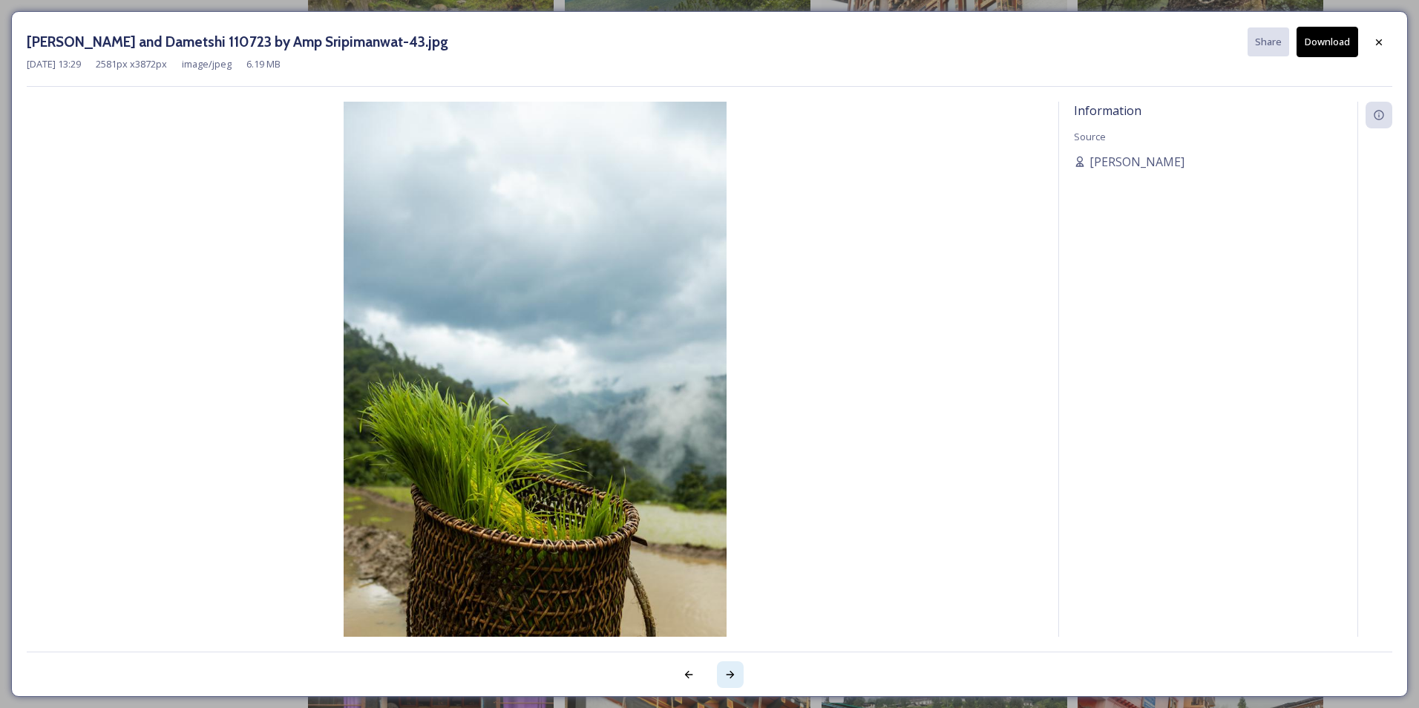
click at [730, 676] on icon at bounding box center [731, 675] width 12 height 12
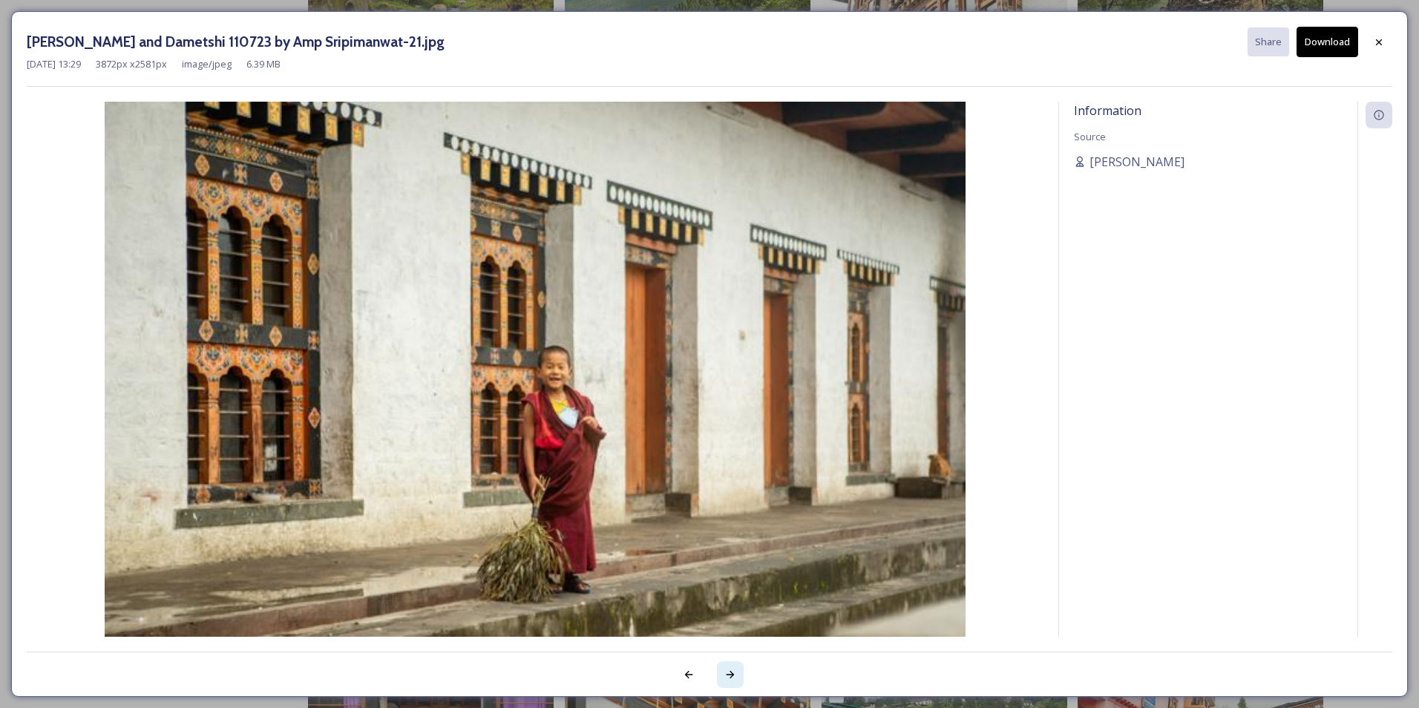
click at [730, 676] on icon at bounding box center [731, 675] width 12 height 12
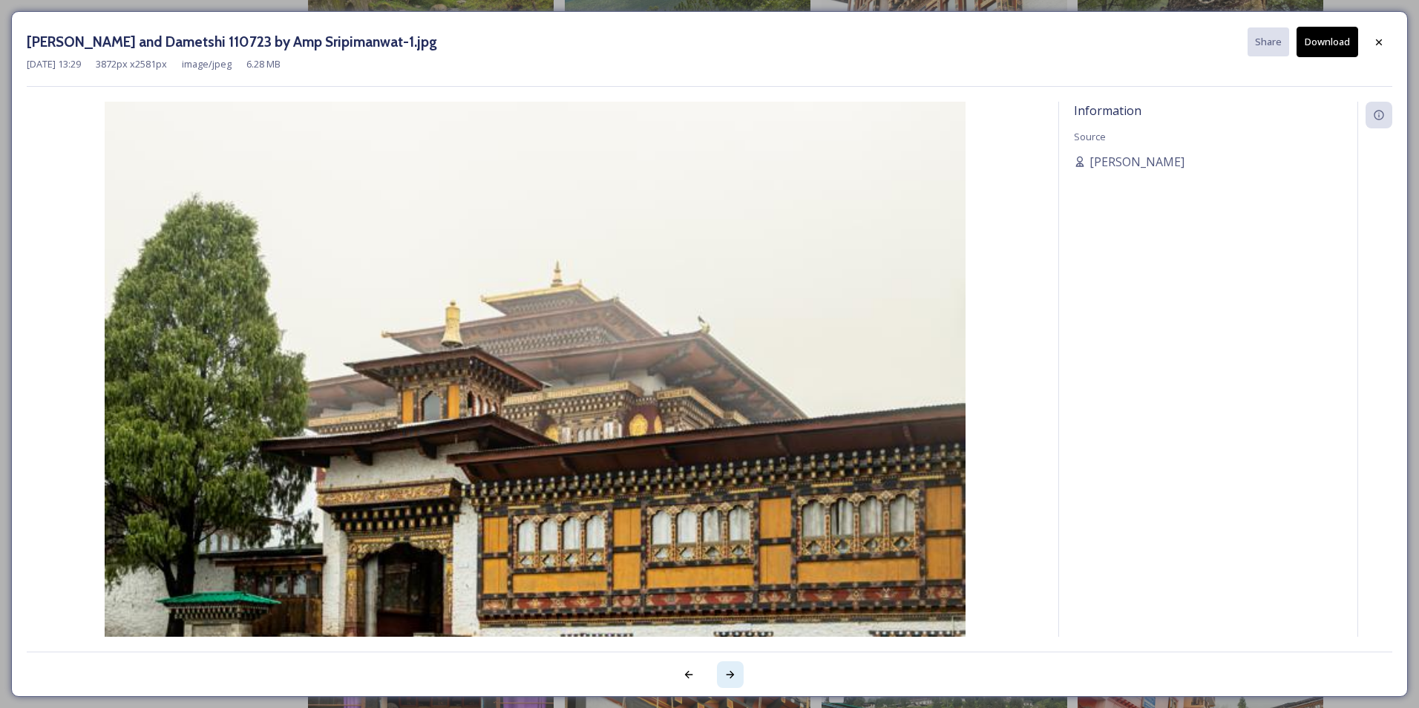
click at [730, 673] on icon at bounding box center [731, 675] width 12 height 12
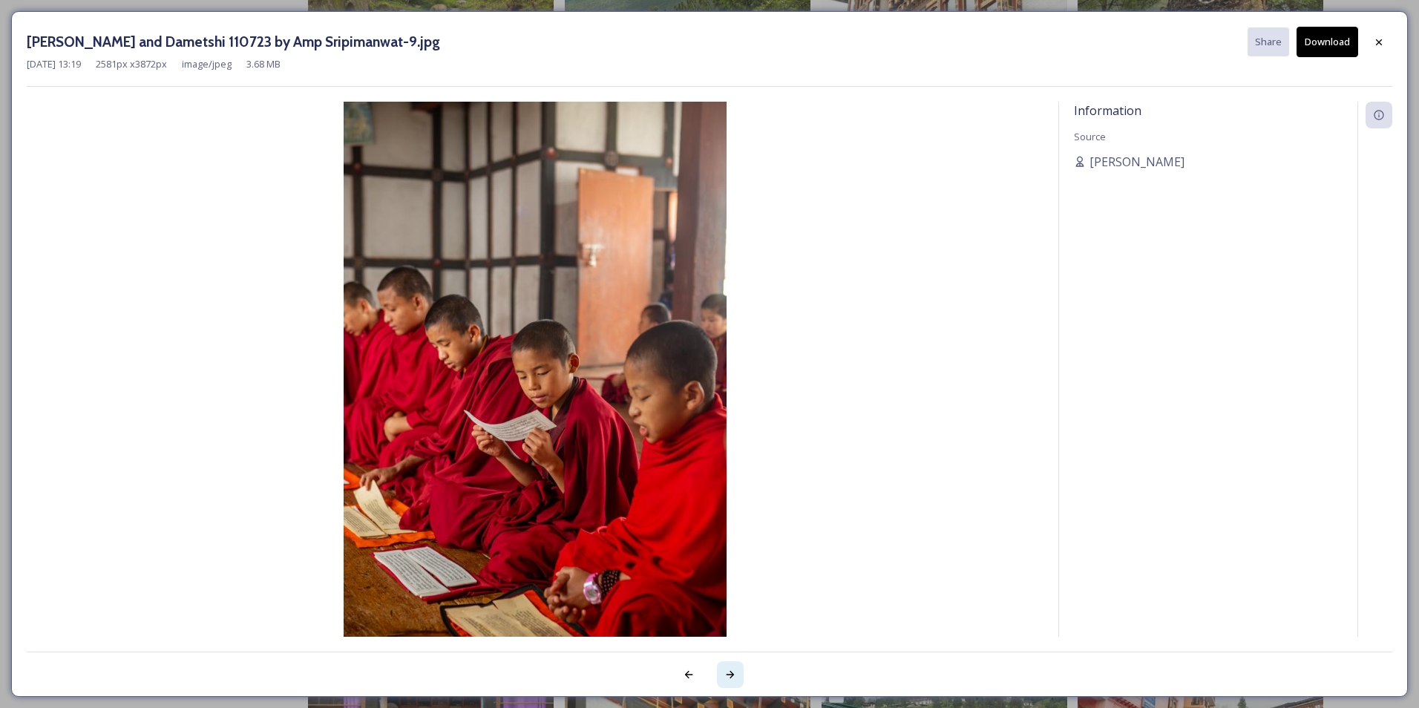
click at [730, 673] on icon at bounding box center [731, 675] width 12 height 12
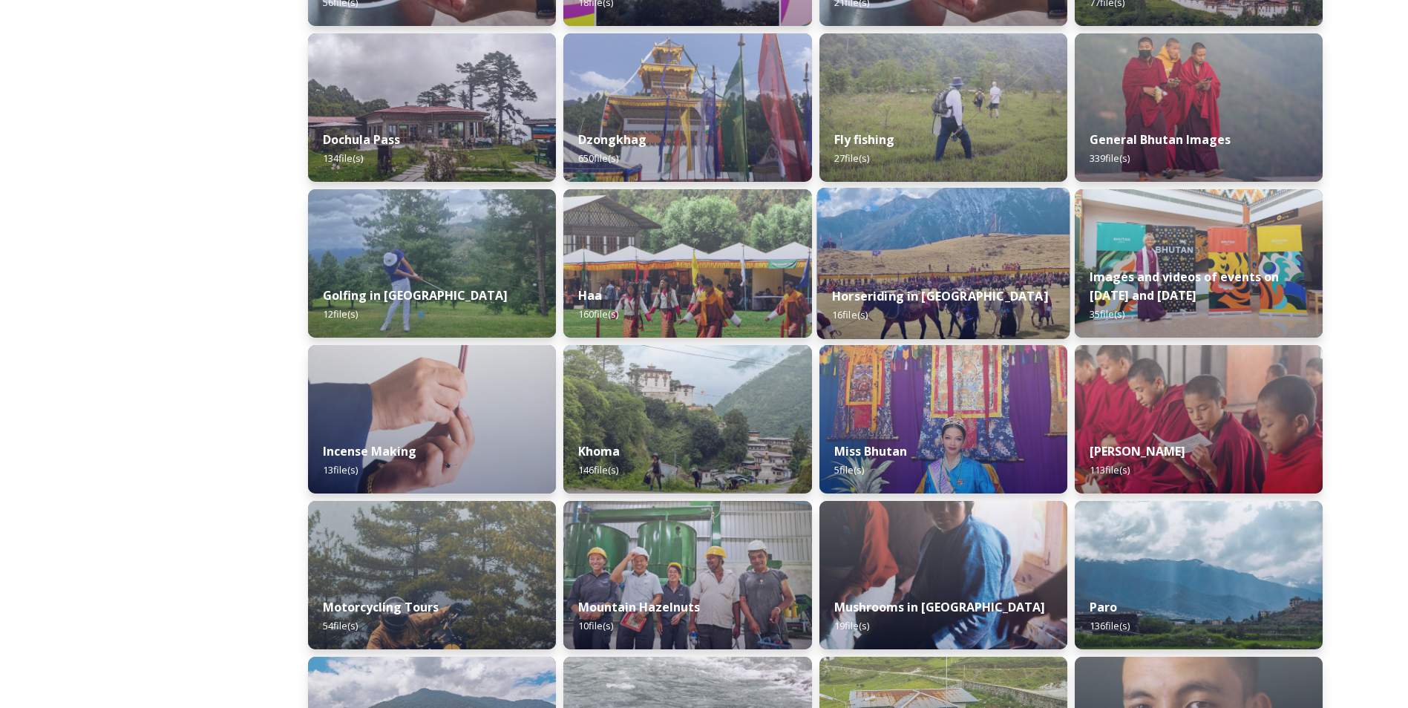
scroll to position [520, 0]
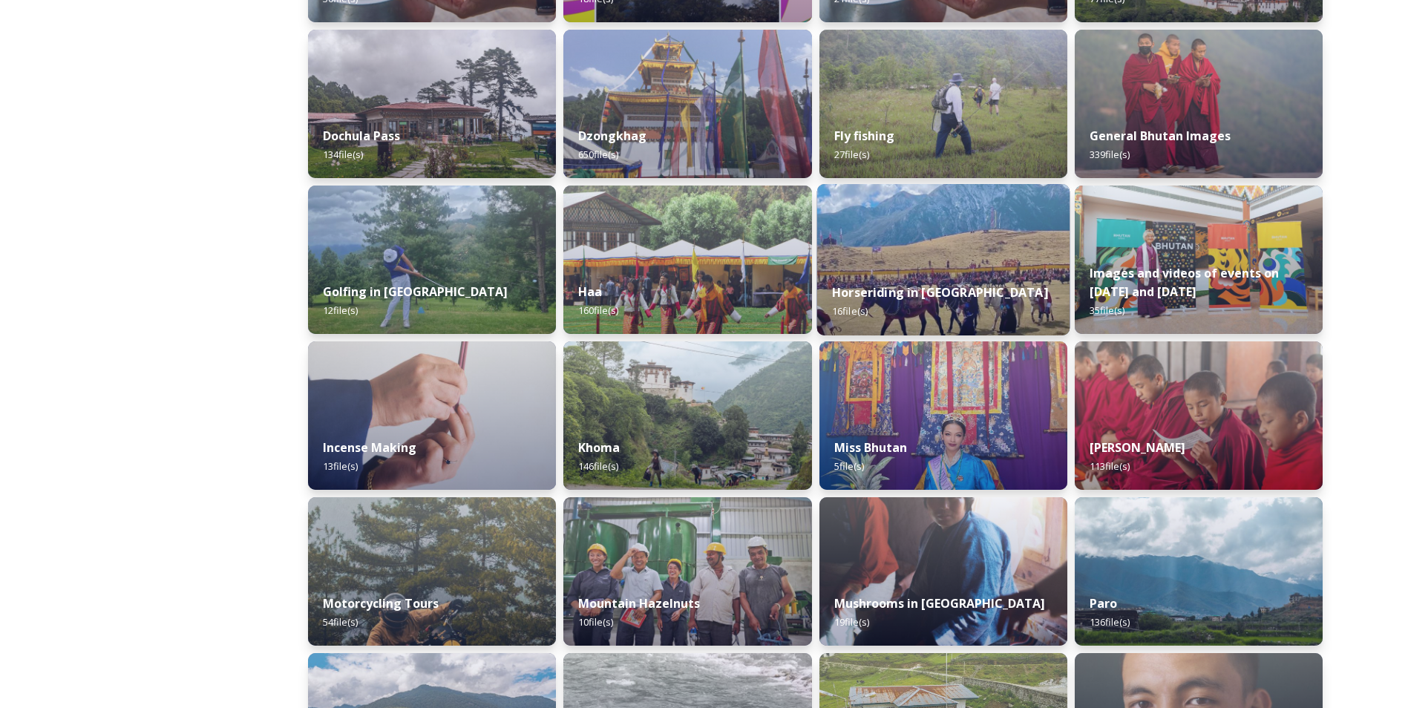
click at [910, 256] on img at bounding box center [943, 259] width 253 height 151
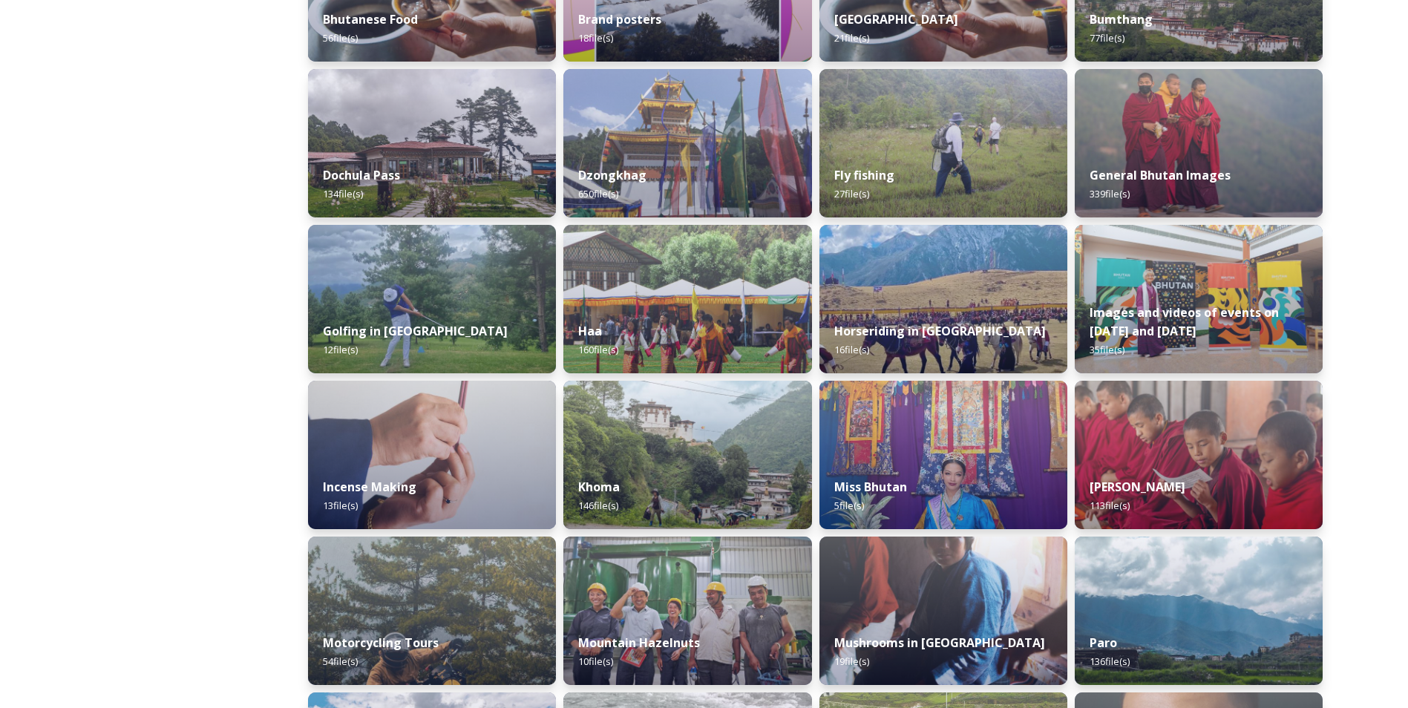
scroll to position [520, 0]
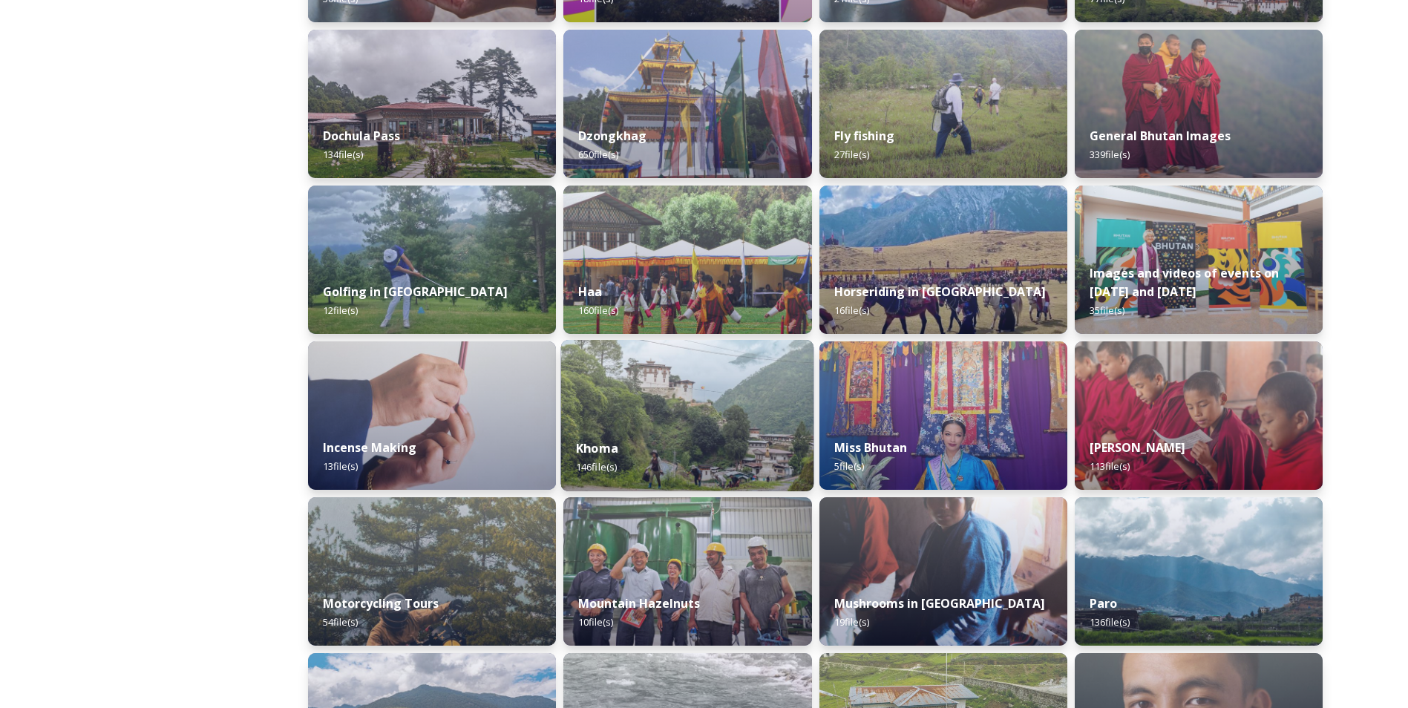
click at [708, 447] on div "Khoma 146 file(s)" at bounding box center [687, 458] width 253 height 68
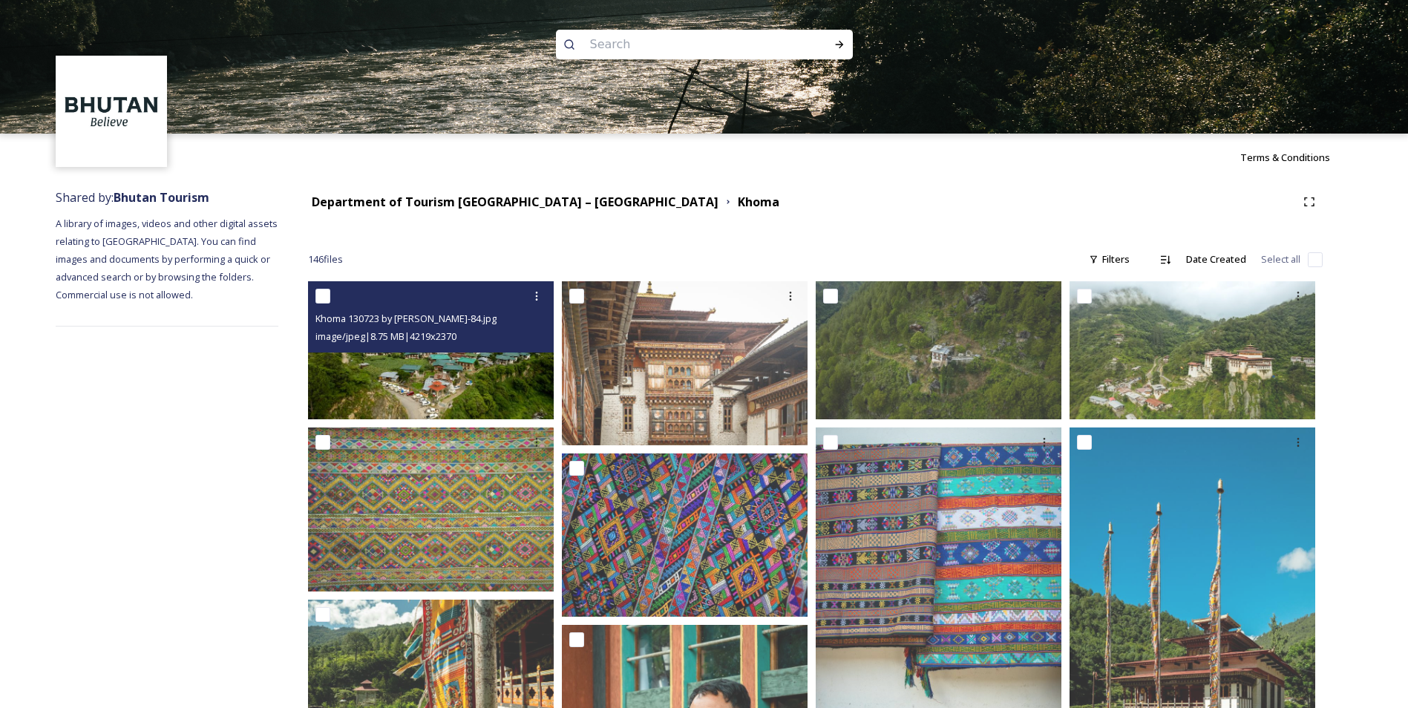
click at [500, 393] on img at bounding box center [431, 350] width 246 height 138
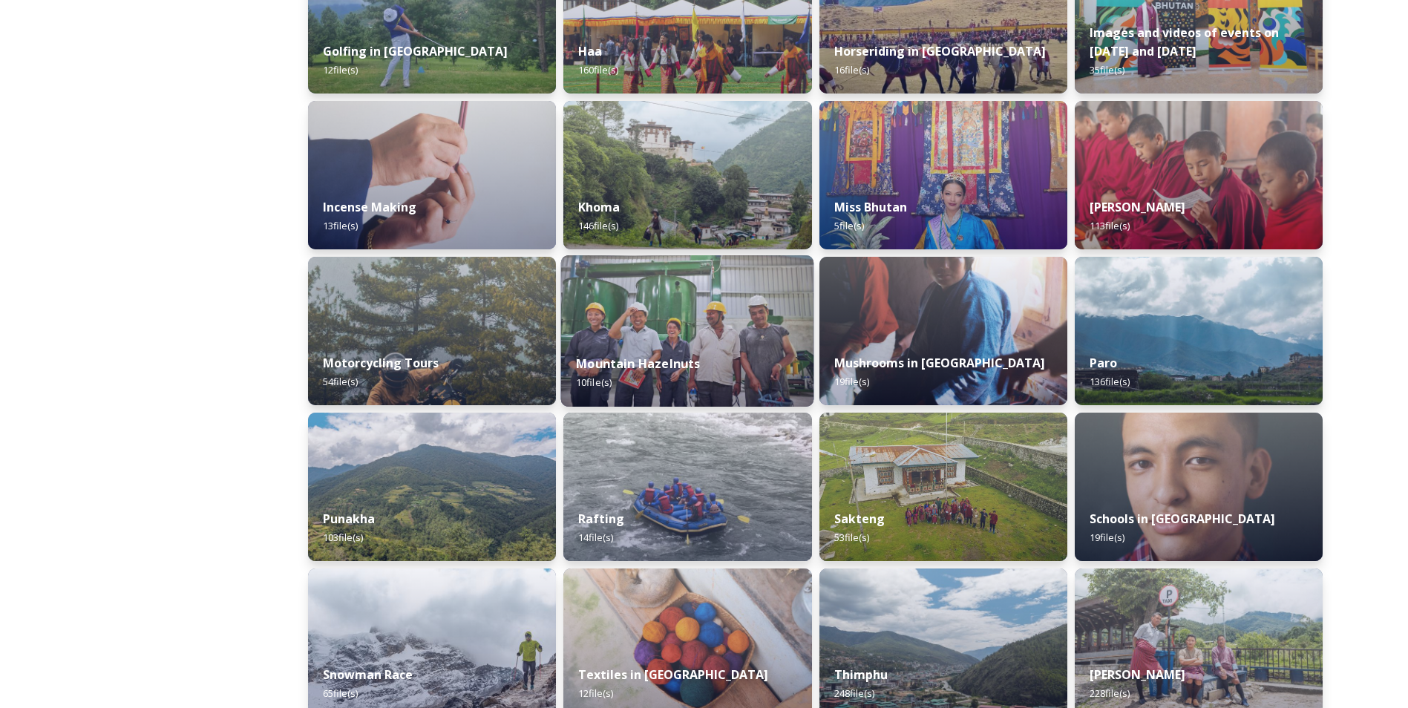
scroll to position [762, 0]
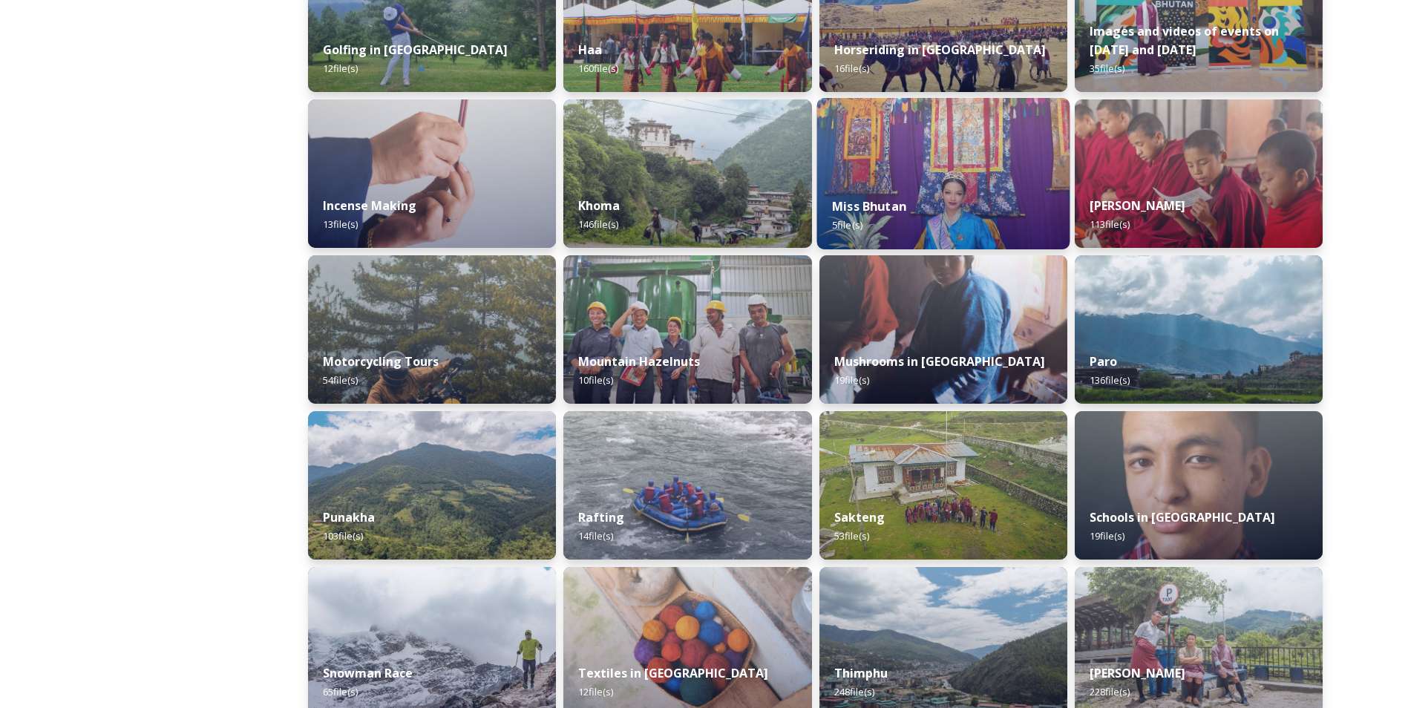
click at [910, 192] on div "Miss Bhutan 5 file(s)" at bounding box center [943, 216] width 253 height 68
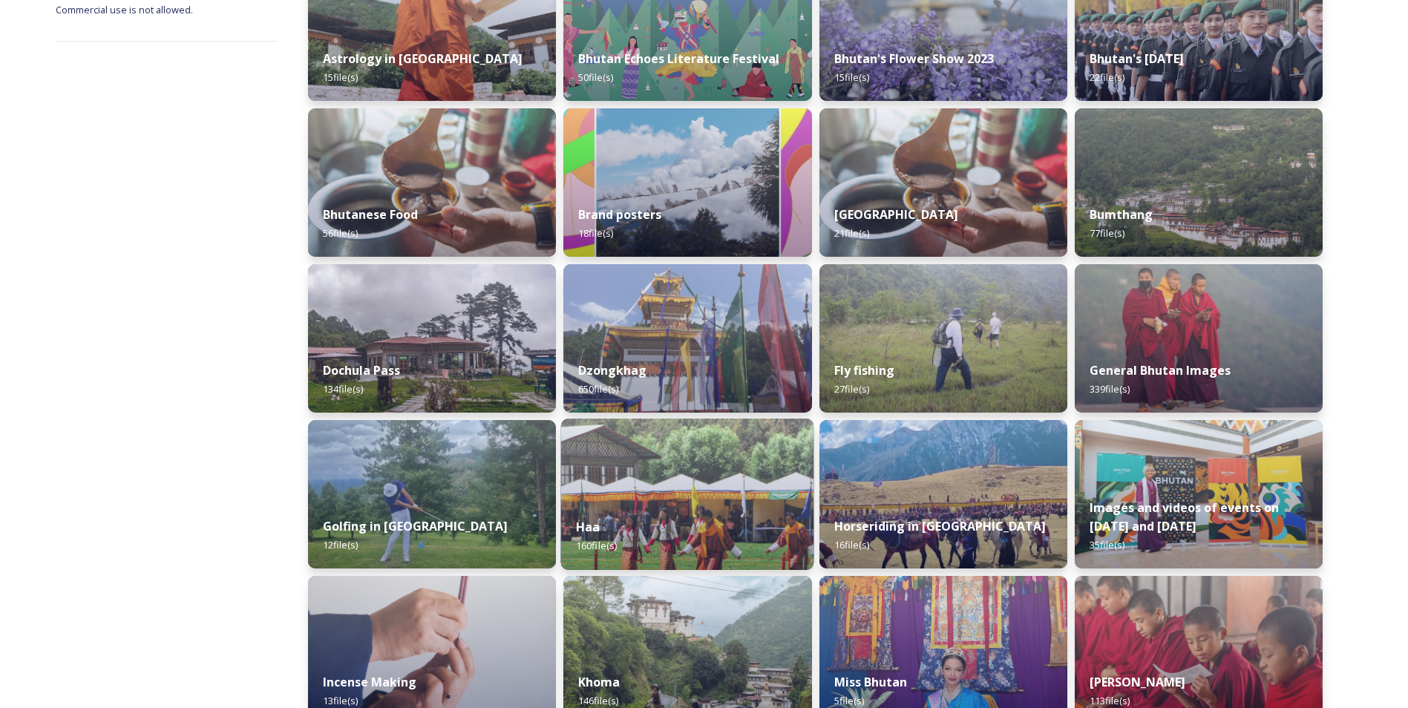
scroll to position [371, 0]
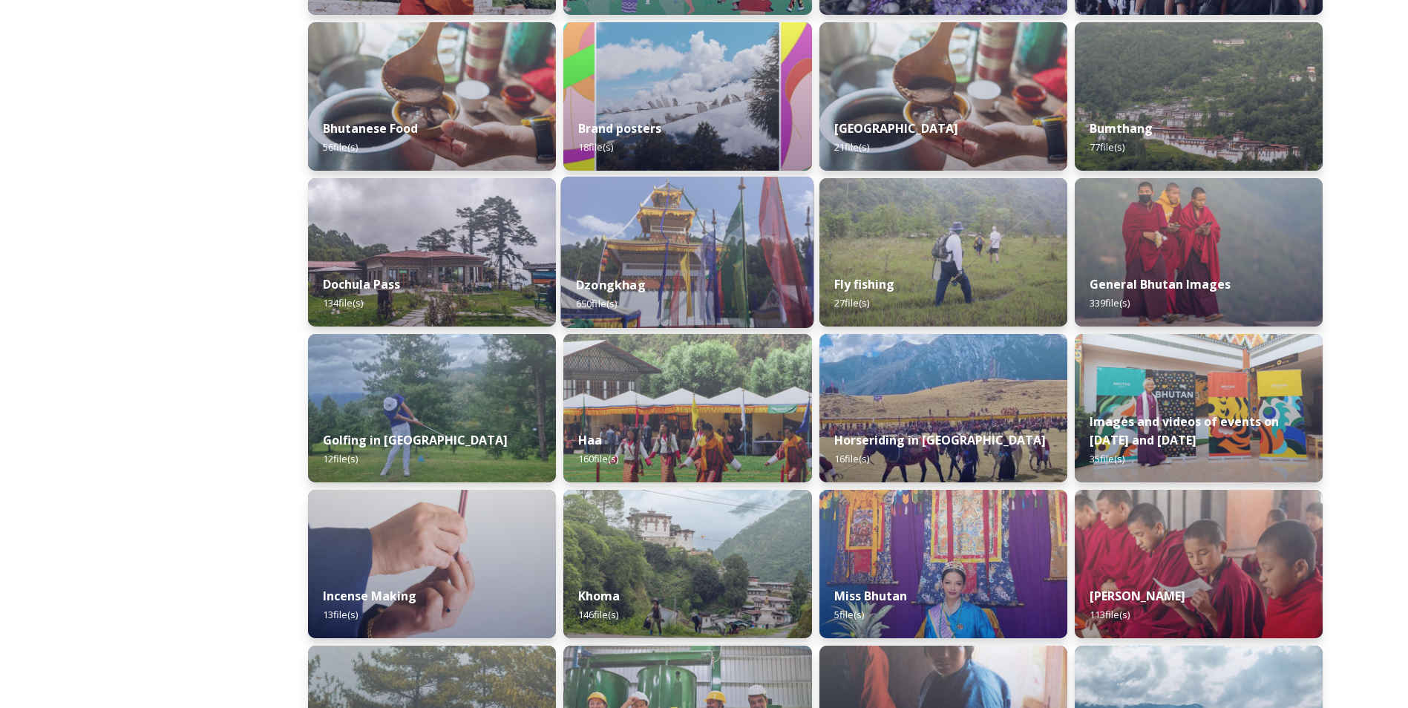
click at [668, 275] on div "Dzongkhag 650 file(s)" at bounding box center [687, 295] width 253 height 68
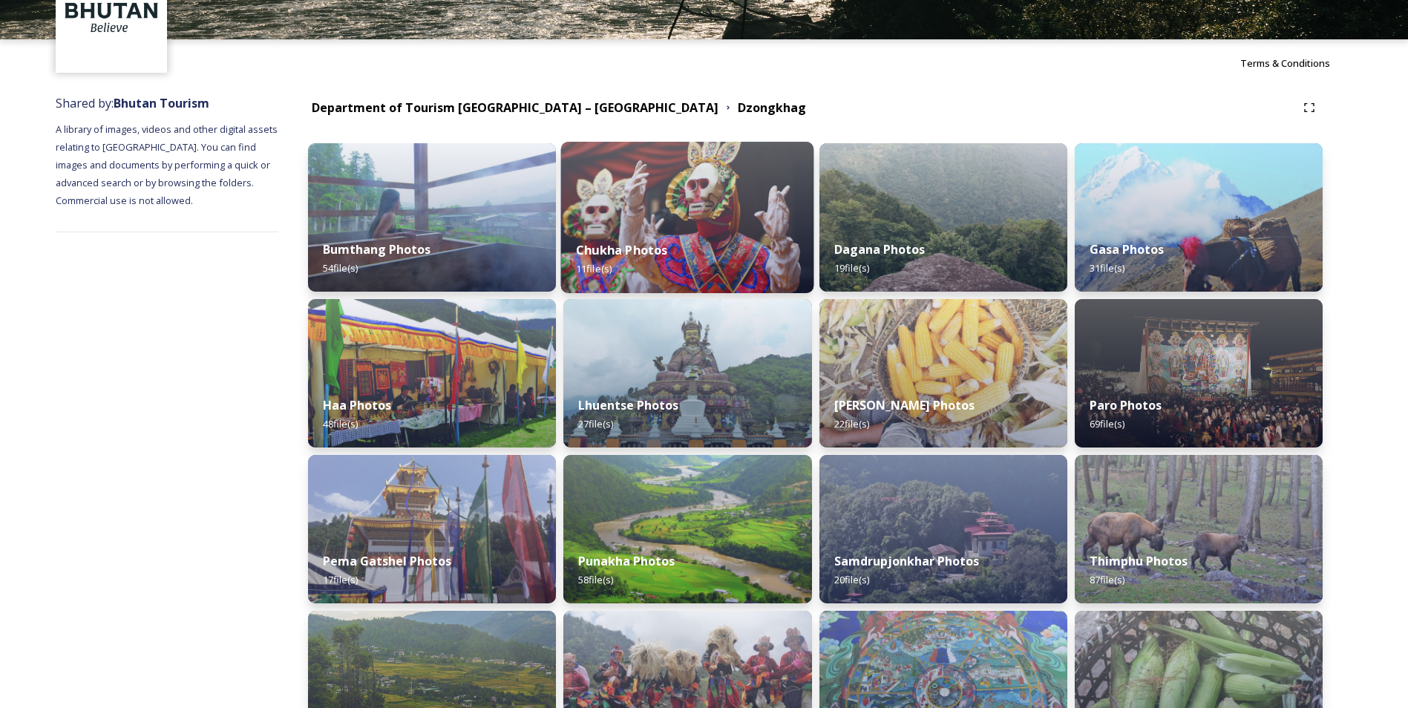
scroll to position [74, 0]
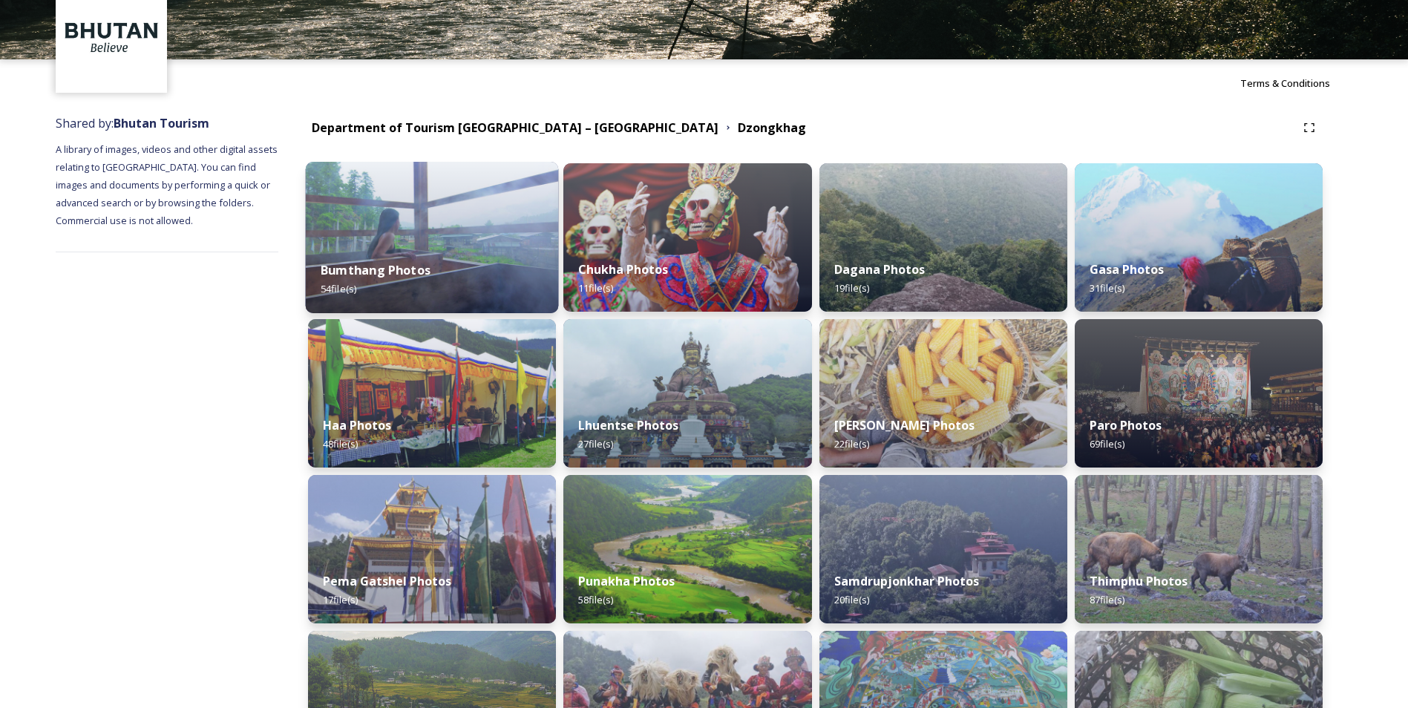
click at [477, 262] on div "Bumthang Photos 54 file(s)" at bounding box center [432, 280] width 253 height 68
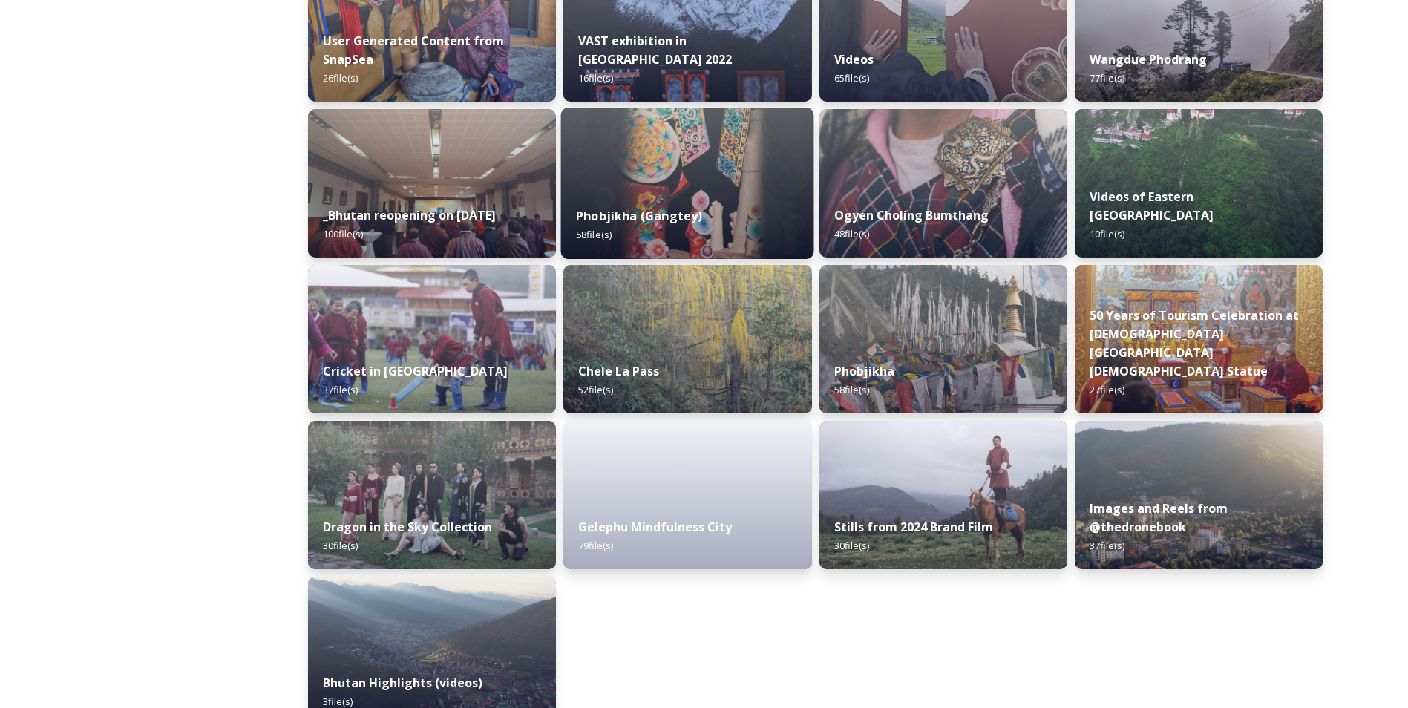
scroll to position [1719, 0]
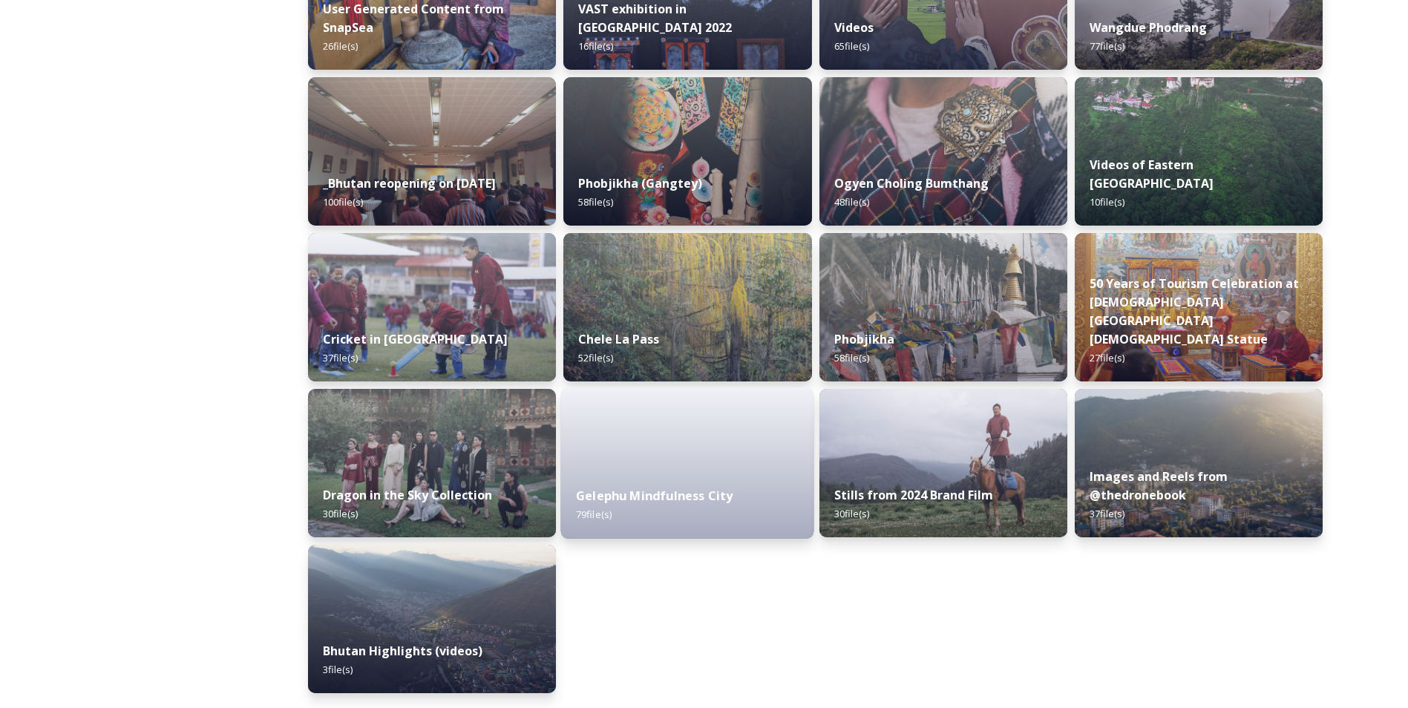
click at [676, 473] on div "Gelephu Mindfulness City 79 file(s)" at bounding box center [687, 505] width 253 height 68
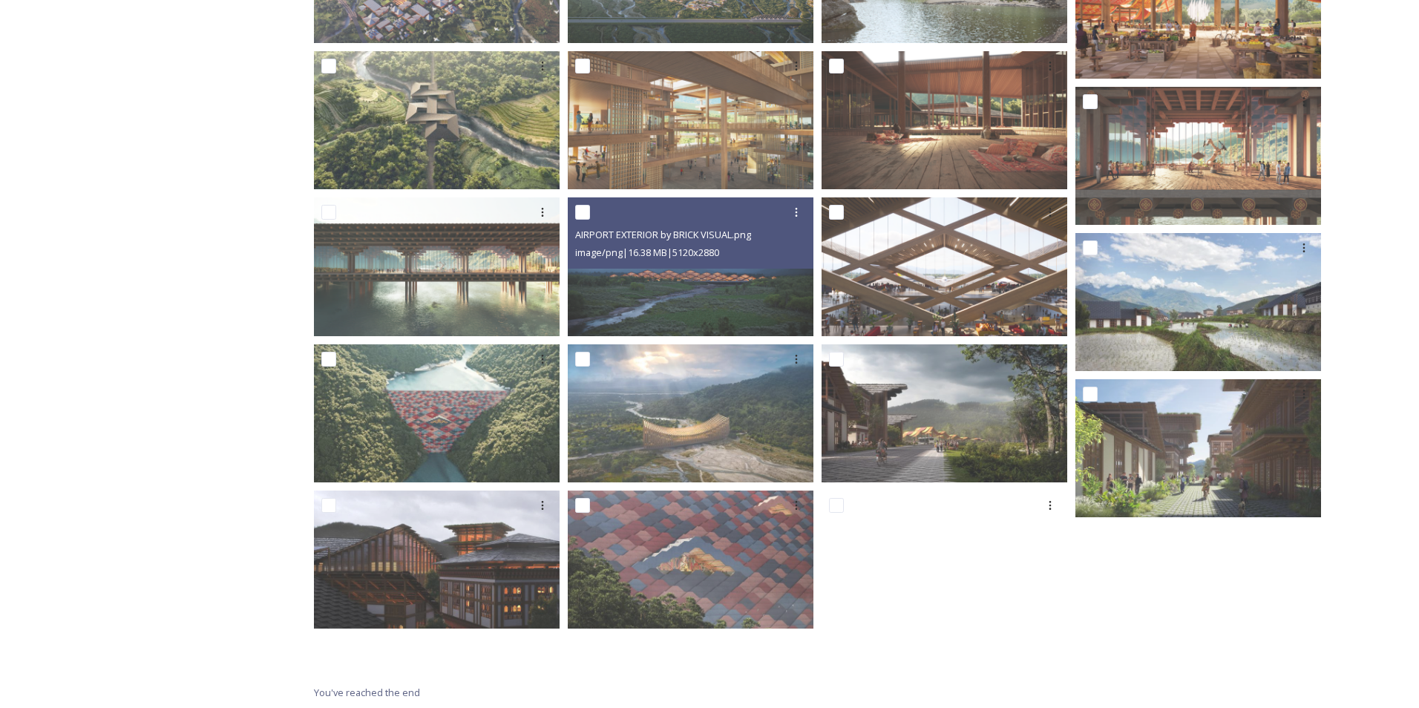
scroll to position [2573, 0]
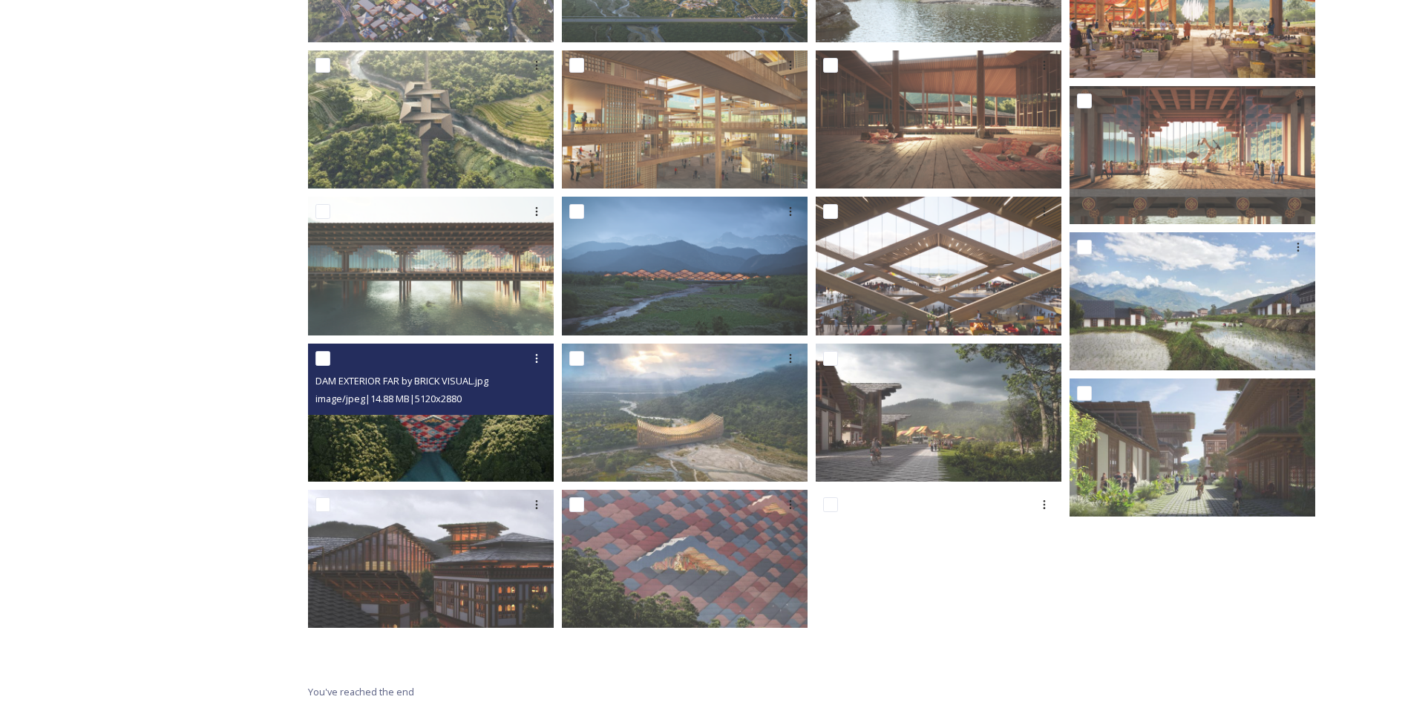
click at [479, 454] on img at bounding box center [431, 413] width 246 height 138
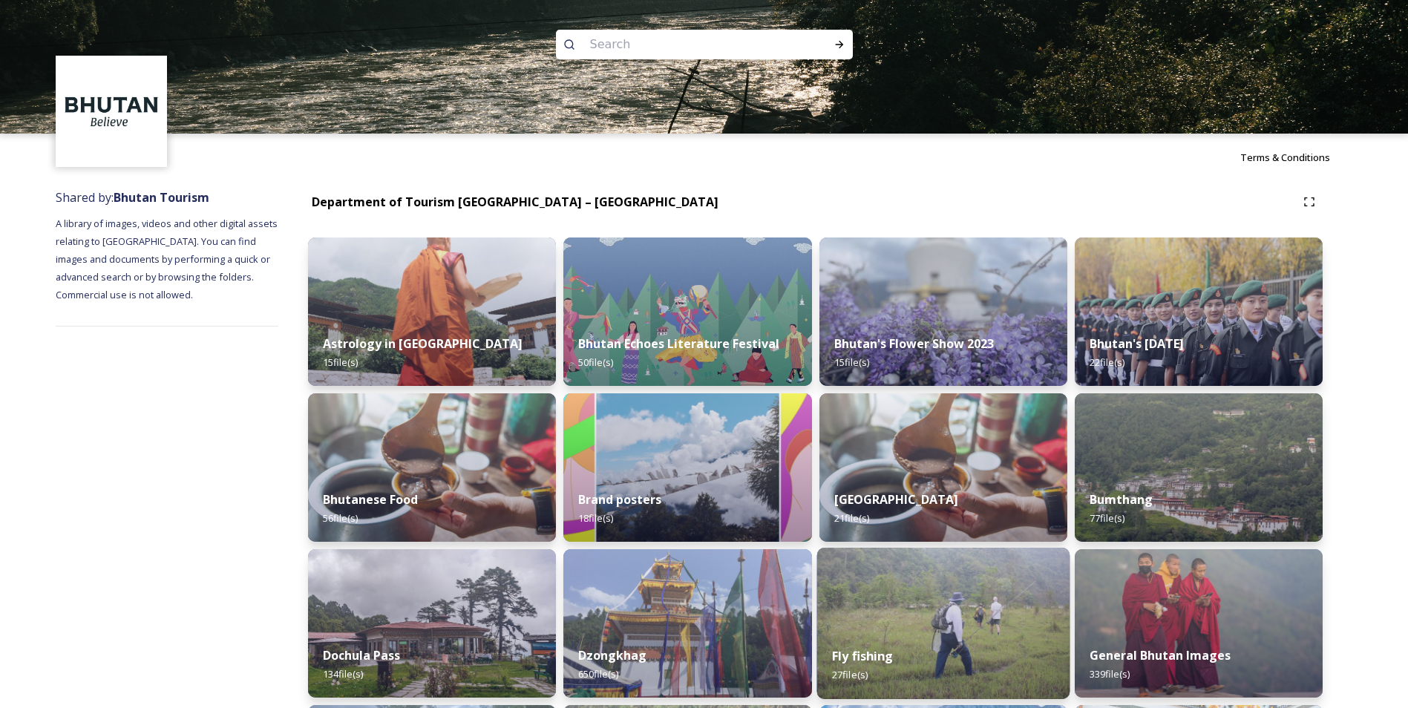
click at [907, 641] on div "Fly fishing 27 file(s)" at bounding box center [943, 666] width 253 height 68
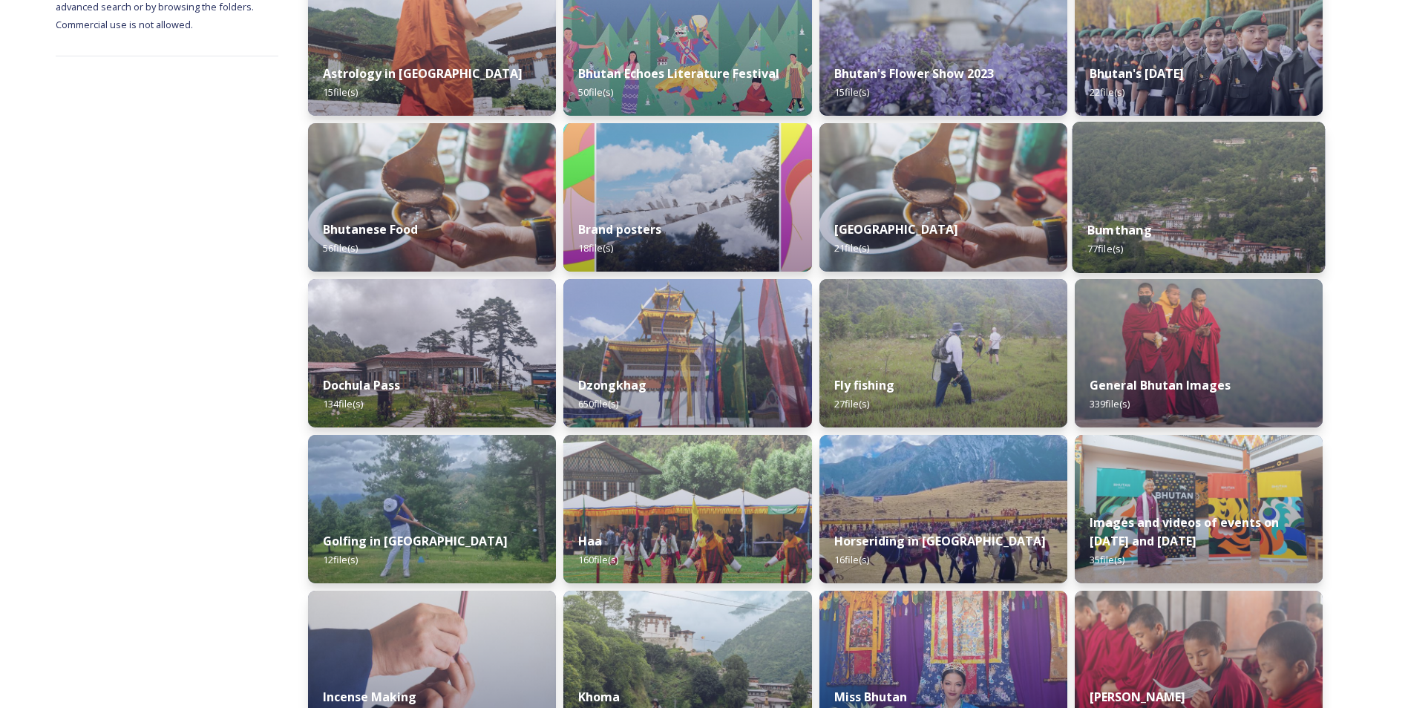
scroll to position [297, 0]
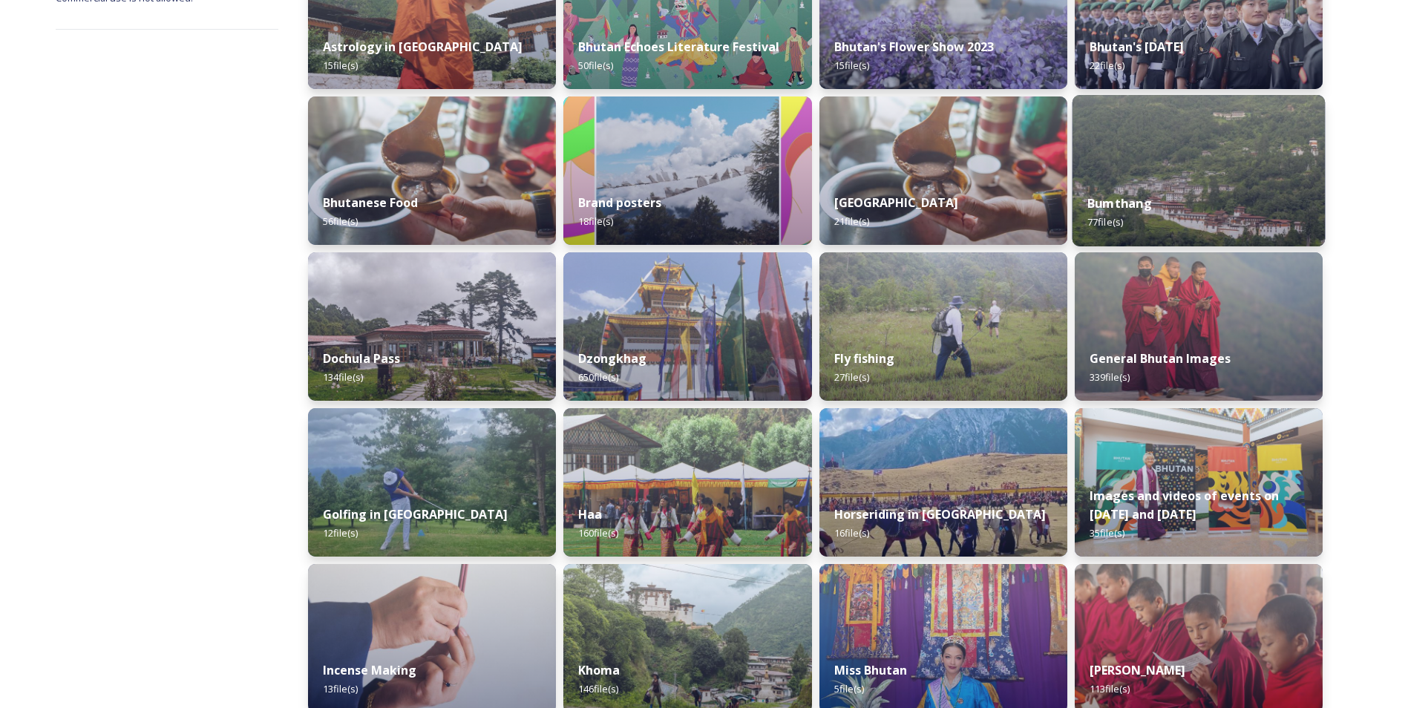
click at [1175, 218] on div "Bumthang 77 file(s)" at bounding box center [1198, 213] width 253 height 68
